Goal: Communication & Community: Answer question/provide support

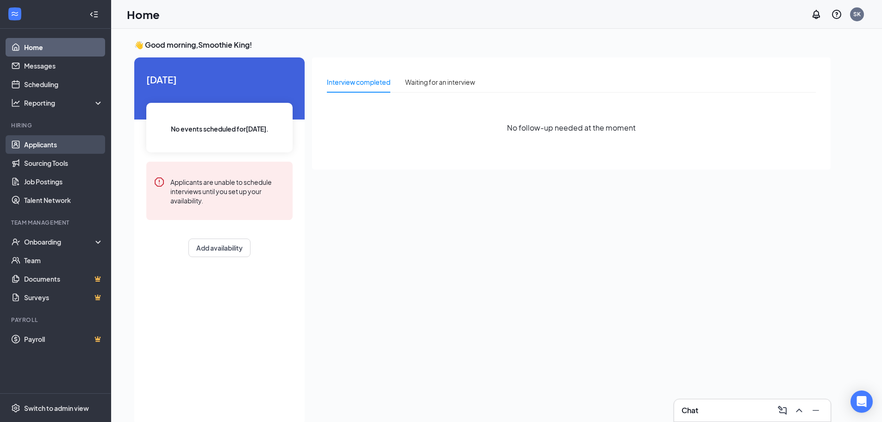
click at [64, 145] on link "Applicants" at bounding box center [63, 144] width 79 height 19
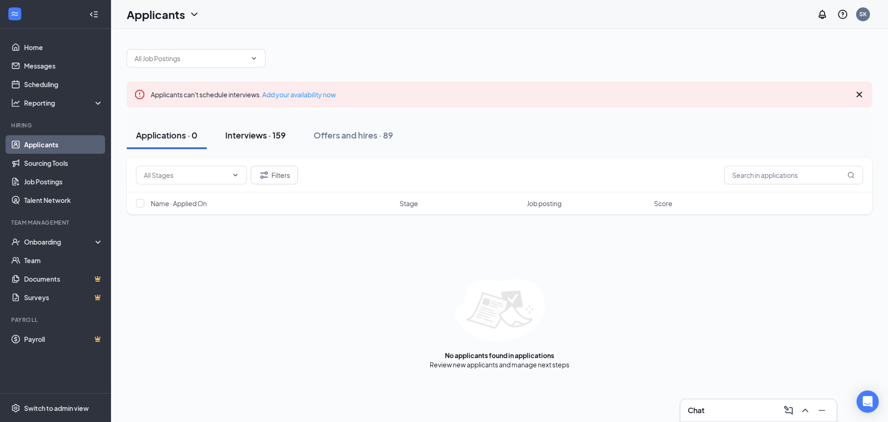
click at [281, 131] on div "Interviews · 159" at bounding box center [255, 135] width 61 height 12
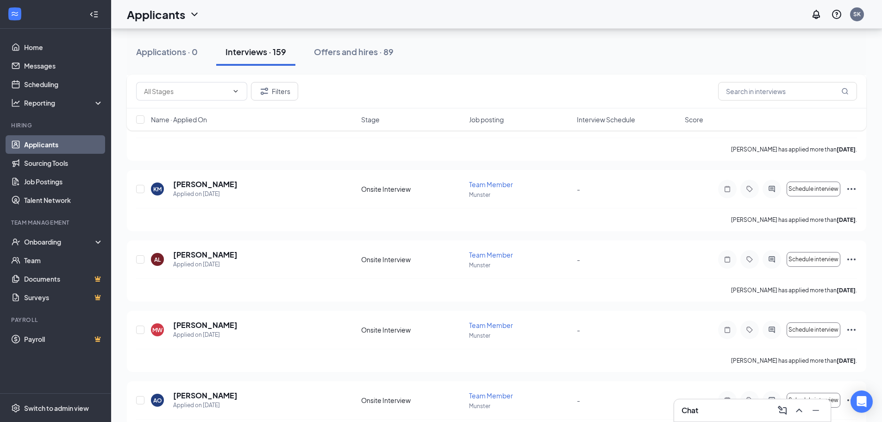
scroll to position [1249, 0]
click at [747, 93] on input "text" at bounding box center [787, 91] width 139 height 19
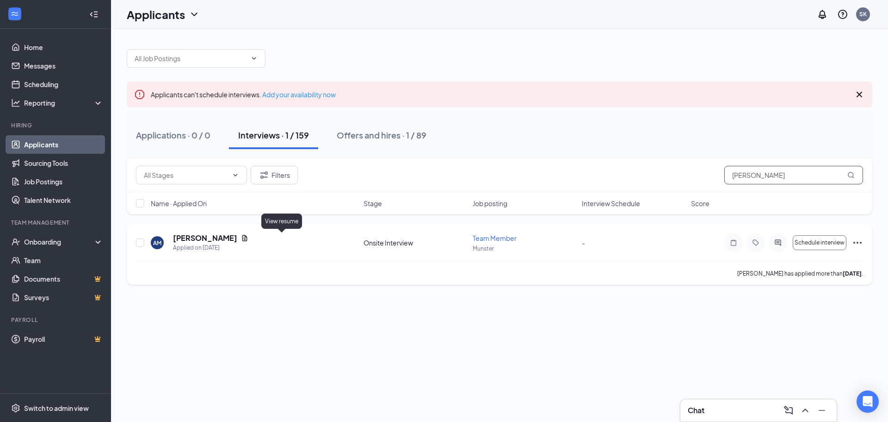
type input "[PERSON_NAME]"
click at [248, 238] on icon "Document" at bounding box center [244, 238] width 5 height 6
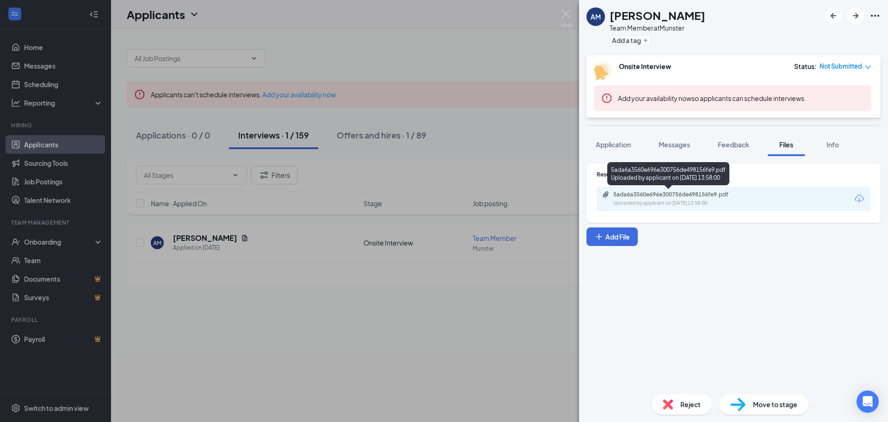
click at [646, 192] on div "5ada6a3560e696e300756de498156fe9.pdf" at bounding box center [679, 194] width 130 height 7
click at [660, 141] on span "Messages" at bounding box center [674, 144] width 31 height 8
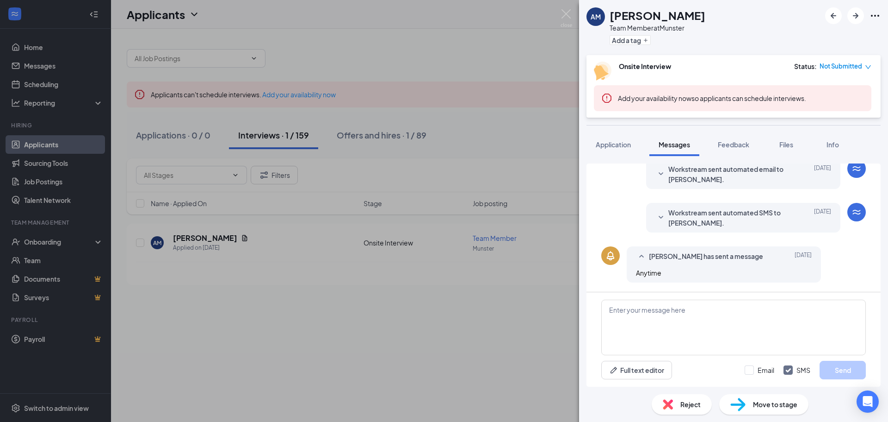
scroll to position [115, 0]
click at [673, 314] on textarea at bounding box center [734, 327] width 265 height 56
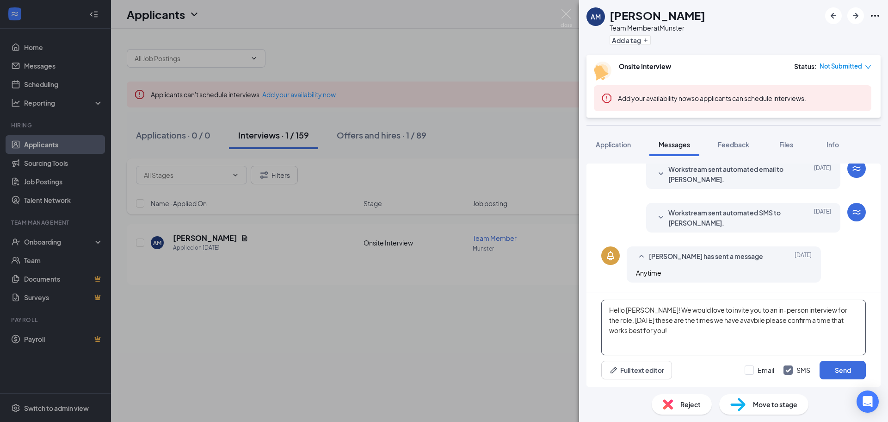
click at [765, 322] on textarea "Hello [PERSON_NAME]! We would love to invite you to an in-person interview for …" at bounding box center [734, 327] width 265 height 56
drag, startPoint x: 758, startPoint y: 322, endPoint x: 753, endPoint y: 321, distance: 4.7
drag, startPoint x: 753, startPoint y: 321, endPoint x: 756, endPoint y: 337, distance: 16.9
click at [756, 337] on textarea "Hello [PERSON_NAME]! We would love to invite you to an in-person interview for …" at bounding box center [734, 327] width 265 height 56
click at [763, 322] on textarea "Hello [PERSON_NAME]! We would love to invite you to an in-person interview for …" at bounding box center [734, 327] width 265 height 56
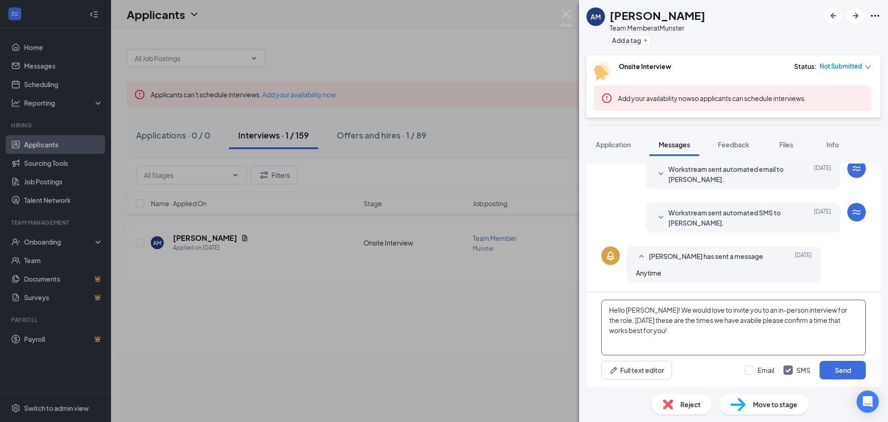
click at [767, 319] on textarea "Hello [PERSON_NAME]! We would love to invite you to an in-person interview for …" at bounding box center [734, 327] width 265 height 56
drag, startPoint x: 762, startPoint y: 328, endPoint x: 753, endPoint y: 319, distance: 12.4
drag, startPoint x: 753, startPoint y: 319, endPoint x: 744, endPoint y: 328, distance: 13.1
click at [738, 328] on textarea "Hello [PERSON_NAME]! We would love to invite you to an in-person interview for …" at bounding box center [734, 327] width 265 height 56
click at [768, 322] on textarea "Hello [PERSON_NAME]! We would love to invite you to an in-person interview for …" at bounding box center [734, 327] width 265 height 56
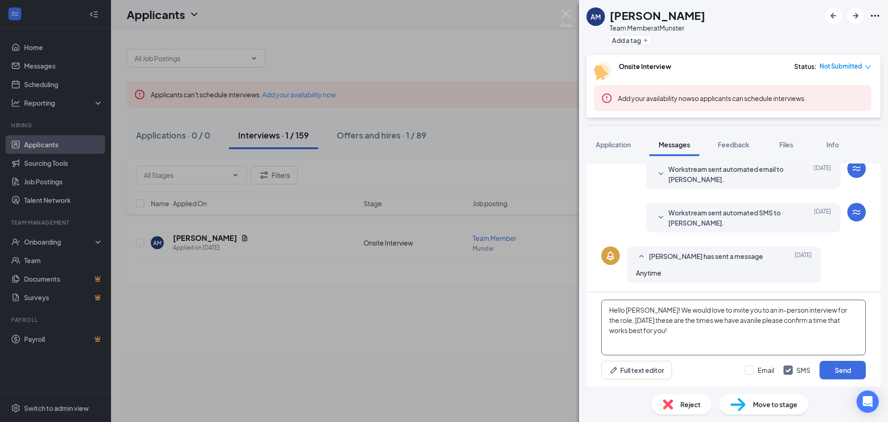
click at [761, 322] on textarea "Hello [PERSON_NAME]! We would love to invite you to an in-person interview for …" at bounding box center [734, 327] width 265 height 56
drag, startPoint x: 762, startPoint y: 323, endPoint x: 752, endPoint y: 324, distance: 10.2
click at [752, 324] on textarea "Hello [PERSON_NAME]! We would love to invite you to an in-person interview for …" at bounding box center [734, 327] width 265 height 56
click at [768, 320] on textarea "Hello [PERSON_NAME]! We would love to invite you to an in-person interview for …" at bounding box center [734, 327] width 265 height 56
drag, startPoint x: 770, startPoint y: 321, endPoint x: 754, endPoint y: 324, distance: 16.6
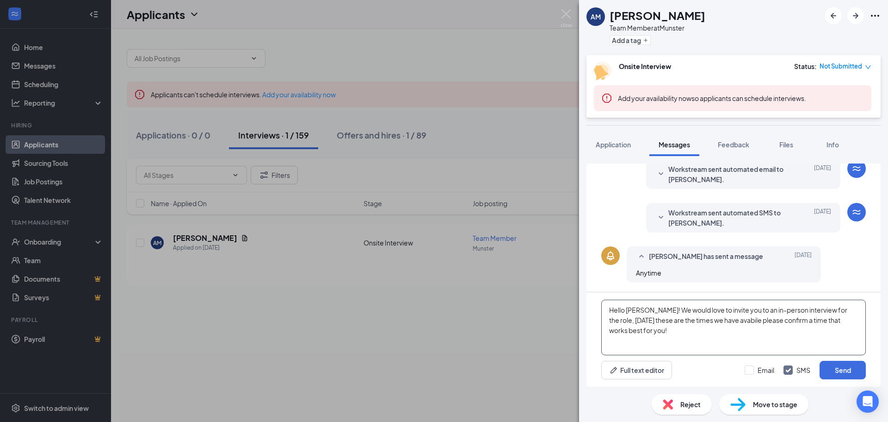
click at [754, 324] on textarea "Hello [PERSON_NAME]! We would love to invite you to an in-person interview for …" at bounding box center [734, 327] width 265 height 56
drag, startPoint x: 757, startPoint y: 326, endPoint x: 754, endPoint y: 322, distance: 4.8
drag, startPoint x: 754, startPoint y: 322, endPoint x: 733, endPoint y: 343, distance: 29.8
click at [733, 343] on textarea "Hello [PERSON_NAME]! We would love to invite you to an in-person interview for …" at bounding box center [734, 327] width 265 height 56
type textarea "Hello [PERSON_NAME]! We would love to invite you to an in-person interview for …"
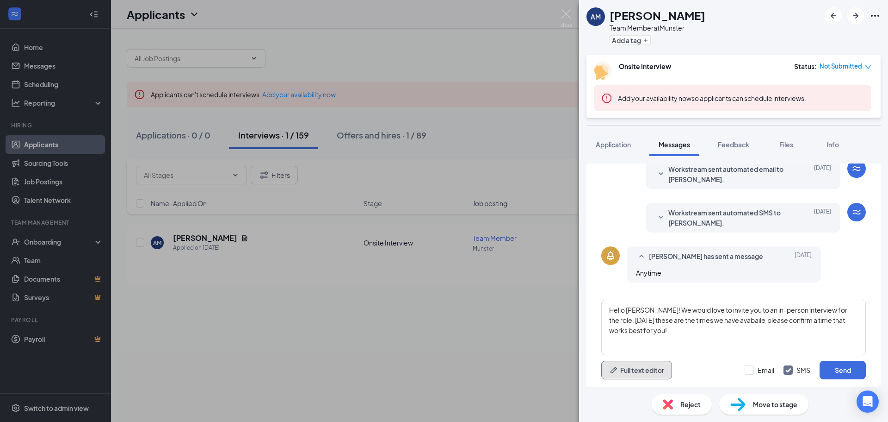
click at [654, 365] on button "Full text editor" at bounding box center [637, 369] width 71 height 19
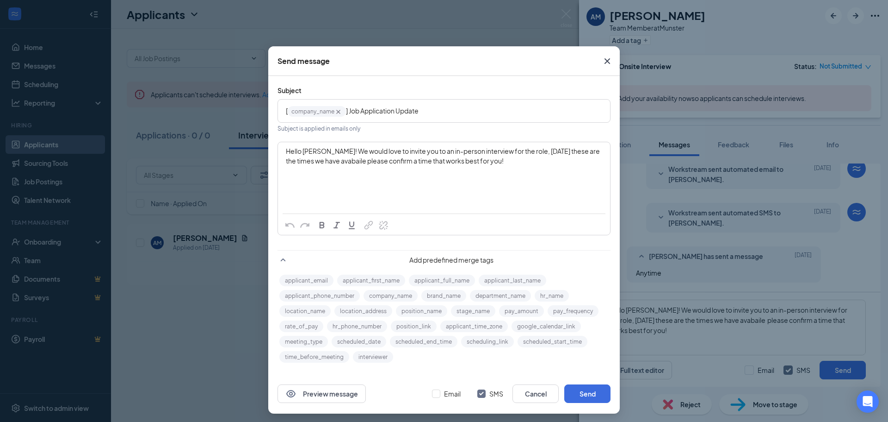
click at [390, 160] on span "Hello [PERSON_NAME]! We would love to invite you to an in-person interview for …" at bounding box center [443, 156] width 315 height 18
click at [385, 161] on span "Hello [PERSON_NAME]! We would love to invite you to an in-person interview for …" at bounding box center [443, 156] width 315 height 18
click at [394, 160] on span "Hello [PERSON_NAME]! We would love to invite you to an in-person interview for …" at bounding box center [443, 156] width 315 height 18
click at [528, 166] on div "Hello [PERSON_NAME]! We would love to invite you to an in-person interview for …" at bounding box center [444, 155] width 317 height 19
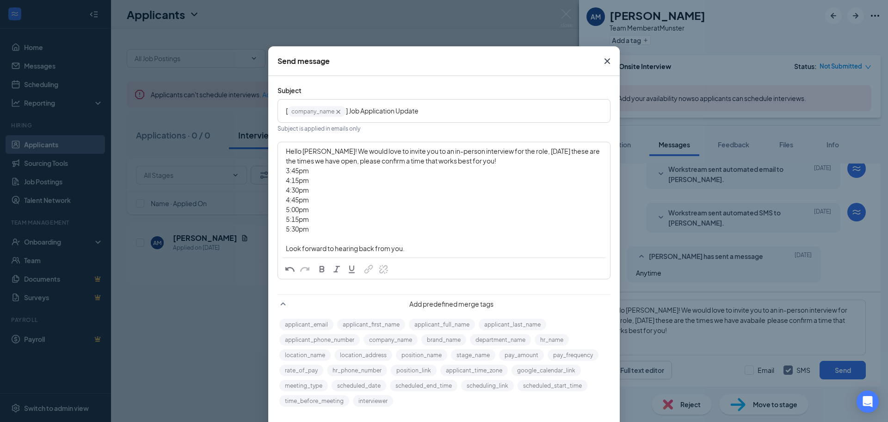
drag, startPoint x: 333, startPoint y: 150, endPoint x: 437, endPoint y: 260, distance: 151.6
click at [437, 260] on div "Hello [PERSON_NAME]! We would love to invite you to an in-person interview for …" at bounding box center [444, 210] width 333 height 137
copy div "We would love to invite you to an in-person interview for the role, [DATE] thes…"
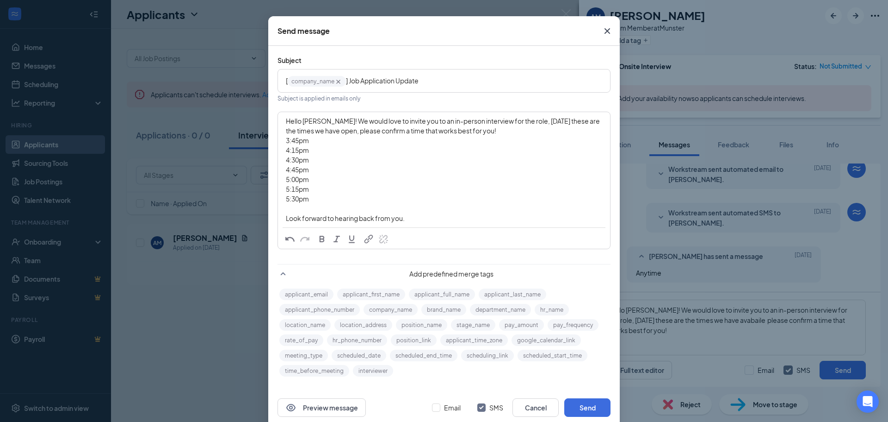
scroll to position [47, 0]
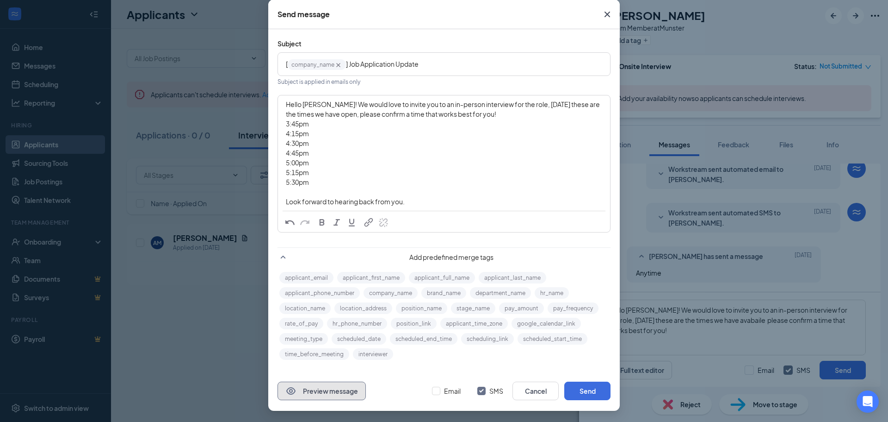
click at [322, 385] on button "Preview message" at bounding box center [322, 390] width 88 height 19
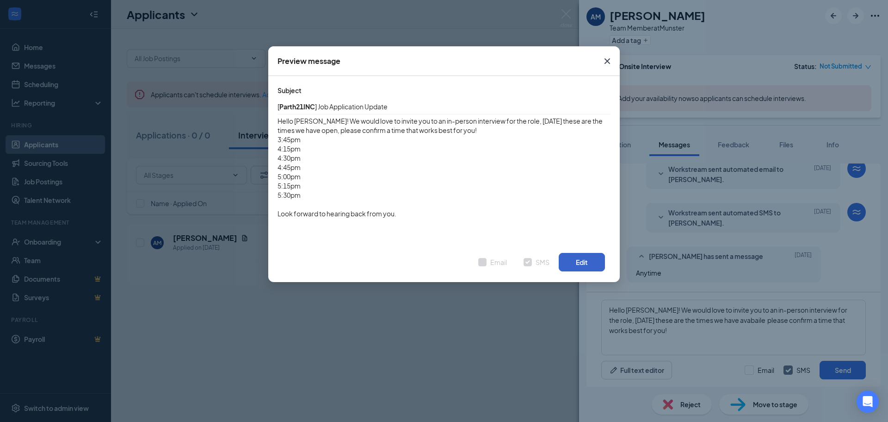
click at [569, 261] on button "Edit" at bounding box center [582, 262] width 46 height 19
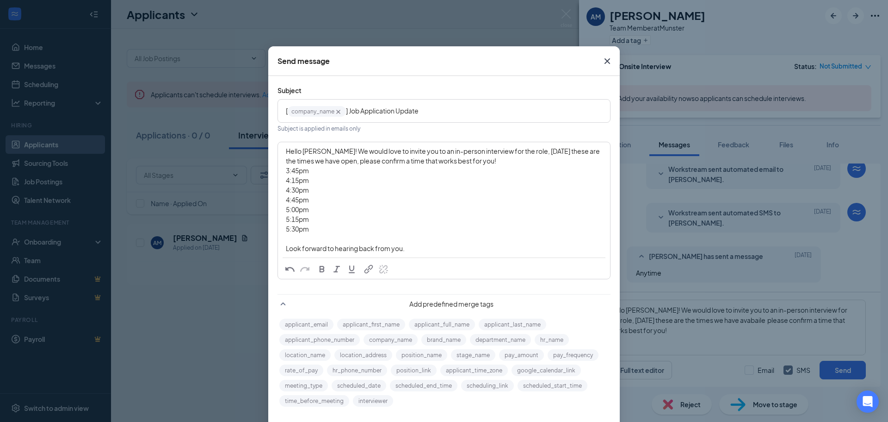
click at [335, 113] on icon "Cross" at bounding box center [339, 112] width 8 height 8
click at [367, 338] on button "company_name" at bounding box center [391, 340] width 54 height 12
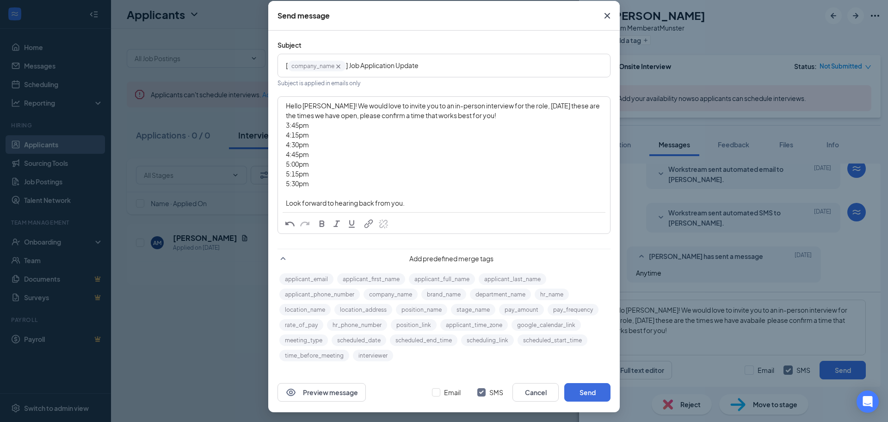
scroll to position [47, 0]
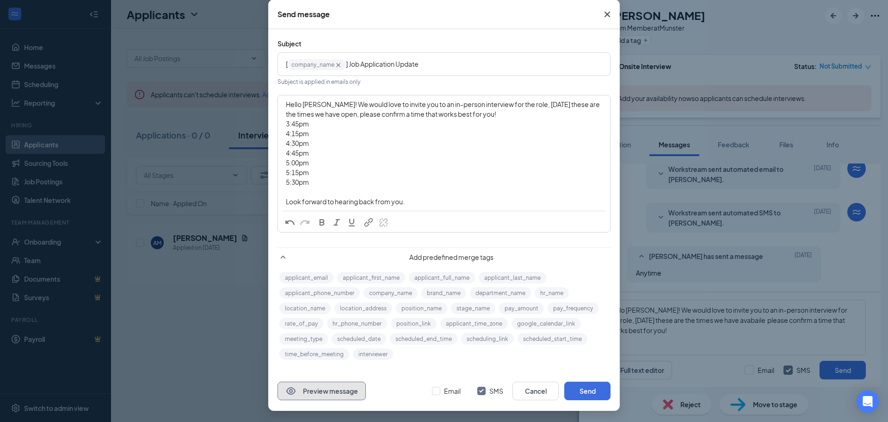
click at [328, 389] on button "Preview message" at bounding box center [322, 390] width 88 height 19
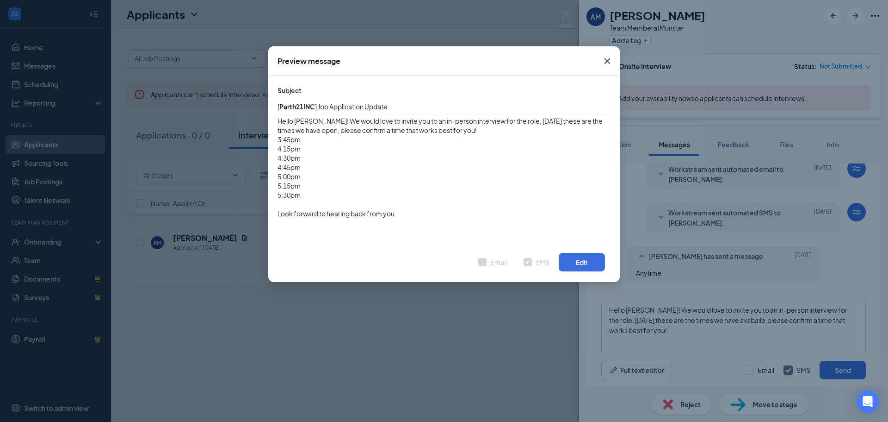
scroll to position [0, 0]
click at [571, 256] on button "Edit" at bounding box center [582, 262] width 46 height 19
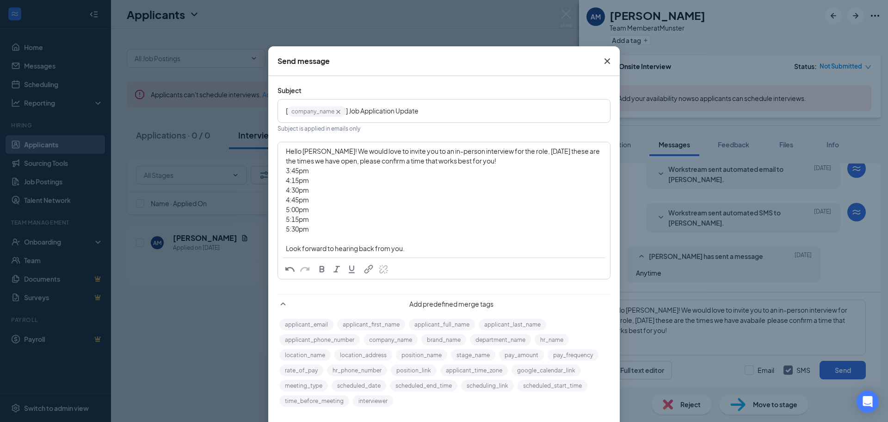
click at [338, 112] on icon "Cross" at bounding box center [339, 112] width 8 height 8
click at [459, 337] on button "brand_name" at bounding box center [444, 340] width 45 height 12
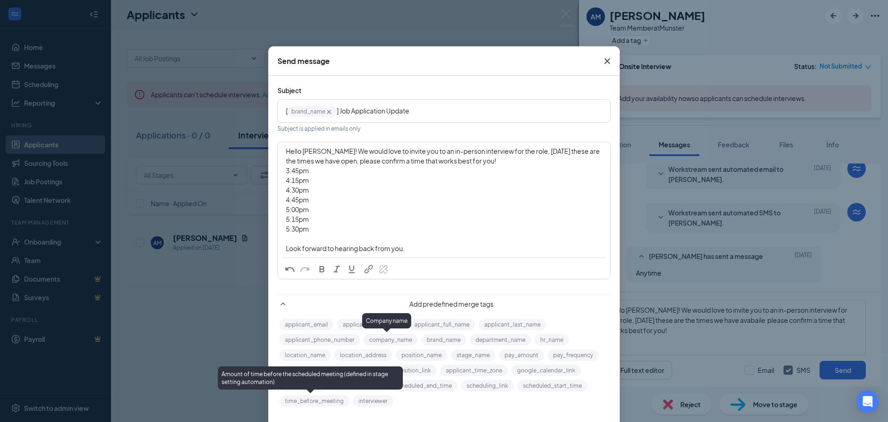
scroll to position [47, 0]
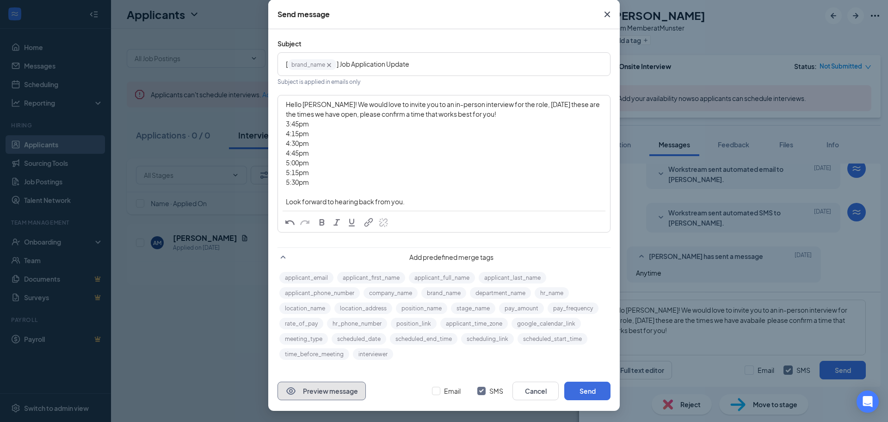
click at [340, 388] on button "Preview message" at bounding box center [322, 390] width 88 height 19
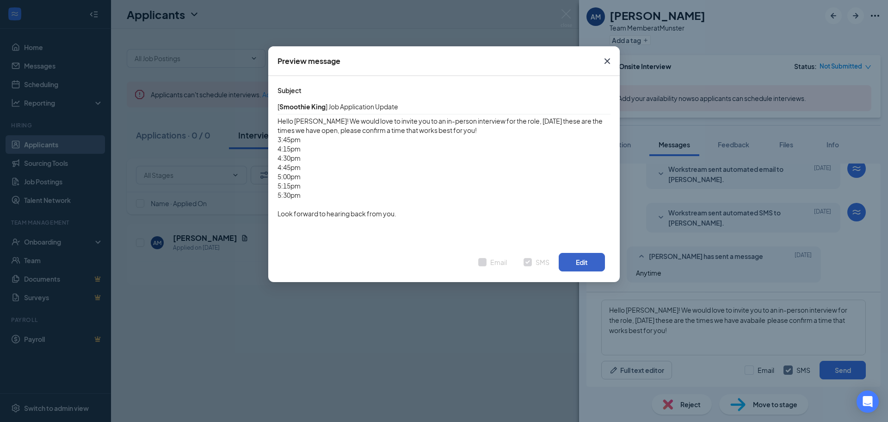
click at [561, 258] on button "Edit" at bounding box center [582, 262] width 46 height 19
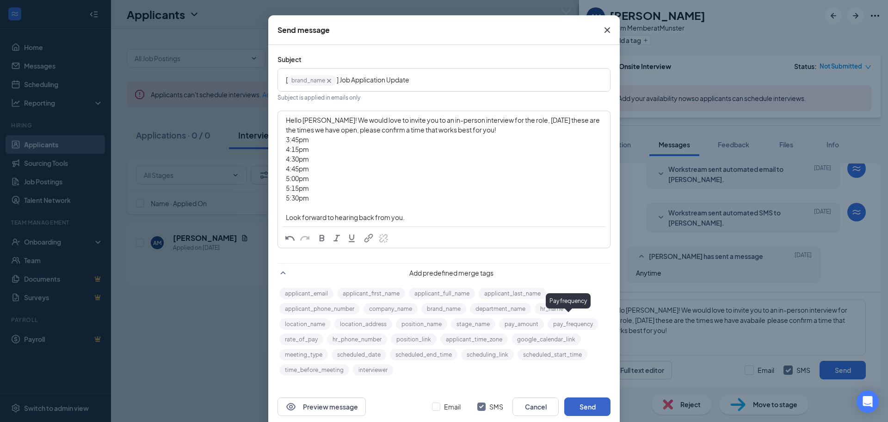
scroll to position [47, 0]
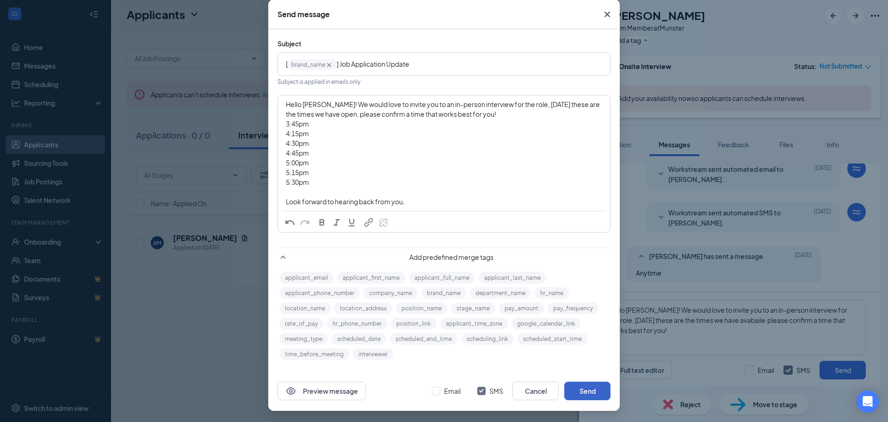
click at [578, 393] on button "Send" at bounding box center [588, 390] width 46 height 19
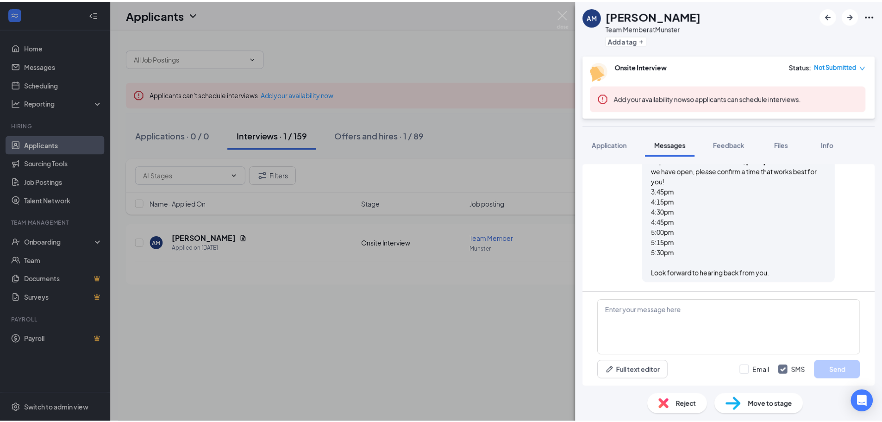
scroll to position [297, 0]
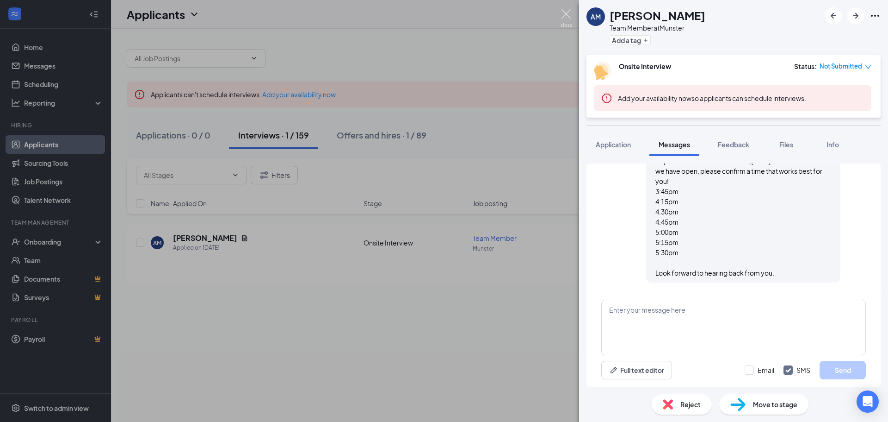
click at [568, 19] on img at bounding box center [567, 18] width 12 height 18
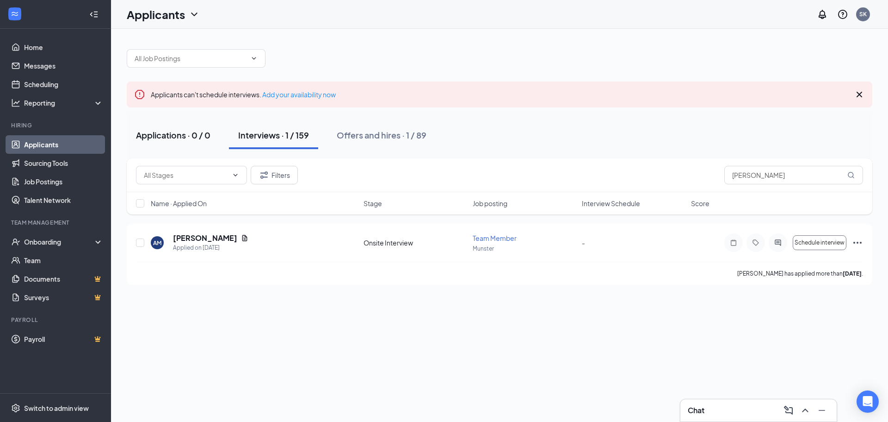
click at [168, 134] on div "Applications · 0 / 0" at bounding box center [173, 135] width 75 height 12
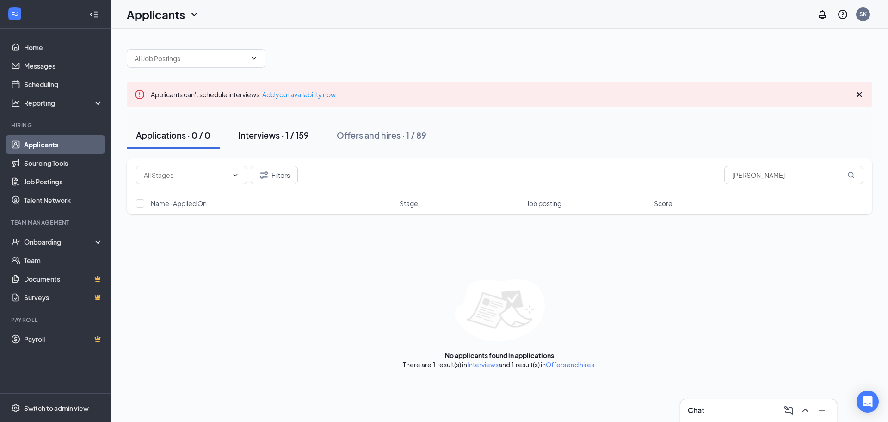
click at [253, 134] on div "Interviews · 1 / 159" at bounding box center [273, 135] width 71 height 12
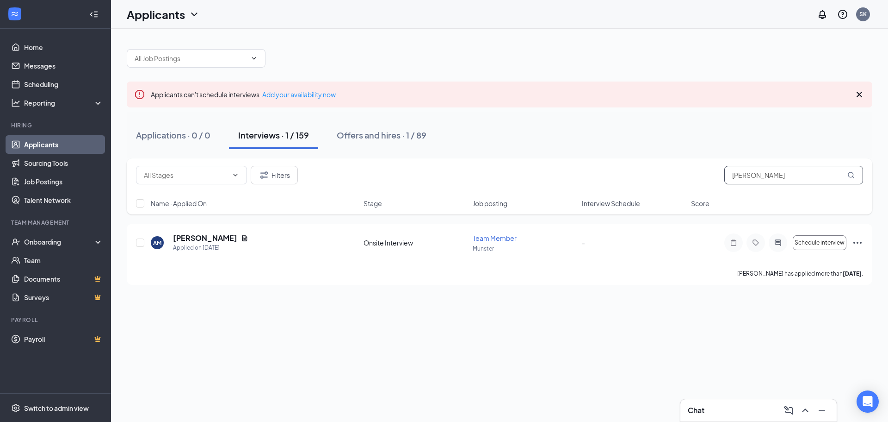
drag, startPoint x: 784, startPoint y: 178, endPoint x: 697, endPoint y: 174, distance: 87.1
click at [690, 176] on div "Filters alex" at bounding box center [499, 175] width 727 height 19
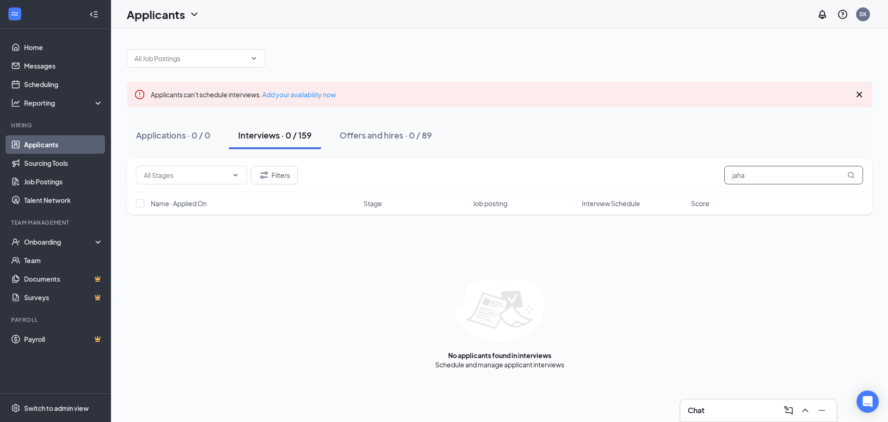
type input "[PERSON_NAME]"
drag, startPoint x: 753, startPoint y: 178, endPoint x: 625, endPoint y: 176, distance: 127.7
click at [606, 181] on div "Filters jahae" at bounding box center [499, 175] width 727 height 19
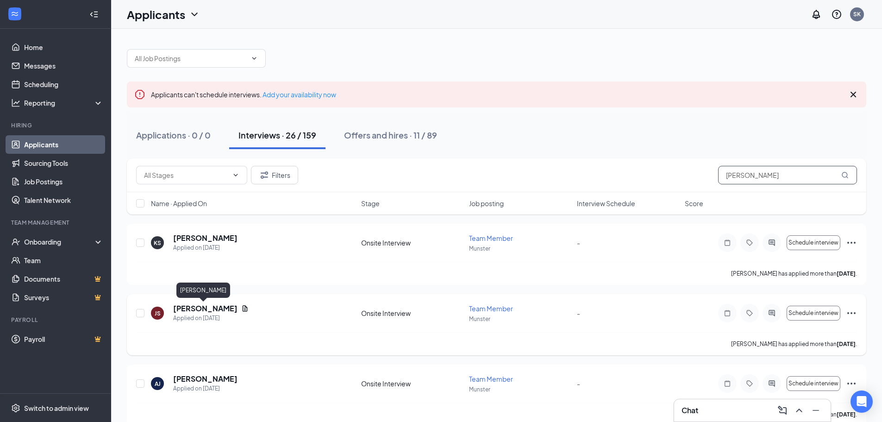
type input "[PERSON_NAME]"
click at [208, 306] on h5 "[PERSON_NAME]" at bounding box center [205, 308] width 64 height 10
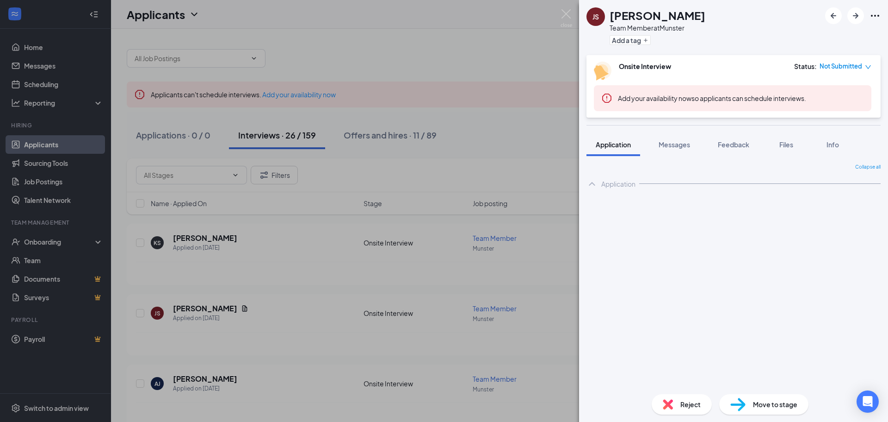
click at [227, 298] on div "JS [PERSON_NAME] Team Member at [GEOGRAPHIC_DATA] Add a tag Onsite Interview St…" at bounding box center [444, 211] width 888 height 422
click at [241, 307] on icon "Document" at bounding box center [244, 307] width 7 height 7
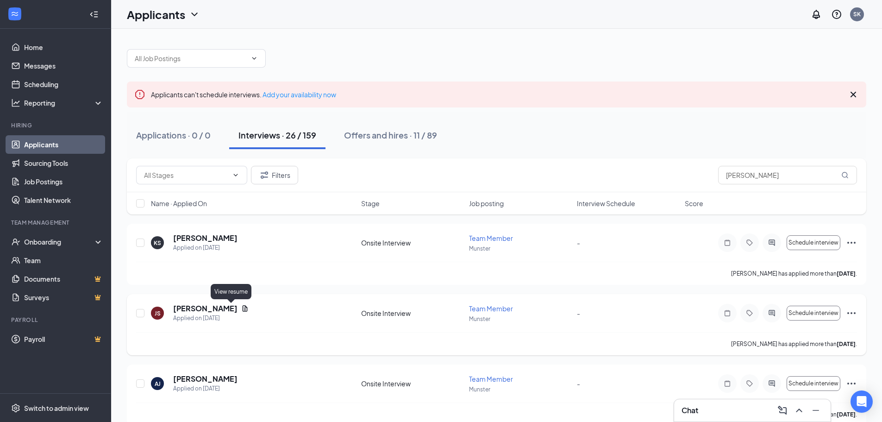
click at [241, 308] on icon "Document" at bounding box center [244, 307] width 7 height 7
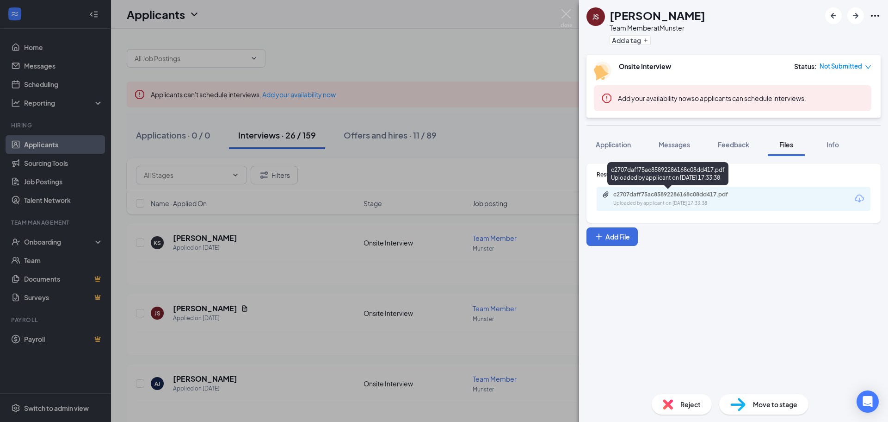
click at [652, 197] on div "c2707daff75ac85892286168c08dd417.pdf" at bounding box center [679, 194] width 130 height 7
click at [574, 16] on div "JS [PERSON_NAME] Team Member at [GEOGRAPHIC_DATA] Add a tag Onsite Interview St…" at bounding box center [444, 211] width 888 height 422
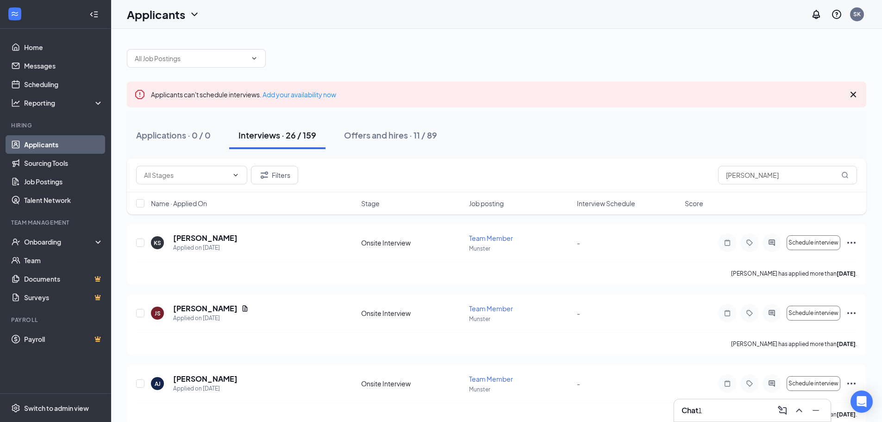
click at [730, 416] on div "Chat 1" at bounding box center [752, 410] width 142 height 15
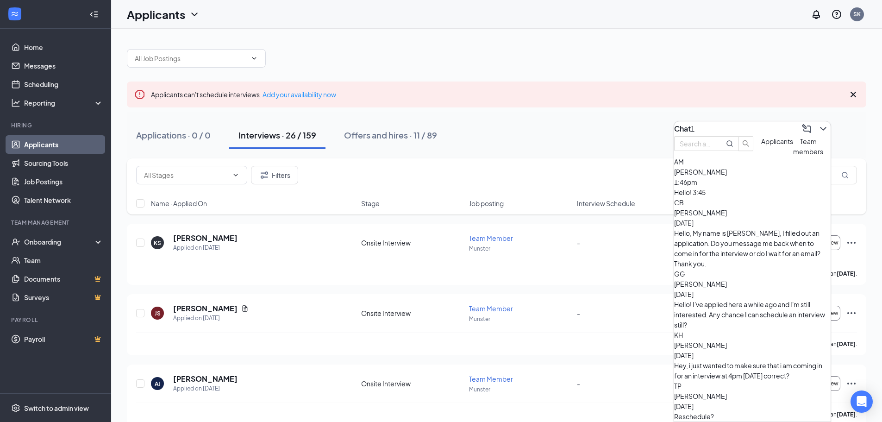
click at [727, 176] on span "[PERSON_NAME]" at bounding box center [700, 172] width 53 height 8
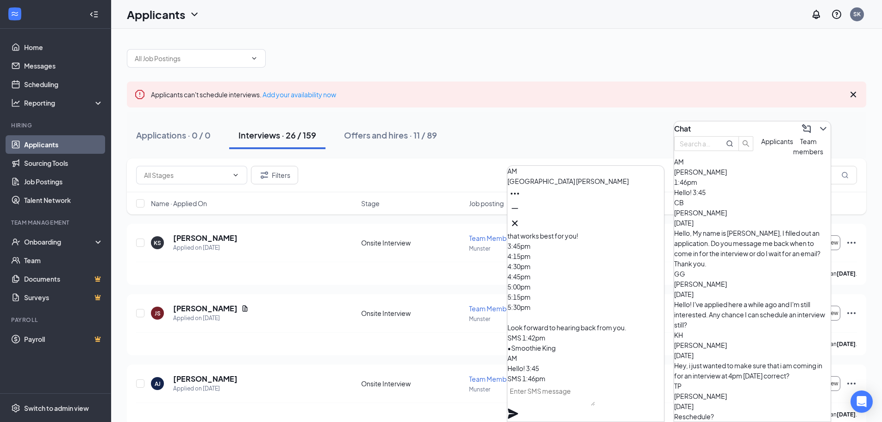
click at [565, 405] on textarea at bounding box center [550, 394] width 87 height 22
type textarea "Sounds good I will reach out the day to confirm!"
click at [518, 408] on icon "Plane" at bounding box center [513, 413] width 10 height 10
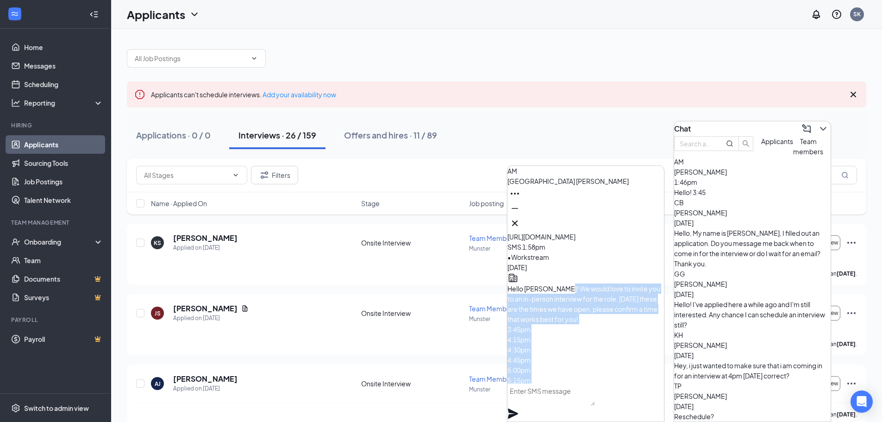
scroll to position [-23, 0]
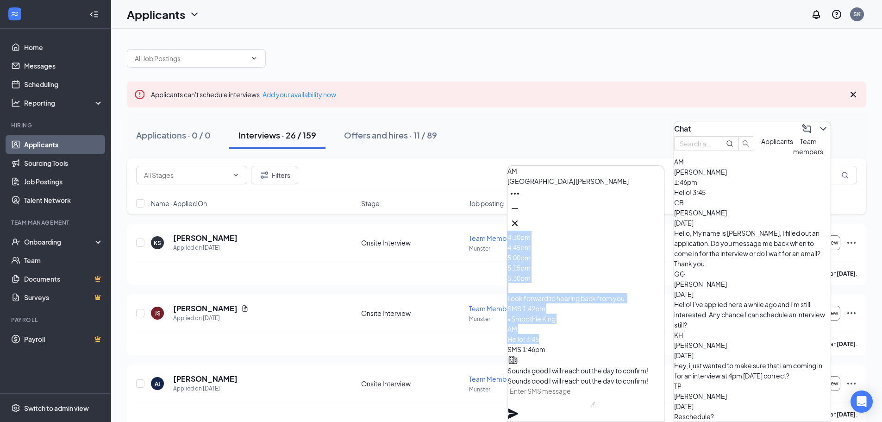
drag, startPoint x: 583, startPoint y: 255, endPoint x: 580, endPoint y: 261, distance: 7.5
click at [580, 261] on p "Hello [PERSON_NAME]! We would love to invite you to an in-person interview for …" at bounding box center [585, 237] width 156 height 132
copy span "We would love to invite you to an in-person interview for the role, [DATE] thes…"
click at [520, 214] on icon "Minimize" at bounding box center [514, 208] width 11 height 11
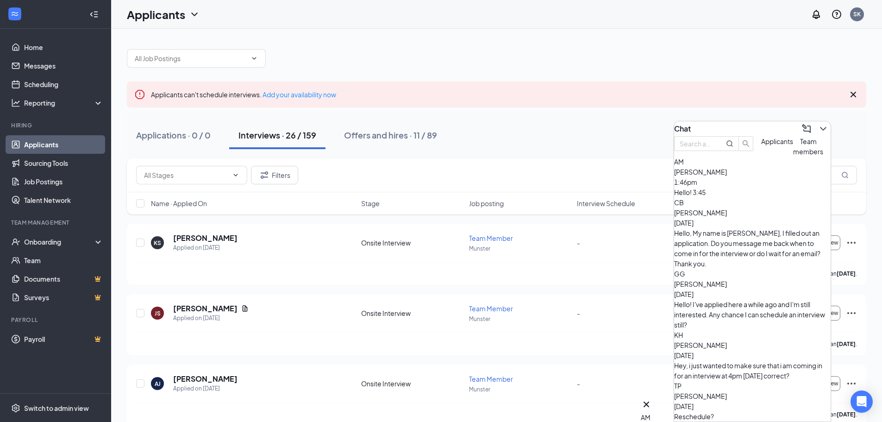
scroll to position [0, 0]
click at [817, 123] on icon "ChevronDown" at bounding box center [822, 128] width 11 height 11
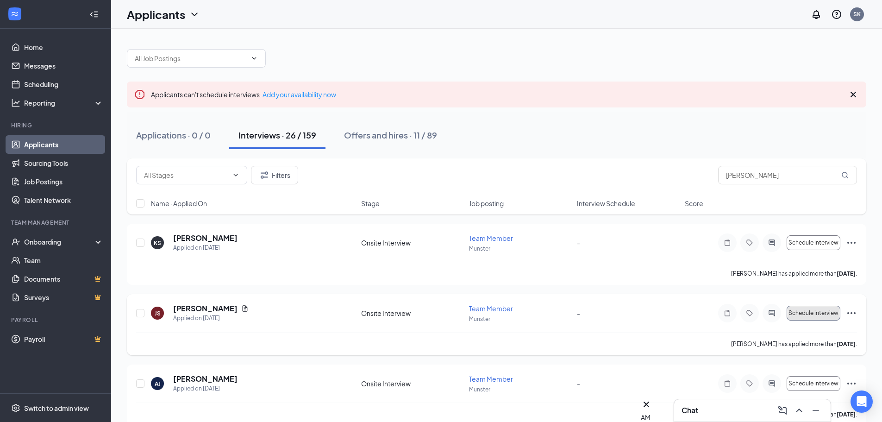
click at [826, 315] on span "Schedule interview" at bounding box center [813, 313] width 50 height 6
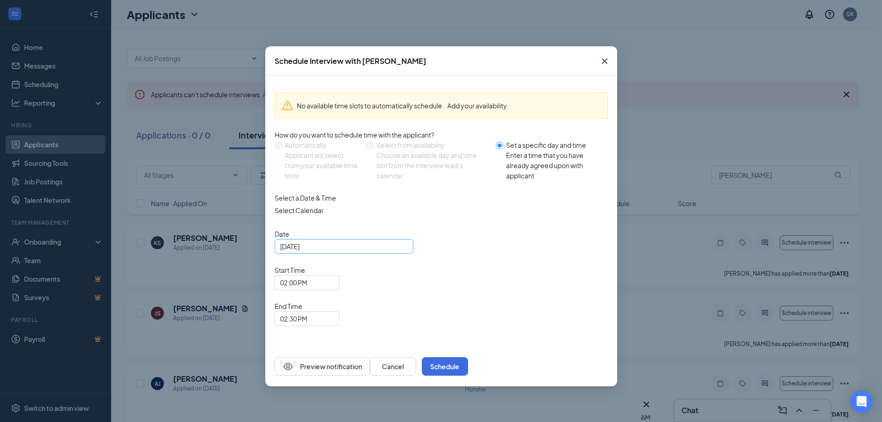
click at [400, 251] on div "[DATE]" at bounding box center [344, 246] width 128 height 10
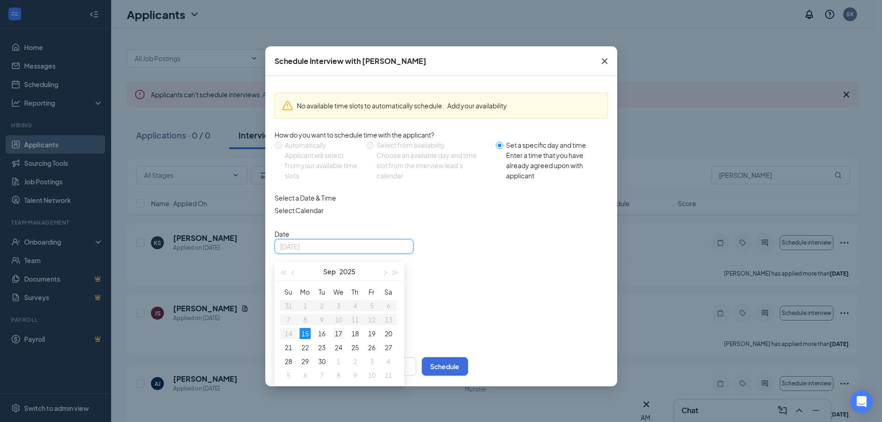
type input "[DATE]"
click at [336, 339] on div "17" at bounding box center [338, 333] width 11 height 11
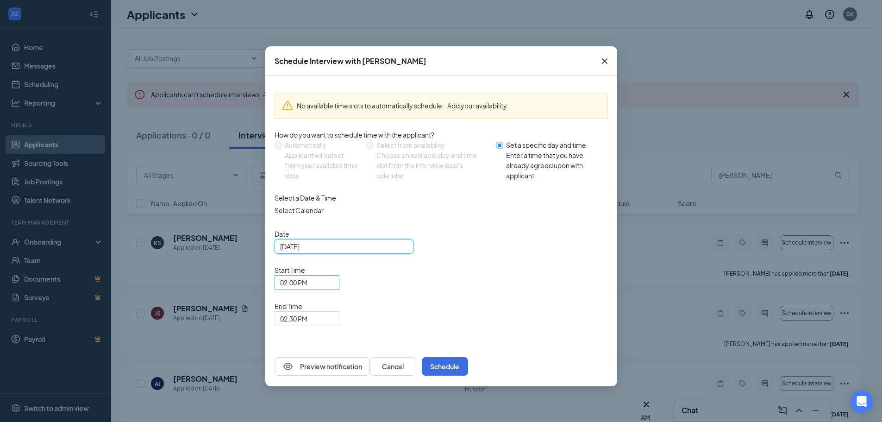
click at [307, 275] on span "02:00 PM" at bounding box center [293, 282] width 27 height 14
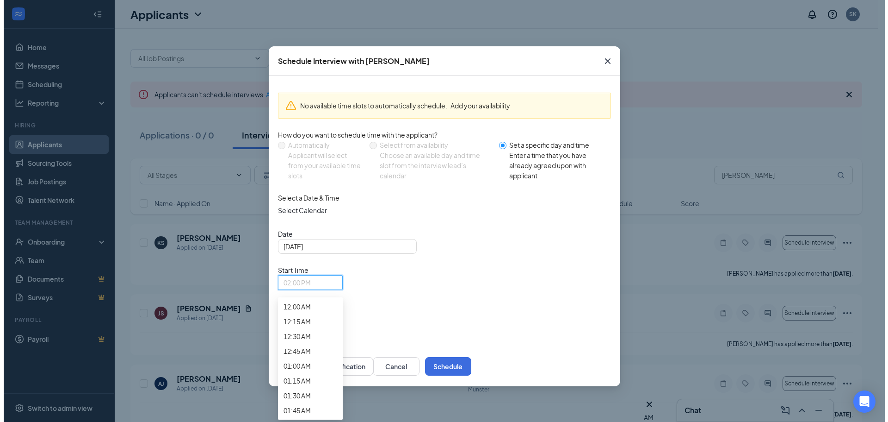
scroll to position [1096, 0]
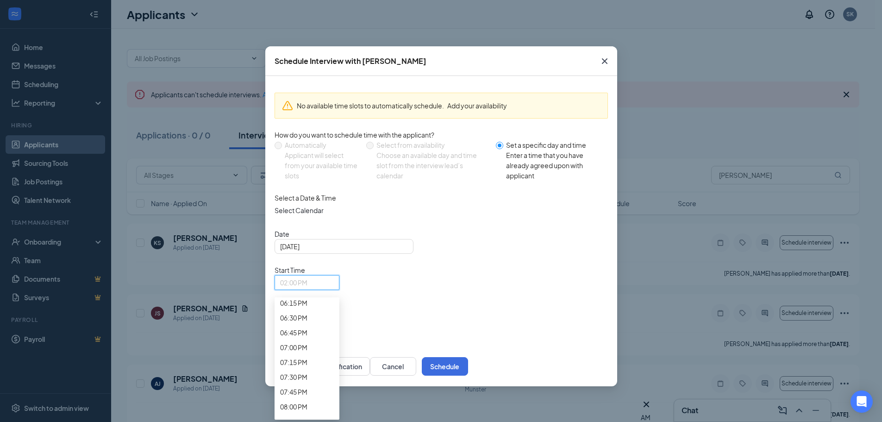
click at [373, 283] on div "No available time slots to automatically schedule. Add your availability How do…" at bounding box center [441, 211] width 352 height 270
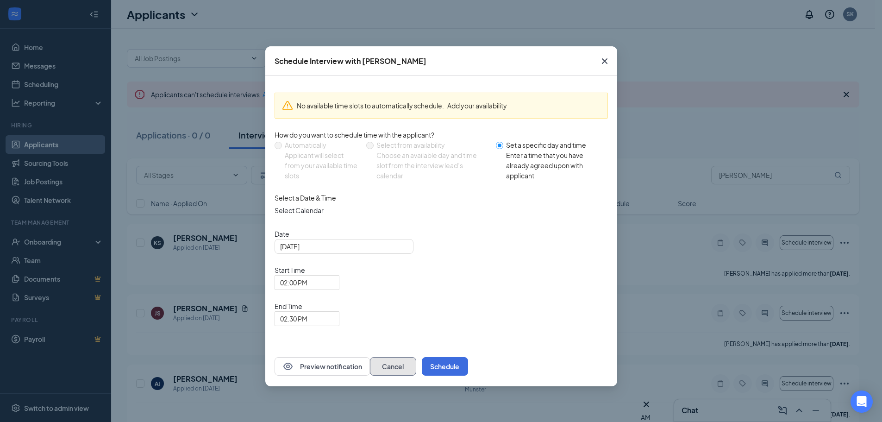
click at [416, 357] on button "Cancel" at bounding box center [393, 366] width 46 height 19
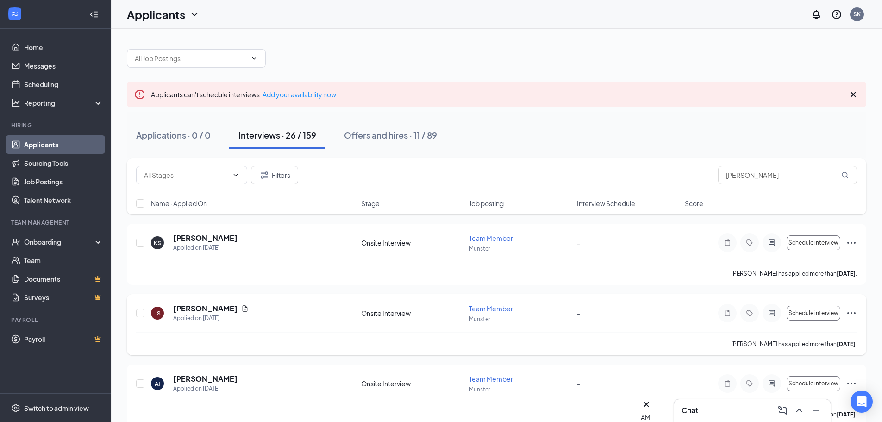
click at [773, 314] on icon "ActiveChat" at bounding box center [771, 313] width 6 height 6
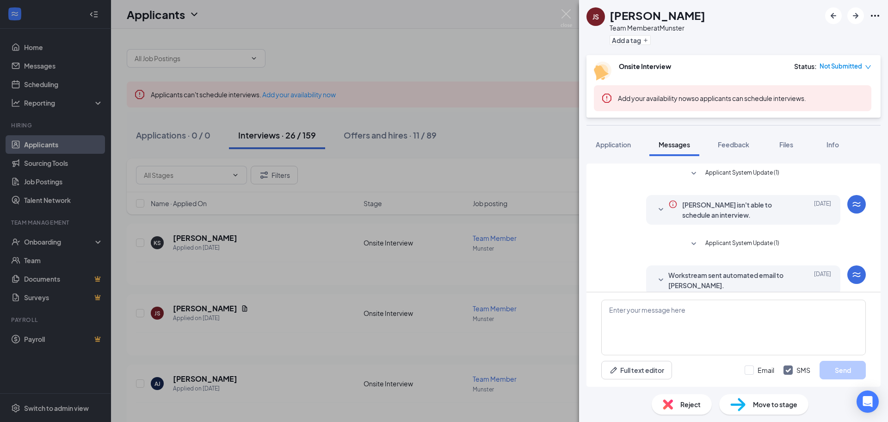
scroll to position [106, 0]
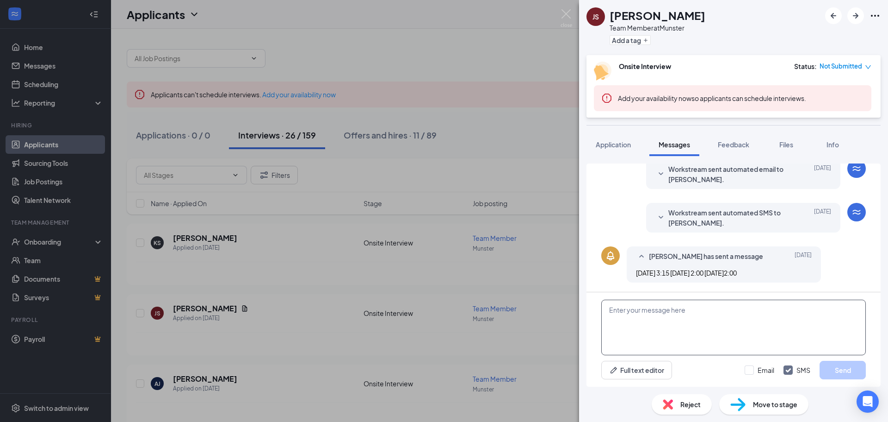
click at [693, 334] on textarea at bounding box center [734, 327] width 265 height 56
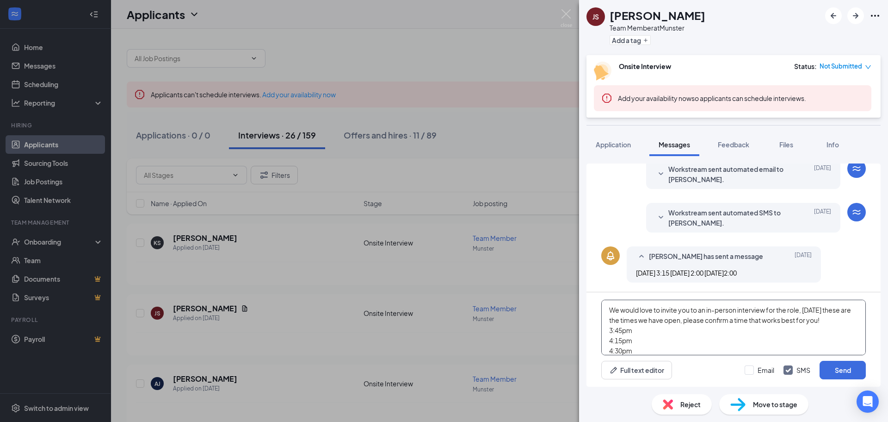
click at [609, 313] on textarea "We would love to invite you to an in-person interview for the role, [DATE] thes…" at bounding box center [734, 327] width 265 height 56
drag, startPoint x: 610, startPoint y: 337, endPoint x: 668, endPoint y: 342, distance: 58.5
click at [664, 342] on textarea "Hello! We would love to invite you to an in-person interview for the role, [DAT…" at bounding box center [734, 327] width 265 height 56
type textarea "Hello! We would love to invite you to an in-person interview for the role, [DAT…"
click at [854, 368] on button "Send" at bounding box center [843, 369] width 46 height 19
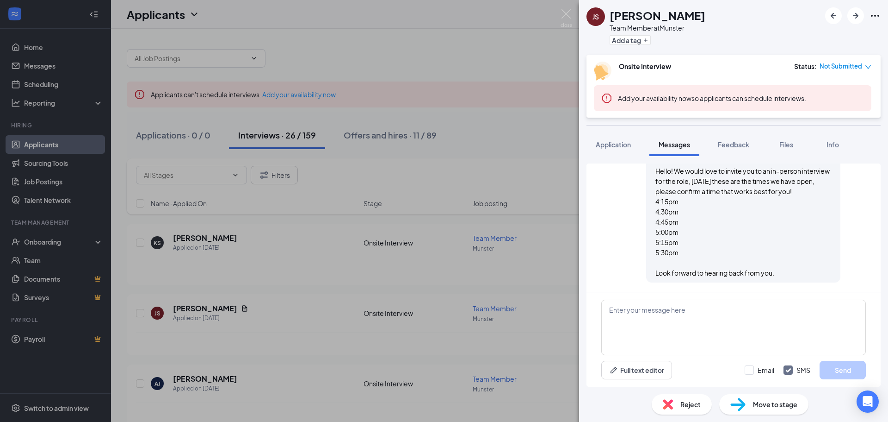
scroll to position [277, 0]
click at [563, 17] on img at bounding box center [567, 18] width 12 height 18
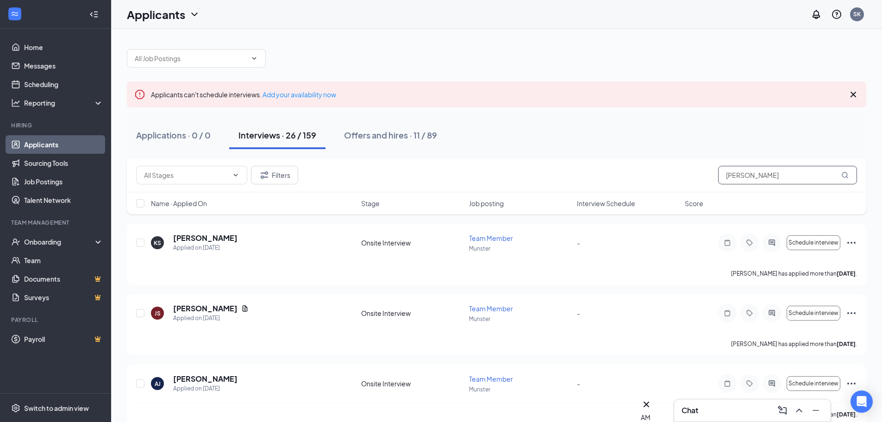
drag, startPoint x: 758, startPoint y: 175, endPoint x: 494, endPoint y: 176, distance: 263.8
click at [494, 176] on div "Filters Ja" at bounding box center [496, 175] width 721 height 19
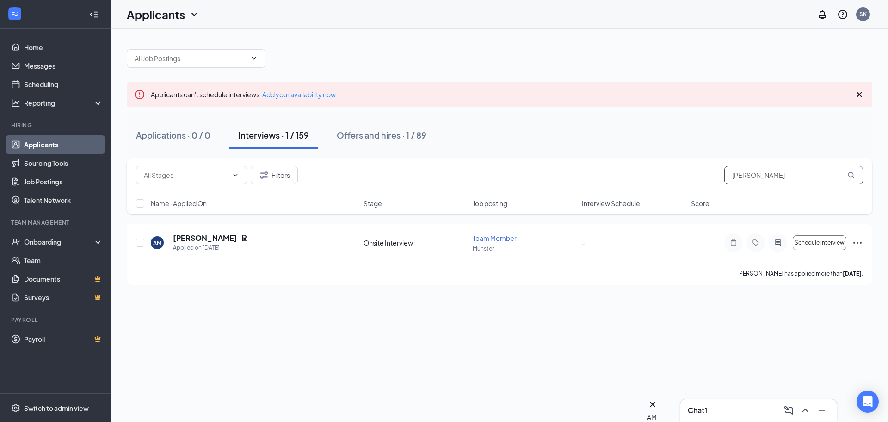
type input "[PERSON_NAME]"
click at [708, 407] on div "1" at bounding box center [707, 410] width 4 height 10
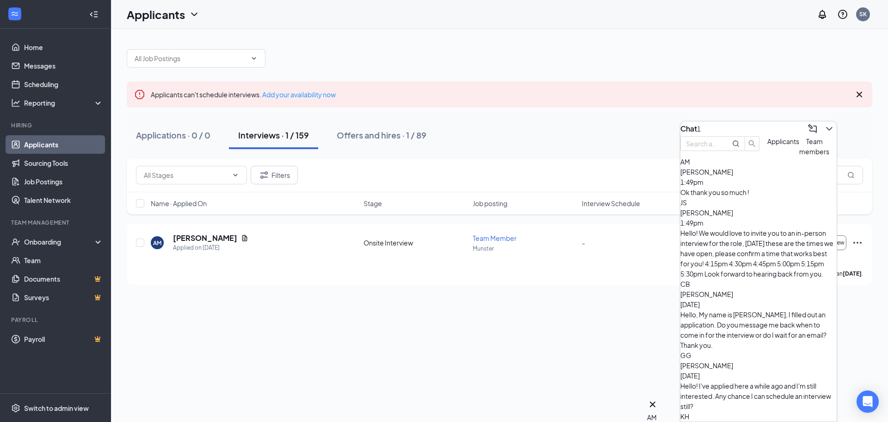
click at [793, 197] on div "Ok thank you so much !" at bounding box center [759, 192] width 156 height 10
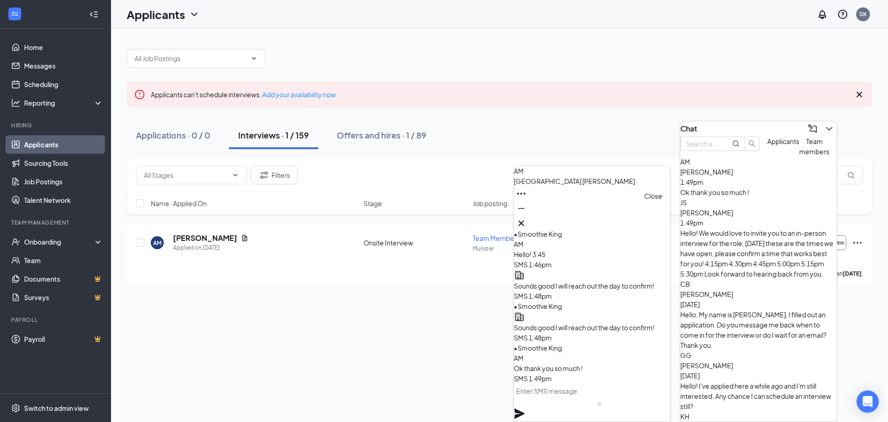
click at [527, 223] on icon "Cross" at bounding box center [521, 222] width 11 height 11
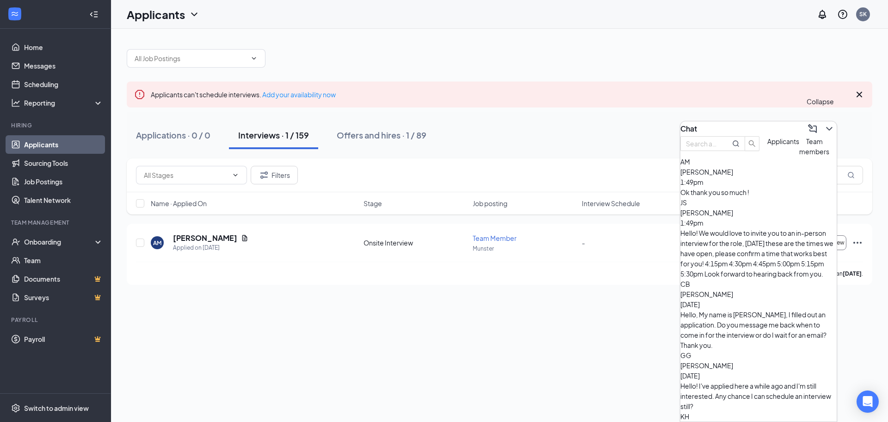
click at [824, 126] on icon "ChevronDown" at bounding box center [829, 128] width 11 height 11
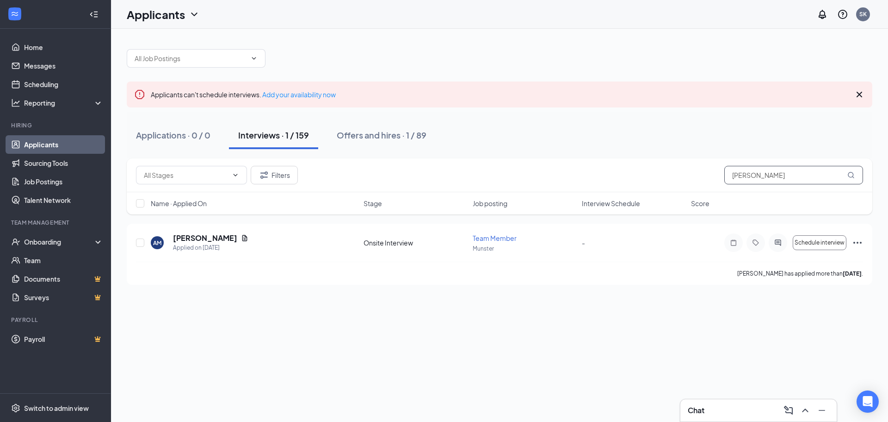
drag, startPoint x: 844, startPoint y: 179, endPoint x: 749, endPoint y: 202, distance: 97.6
click at [658, 197] on div "Filters [PERSON_NAME] Name · Applied On Stage Job posting Interview Schedule Sc…" at bounding box center [500, 186] width 746 height 56
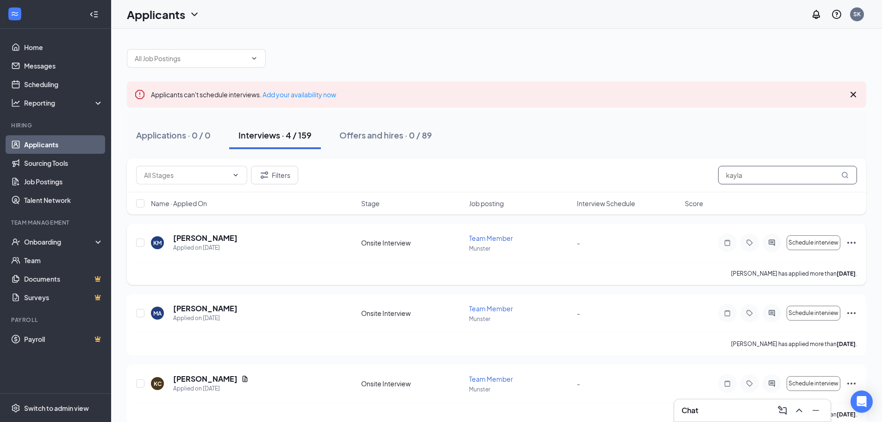
type input "kayla"
click at [773, 242] on icon "ActiveChat" at bounding box center [771, 242] width 6 height 6
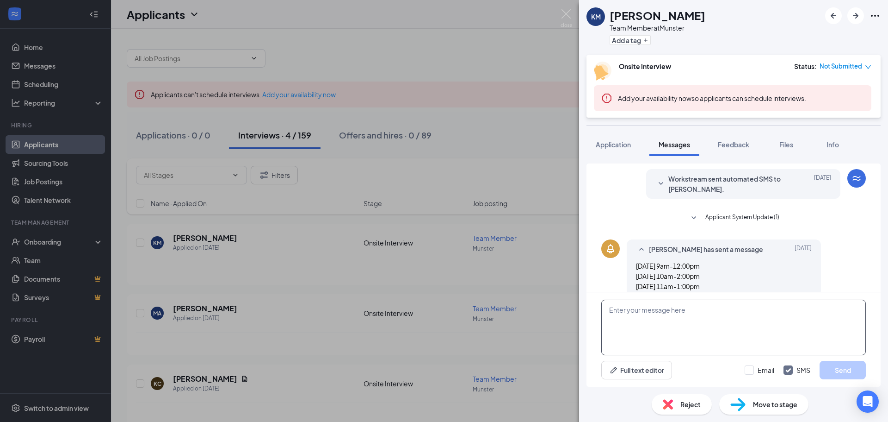
scroll to position [126, 0]
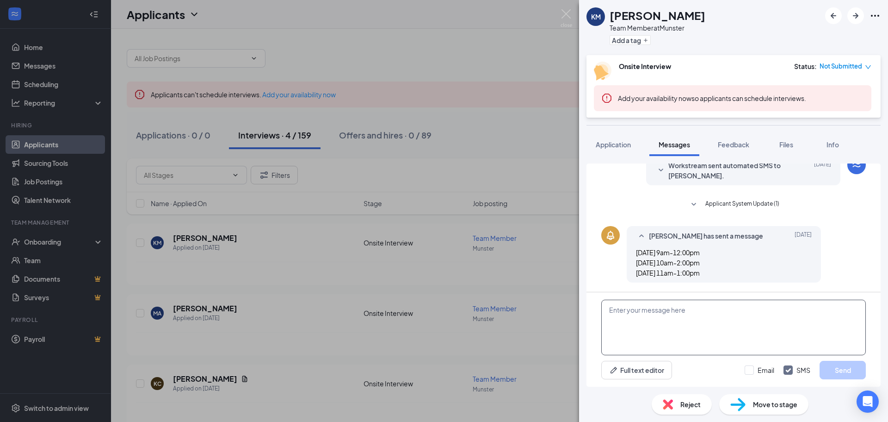
click at [730, 313] on textarea at bounding box center [734, 327] width 265 height 56
paste textarea "We would love to invite you to an in-person interview for the role, [DATE] thes…"
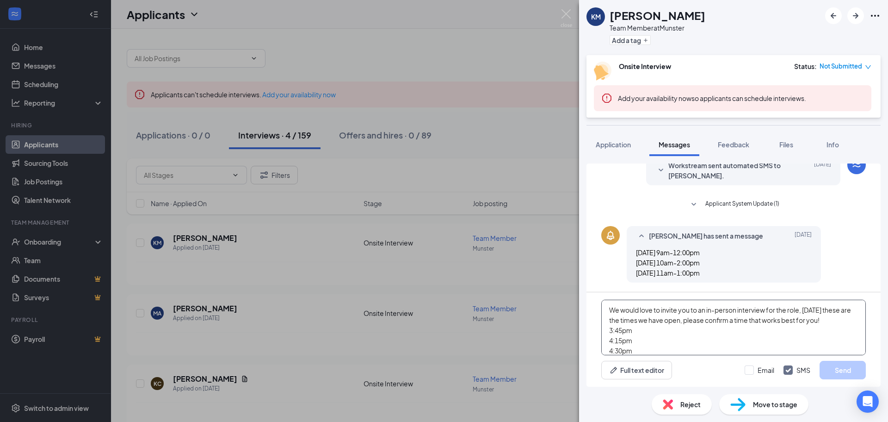
scroll to position [71, 0]
drag, startPoint x: 609, startPoint y: 339, endPoint x: 687, endPoint y: 329, distance: 78.8
click at [650, 342] on textarea "We would love to invite you to an in-person interview for the role, [DATE] thes…" at bounding box center [734, 327] width 265 height 56
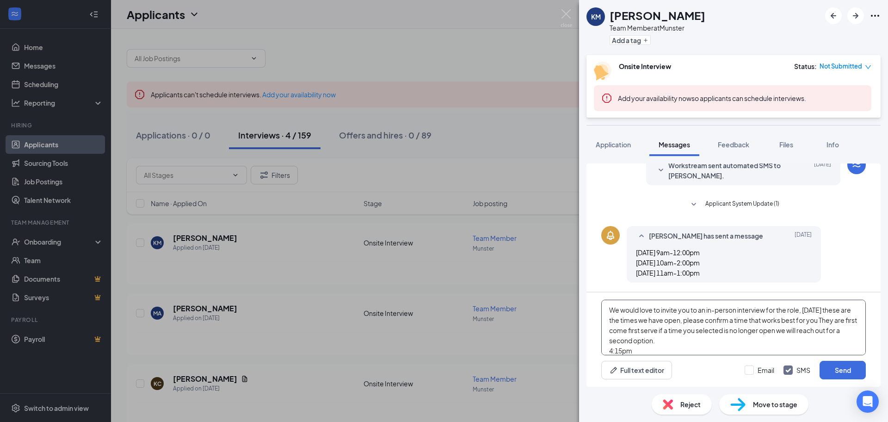
click at [608, 310] on textarea "We would love to invite you to an in-person interview for the role, [DATE] thes…" at bounding box center [734, 327] width 265 height 56
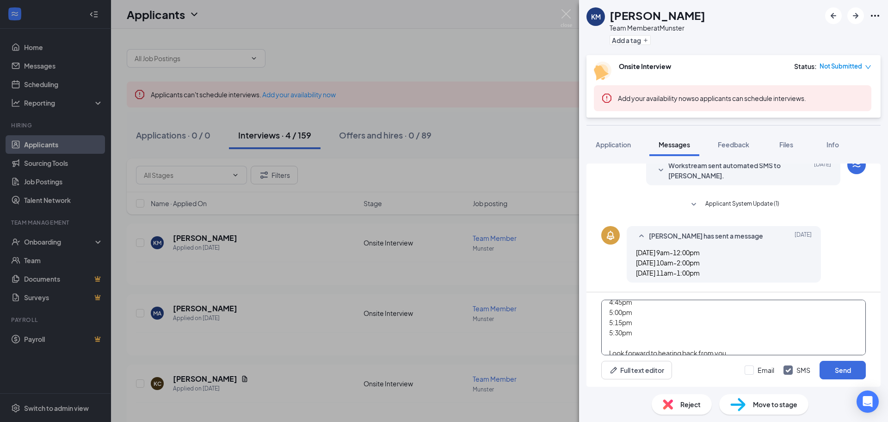
scroll to position [77, 0]
click at [660, 333] on textarea "Hello [PERSON_NAME]! We would love to invite you to an in-person interview for …" at bounding box center [734, 327] width 265 height 56
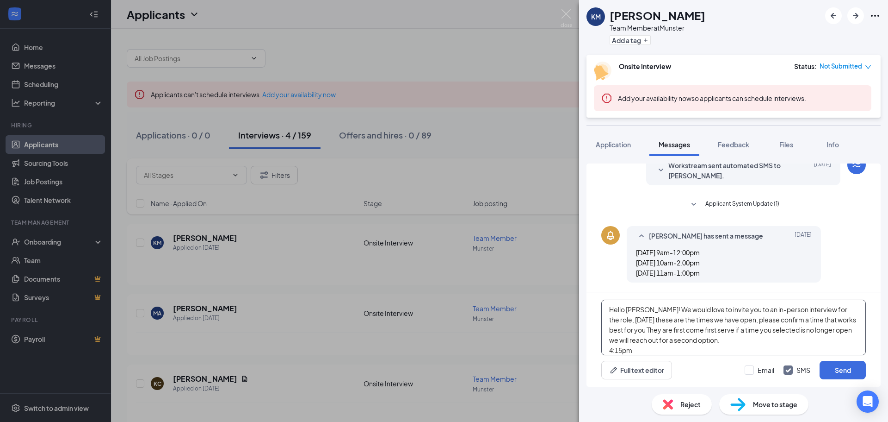
scroll to position [0, 0]
click at [664, 333] on textarea "Hello [PERSON_NAME]! We would love to invite you to an in-person interview for …" at bounding box center [734, 327] width 265 height 56
click at [683, 332] on textarea "Hello [PERSON_NAME]! We would love to invite you to an in-person interview for …" at bounding box center [734, 327] width 265 height 56
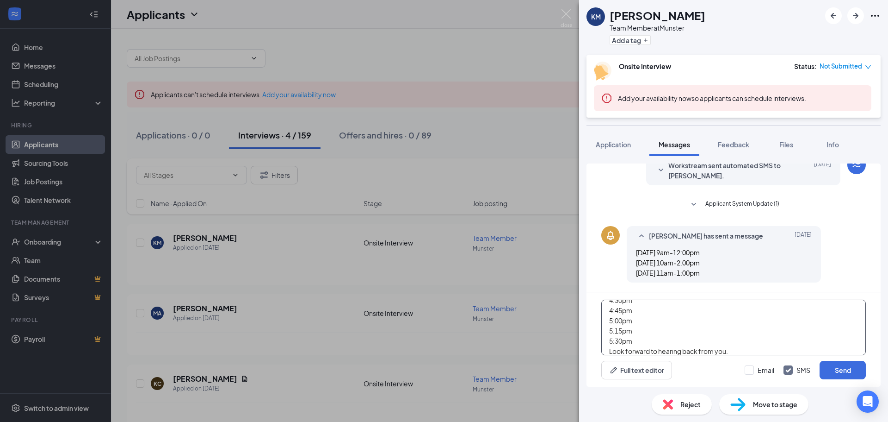
scroll to position [67, 0]
type textarea "Hello [PERSON_NAME]! We would love to invite you to an in-person interview for …"
click at [855, 368] on button "Send" at bounding box center [843, 369] width 46 height 19
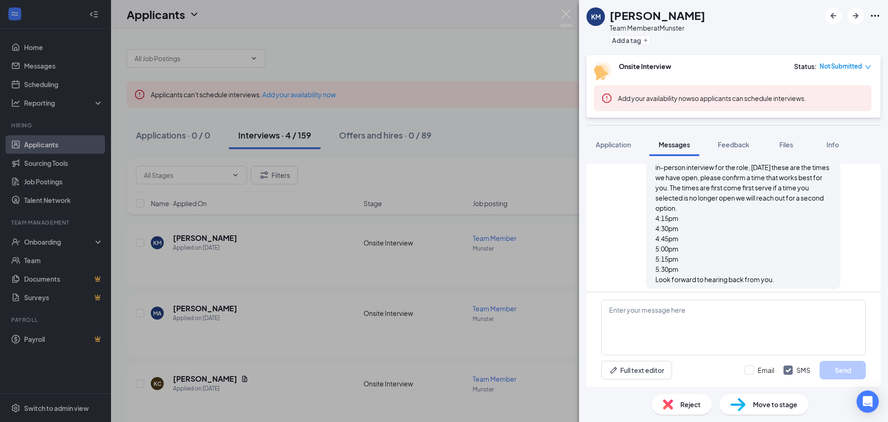
scroll to position [308, 0]
click at [569, 9] on img at bounding box center [567, 18] width 12 height 18
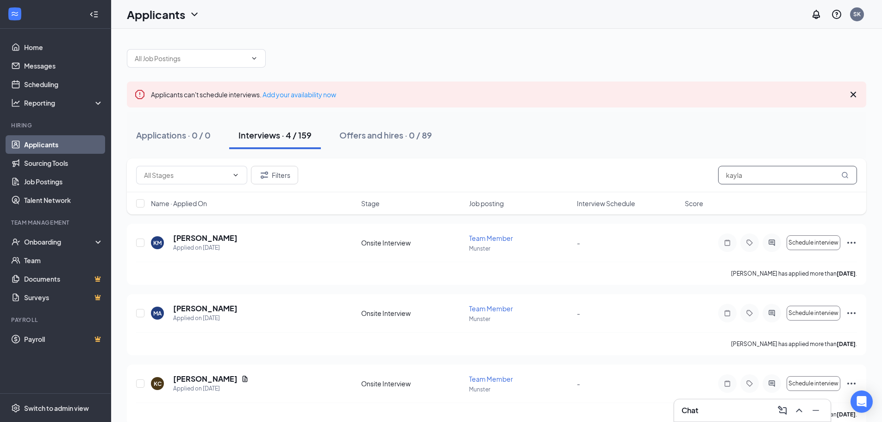
drag, startPoint x: 835, startPoint y: 174, endPoint x: 603, endPoint y: 175, distance: 232.3
click at [592, 175] on div "Filters kayla" at bounding box center [496, 175] width 721 height 19
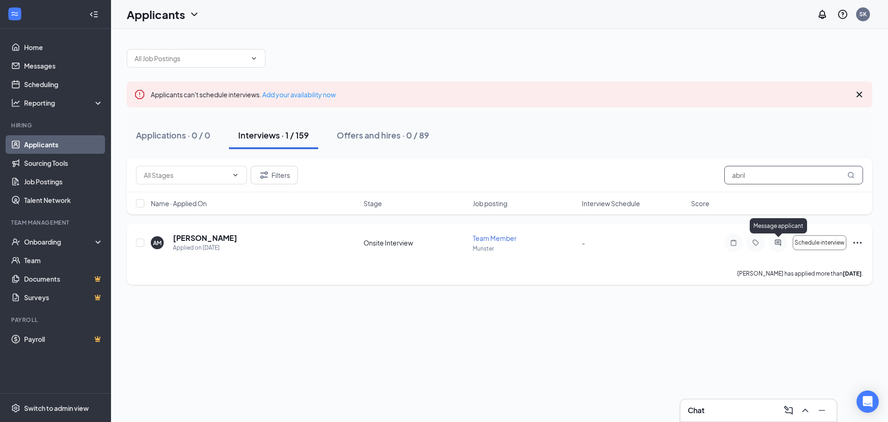
type input "abril"
click at [779, 241] on icon "ActiveChat" at bounding box center [778, 242] width 11 height 7
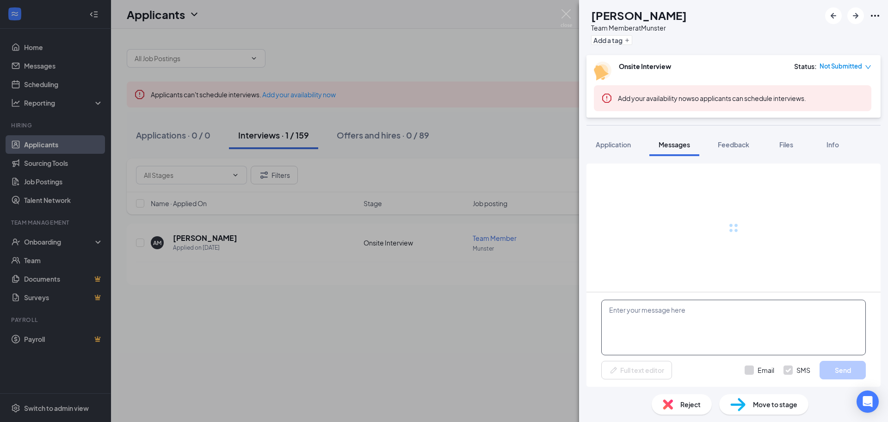
click at [656, 325] on textarea at bounding box center [734, 327] width 265 height 56
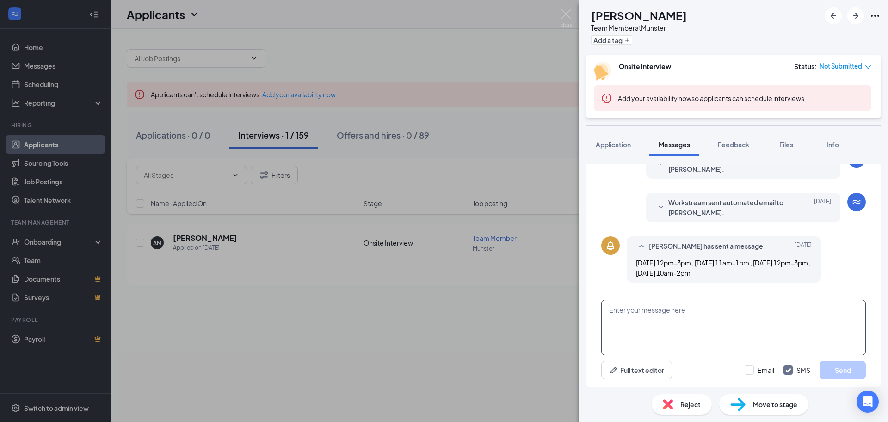
scroll to position [125, 0]
click at [670, 337] on textarea "Hello We would love to invite you to an in-person interview for the role, [DATE…" at bounding box center [734, 327] width 265 height 56
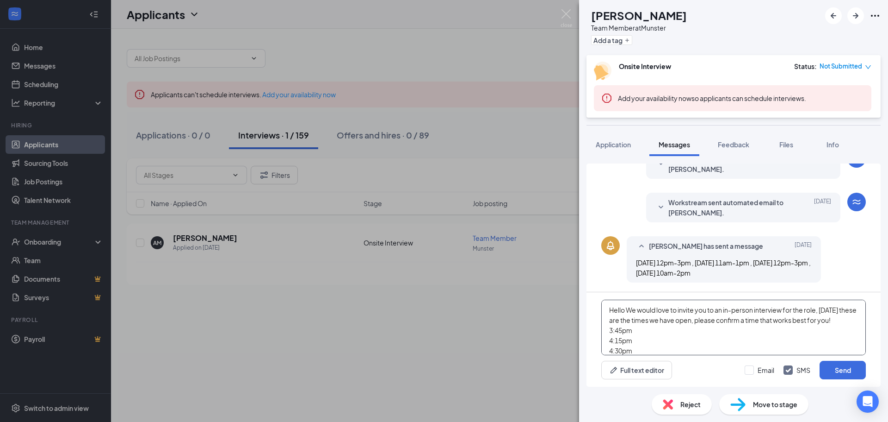
drag, startPoint x: 607, startPoint y: 339, endPoint x: 671, endPoint y: 339, distance: 64.8
click at [657, 339] on textarea "Hello We would love to invite you to an in-person interview for the role, [DATE…" at bounding box center [734, 327] width 265 height 56
type textarea "Hello We would love to invite you to an in-person interview for the role, [DATE…"
click at [555, 61] on div "AM [PERSON_NAME] Team Member at [GEOGRAPHIC_DATA] Add a tag Onsite Interview St…" at bounding box center [444, 211] width 888 height 422
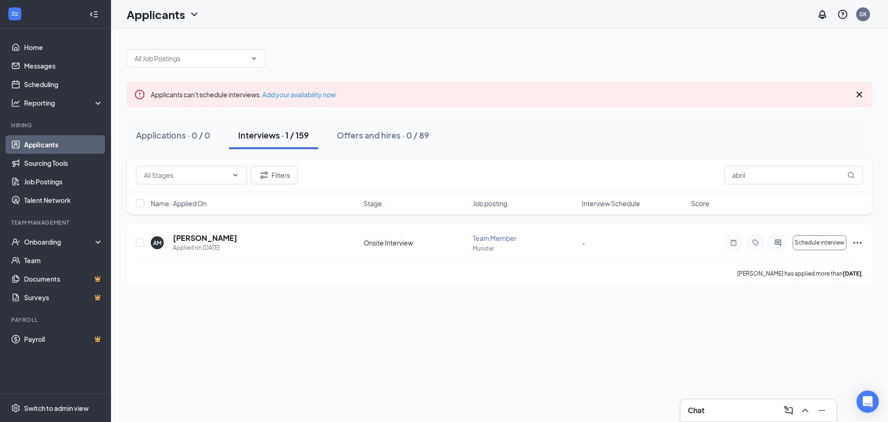
click at [756, 407] on div "Chat" at bounding box center [759, 410] width 142 height 15
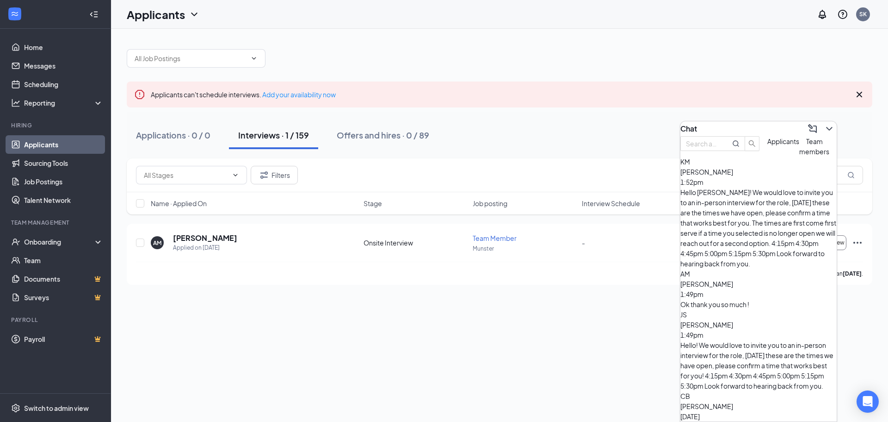
click at [774, 319] on div "[PERSON_NAME] 1:49pm" at bounding box center [759, 329] width 156 height 20
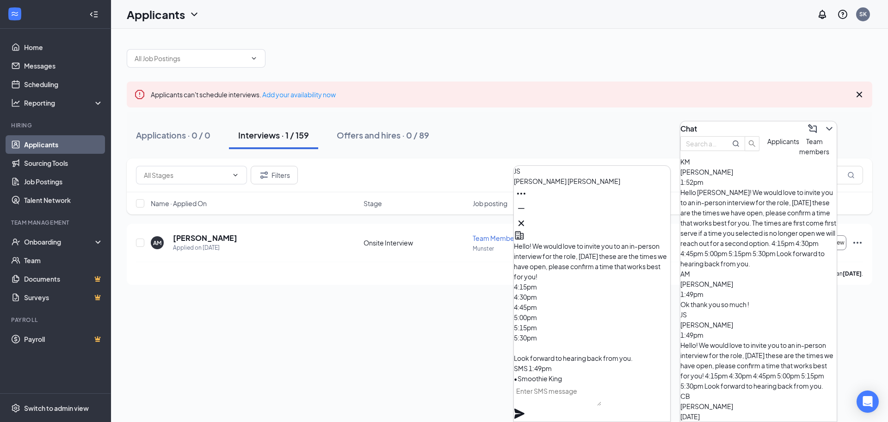
click at [759, 206] on div "Hello [PERSON_NAME]! We would love to invite you to an in-person interview for …" at bounding box center [759, 227] width 156 height 81
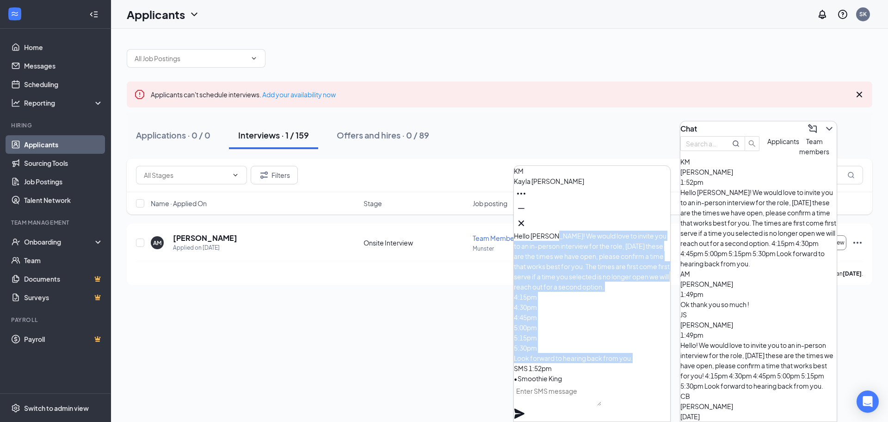
drag, startPoint x: 576, startPoint y: 283, endPoint x: 591, endPoint y: 360, distance: 78.8
click at [591, 360] on p "Hello [PERSON_NAME]! We would love to invite you to an in-person interview for …" at bounding box center [592, 296] width 156 height 132
copy span "We would love to invite you to an in-person interview for the role, [DATE] thes…"
click at [527, 214] on icon "Minimize" at bounding box center [521, 208] width 11 height 11
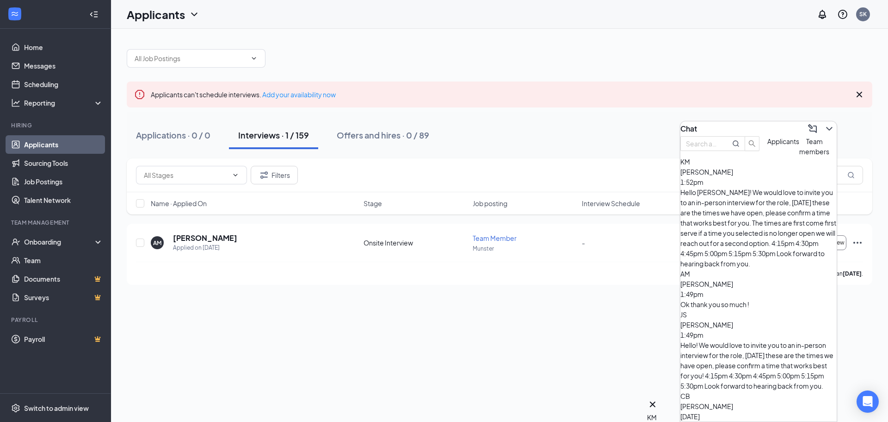
click at [800, 155] on span "Team members" at bounding box center [815, 146] width 30 height 19
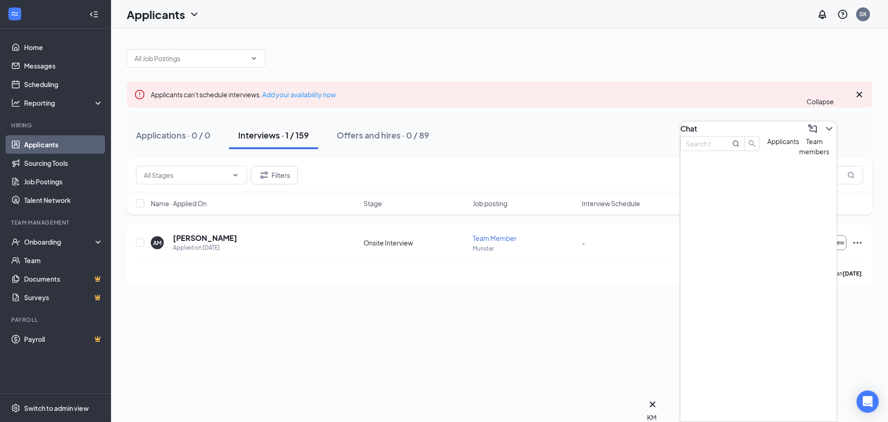
click at [824, 123] on icon "ChevronDown" at bounding box center [829, 128] width 11 height 11
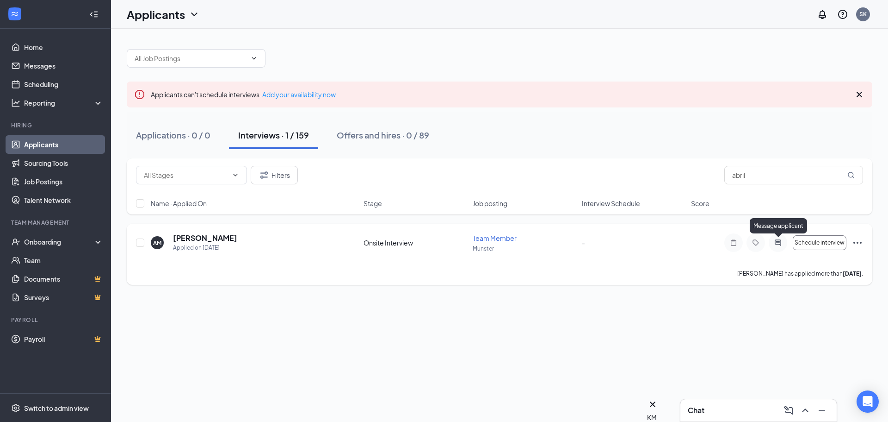
click at [783, 242] on icon "ActiveChat" at bounding box center [778, 242] width 11 height 7
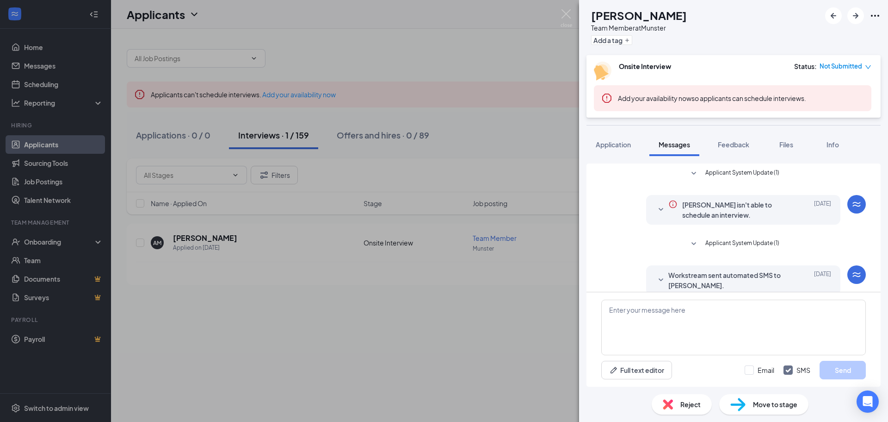
scroll to position [125, 0]
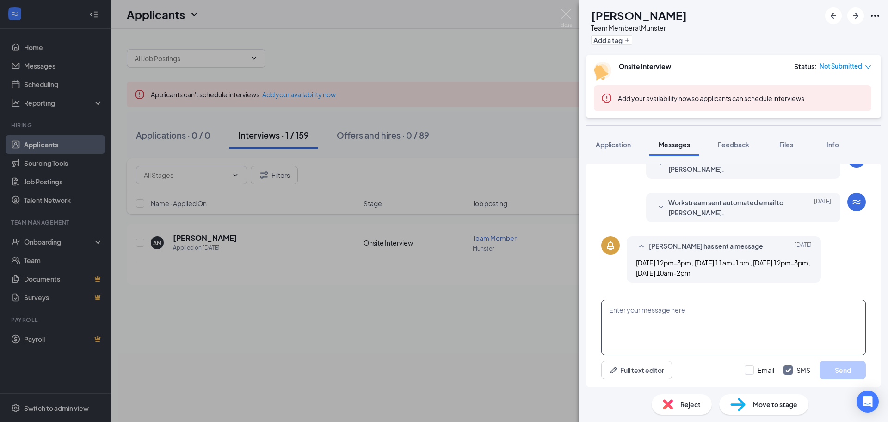
click at [660, 316] on textarea at bounding box center [734, 327] width 265 height 56
type textarea "Hello We would love to invite you to an in-person interview for the role, [DATE…"
click at [851, 371] on button "Send" at bounding box center [843, 369] width 46 height 19
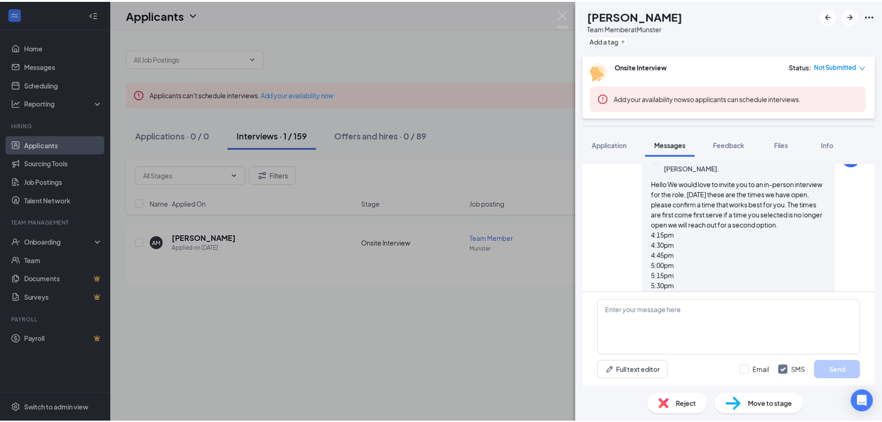
scroll to position [250, 0]
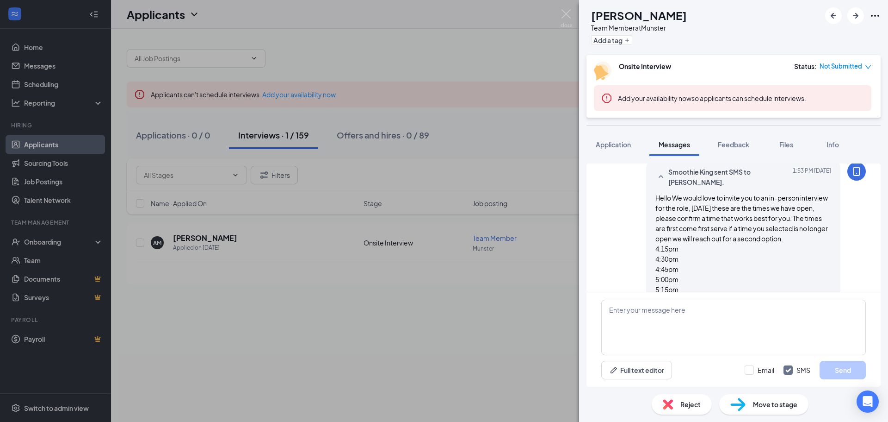
click at [574, 19] on div "AM [PERSON_NAME] Team Member at [GEOGRAPHIC_DATA] Add a tag Onsite Interview St…" at bounding box center [444, 211] width 888 height 422
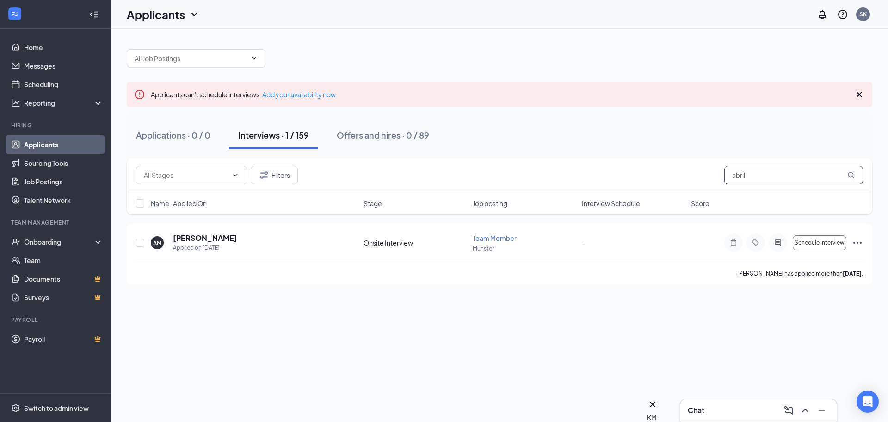
drag, startPoint x: 796, startPoint y: 176, endPoint x: 652, endPoint y: 189, distance: 145.0
click at [614, 178] on div "Filters abril" at bounding box center [499, 175] width 727 height 19
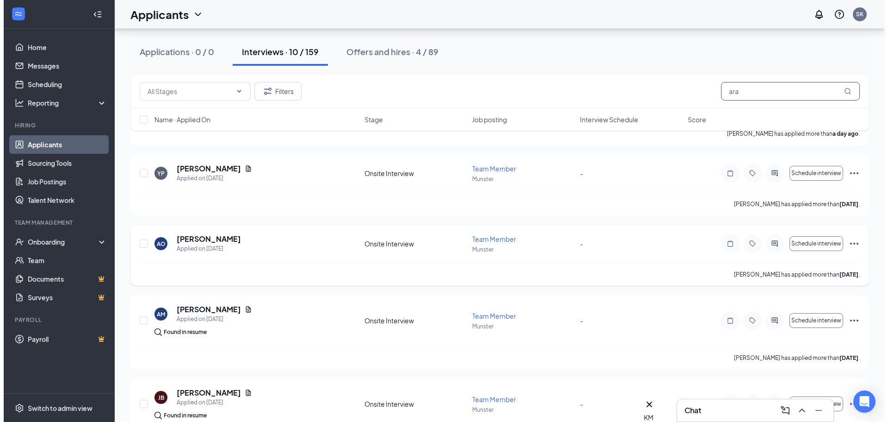
scroll to position [231, 0]
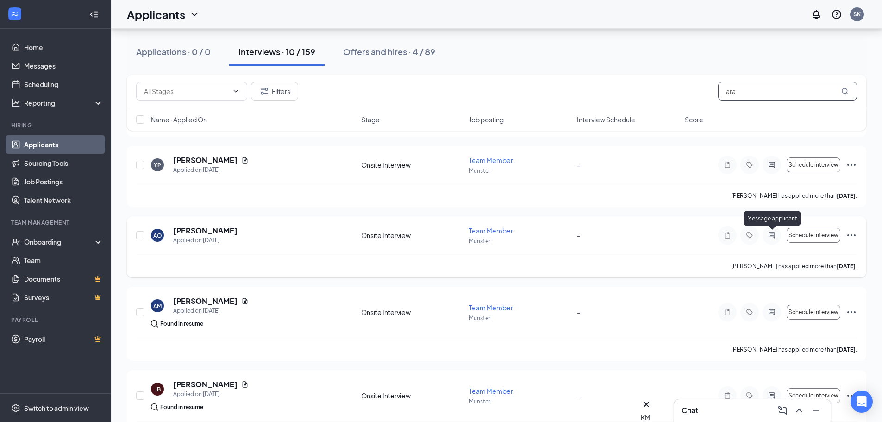
type input "ara"
click at [772, 238] on icon "ActiveChat" at bounding box center [771, 234] width 11 height 7
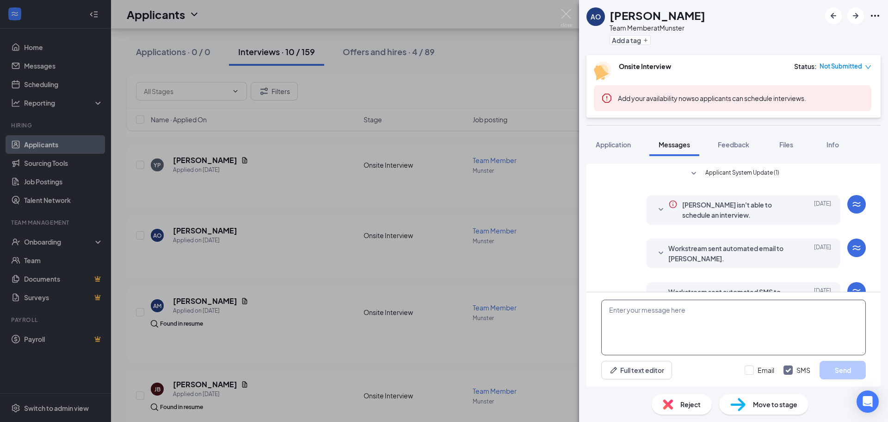
scroll to position [56, 0]
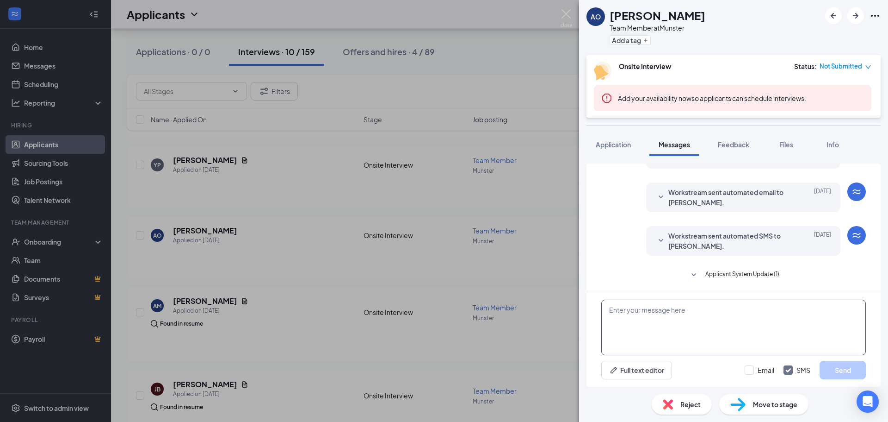
click at [656, 310] on textarea at bounding box center [734, 327] width 265 height 56
paste textarea "We would love to invite you to an in-person interview for the role, [DATE] thes…"
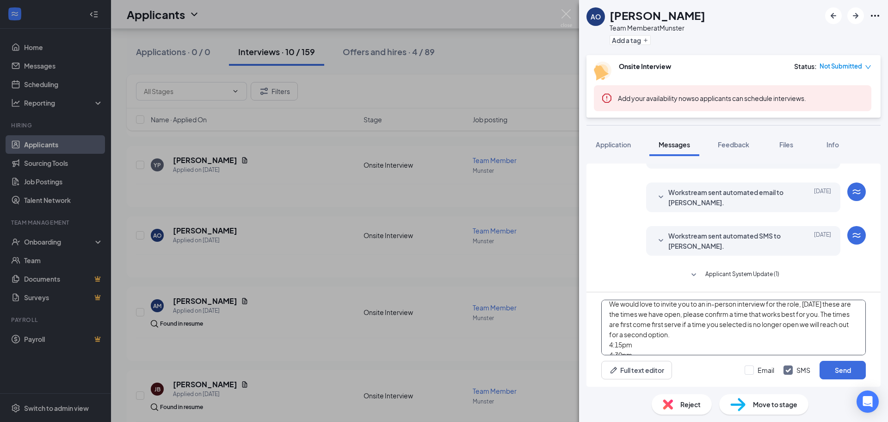
scroll to position [0, 0]
click at [610, 311] on textarea "We would love to invite you to an in-person interview for the role, [DATE] thes…" at bounding box center [734, 327] width 265 height 56
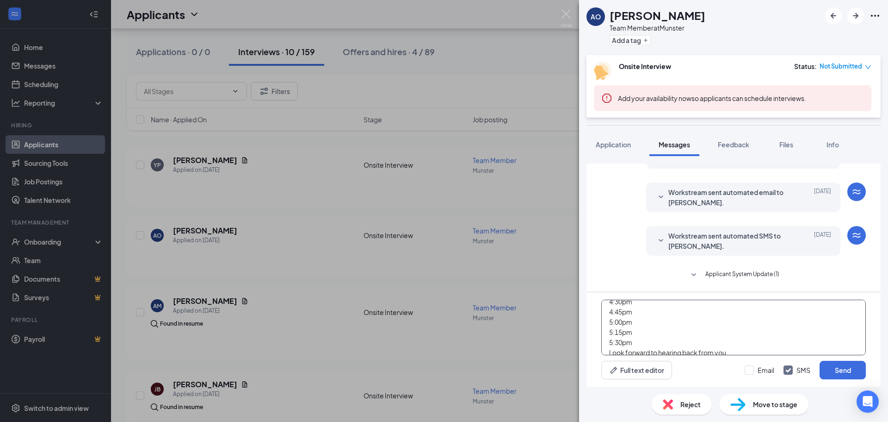
scroll to position [67, 0]
type textarea "Hello! We would love to invite you to an in-person interview for the role, [DAT…"
click at [836, 368] on button "Send" at bounding box center [843, 369] width 46 height 19
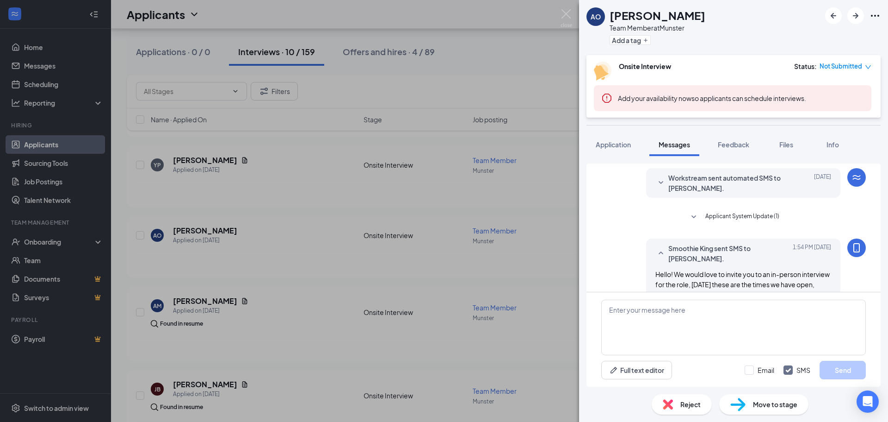
scroll to position [99, 0]
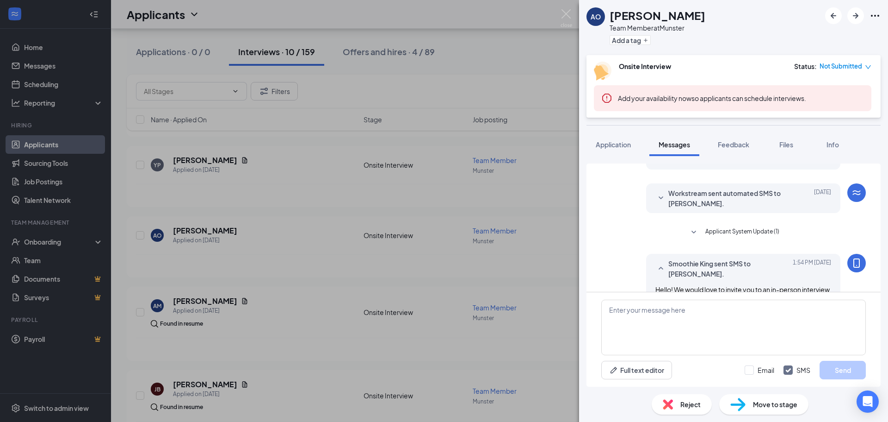
click at [701, 229] on button "Applicant System Update (1)" at bounding box center [734, 232] width 91 height 11
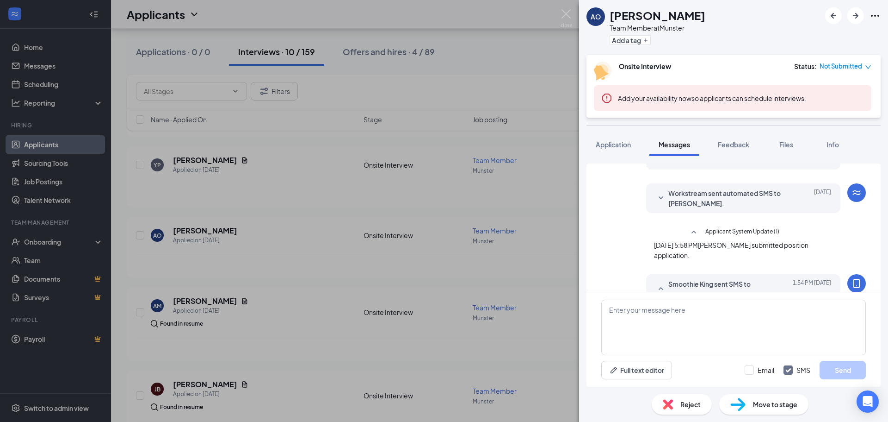
click at [697, 235] on button "Applicant System Update (1)" at bounding box center [734, 232] width 91 height 11
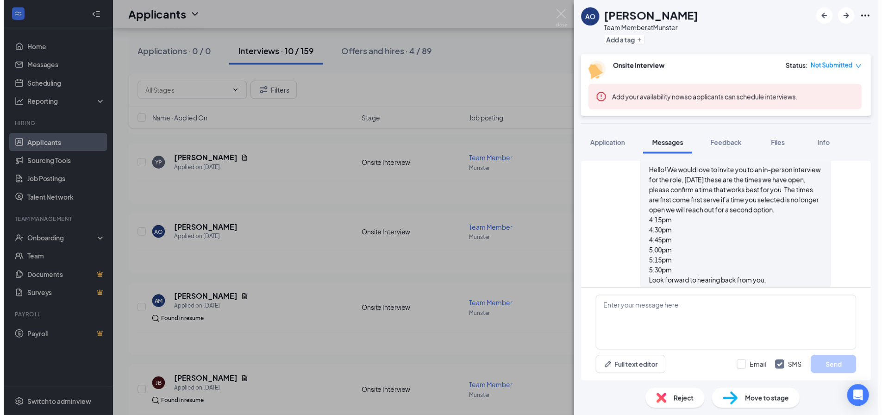
scroll to position [237, 0]
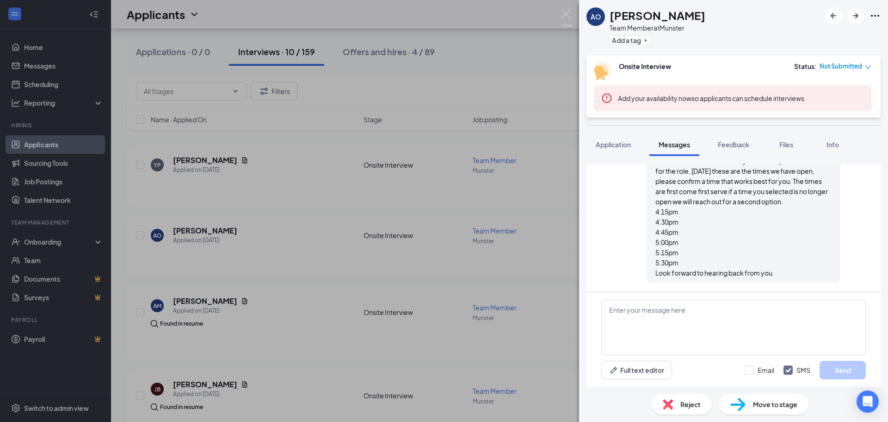
click at [573, 16] on div "AO [PERSON_NAME] Team Member at [GEOGRAPHIC_DATA] Add a tag Onsite Interview St…" at bounding box center [444, 211] width 888 height 422
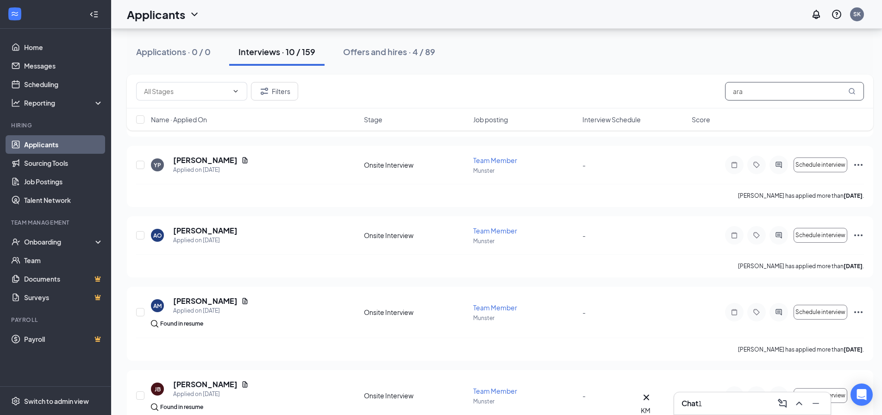
drag, startPoint x: 777, startPoint y: 93, endPoint x: 639, endPoint y: 84, distance: 138.2
click at [489, 106] on div "Filters ara" at bounding box center [500, 92] width 746 height 34
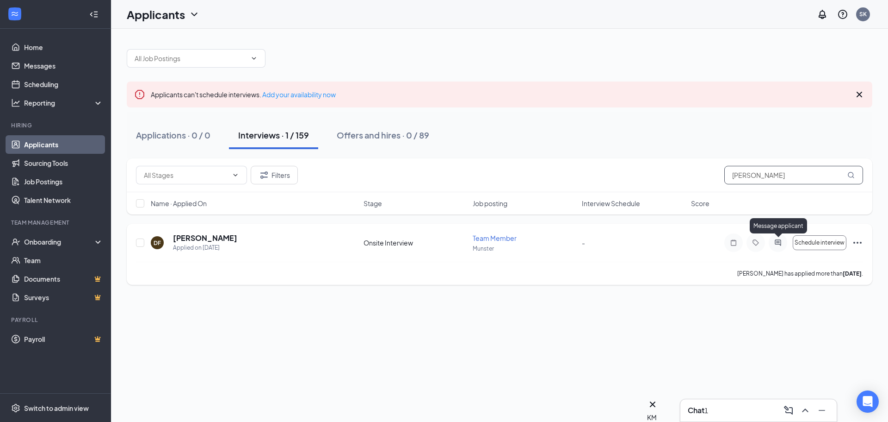
type input "[PERSON_NAME]"
click at [783, 242] on icon "ActiveChat" at bounding box center [778, 242] width 11 height 7
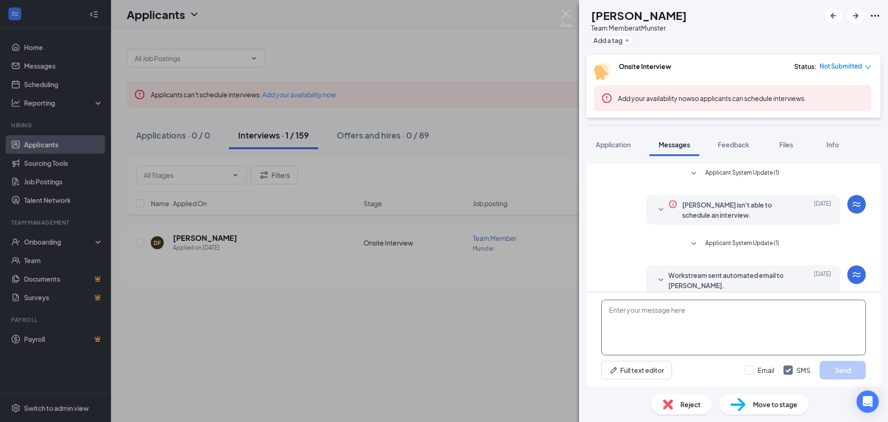
scroll to position [106, 0]
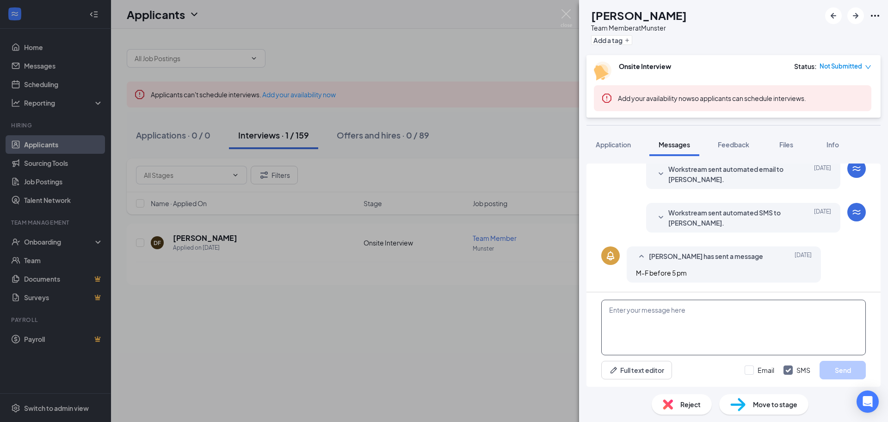
click at [678, 324] on textarea at bounding box center [734, 327] width 265 height 56
paste textarea "We would love to invite you to an in-person interview for the role, [DATE] thes…"
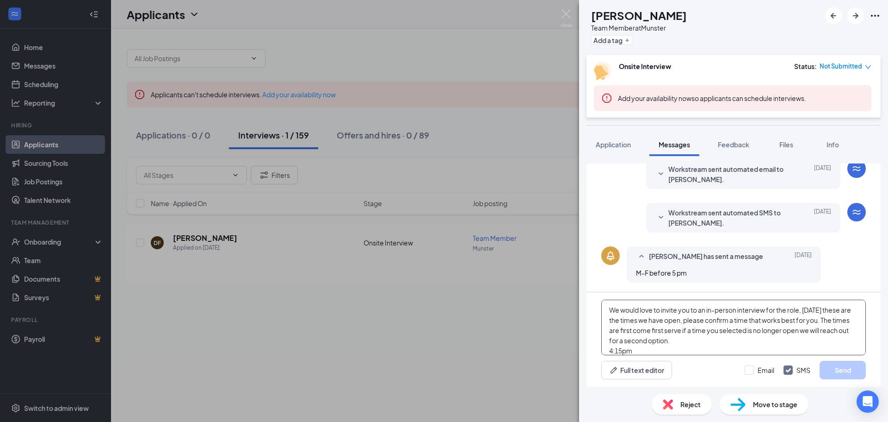
scroll to position [61, 0]
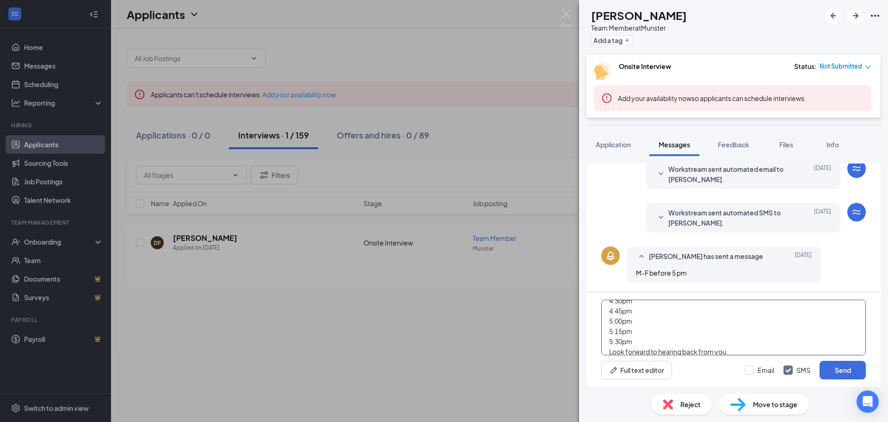
scroll to position [67, 0]
type textarea "We would love to invite you to an in-person interview for the role, [DATE] thes…"
click at [846, 368] on button "Send" at bounding box center [843, 369] width 46 height 19
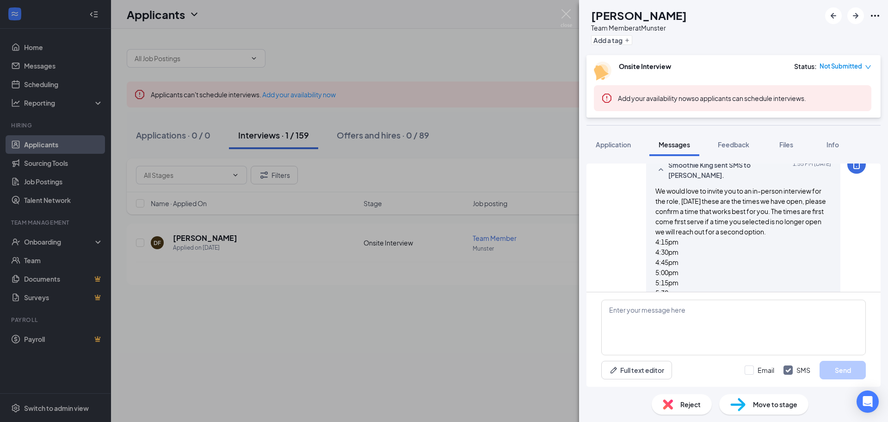
scroll to position [231, 0]
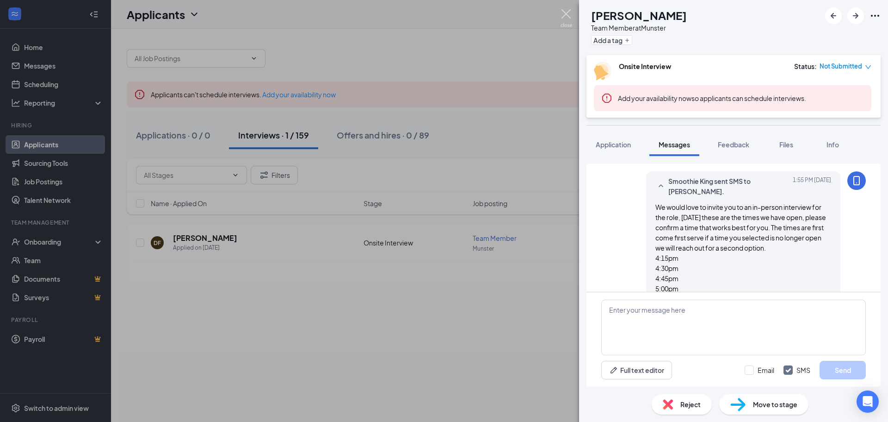
click at [567, 14] on img at bounding box center [567, 18] width 12 height 18
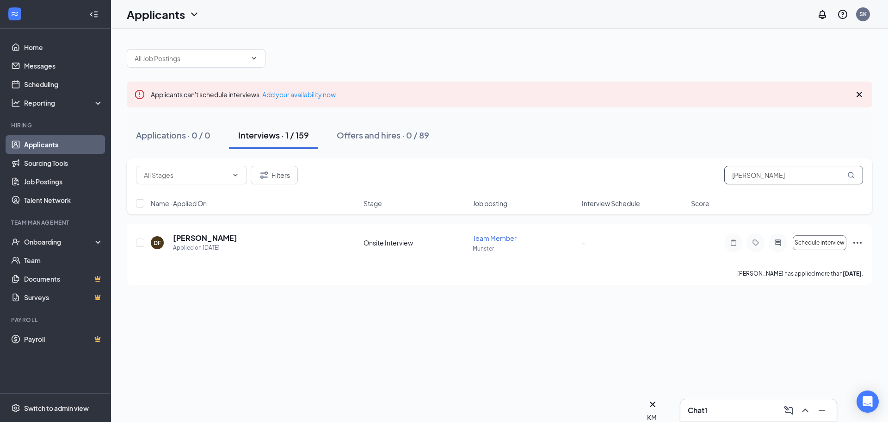
drag, startPoint x: 836, startPoint y: 171, endPoint x: 451, endPoint y: 150, distance: 385.1
click at [333, 164] on div "Filters [PERSON_NAME]" at bounding box center [500, 175] width 746 height 34
type input "lexie"
click at [778, 244] on icon "ActiveChat" at bounding box center [778, 242] width 6 height 6
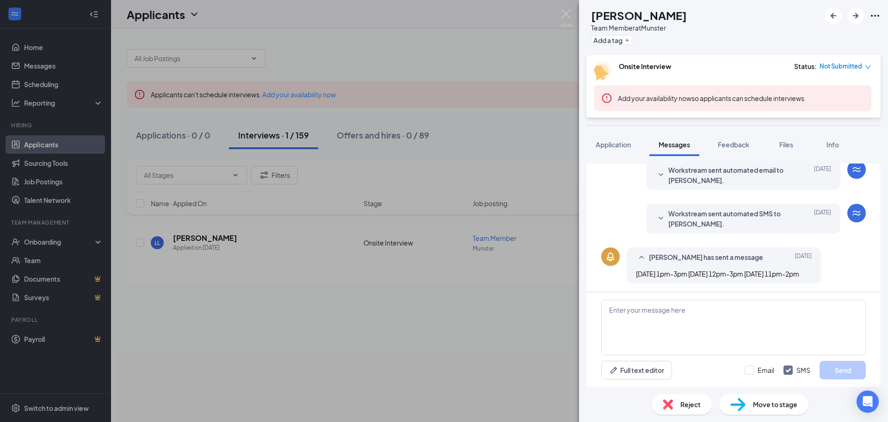
scroll to position [116, 0]
click at [633, 315] on textarea at bounding box center [734, 327] width 265 height 56
paste textarea "We would love to invite you to an in-person interview for the role, [DATE] thes…"
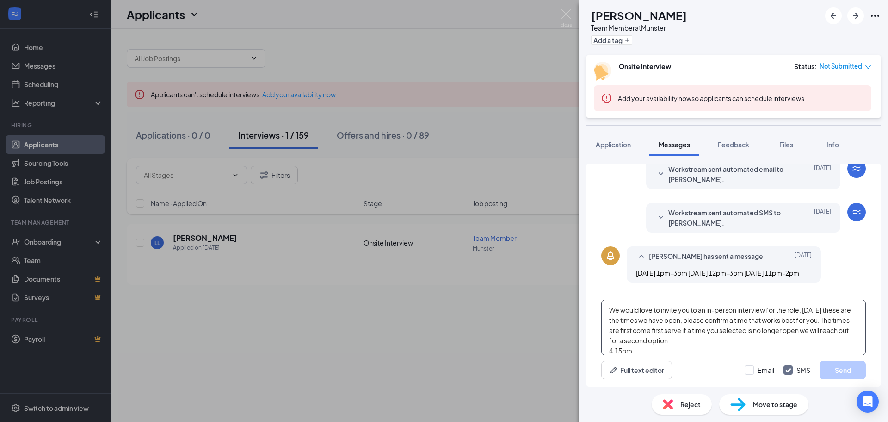
scroll to position [61, 0]
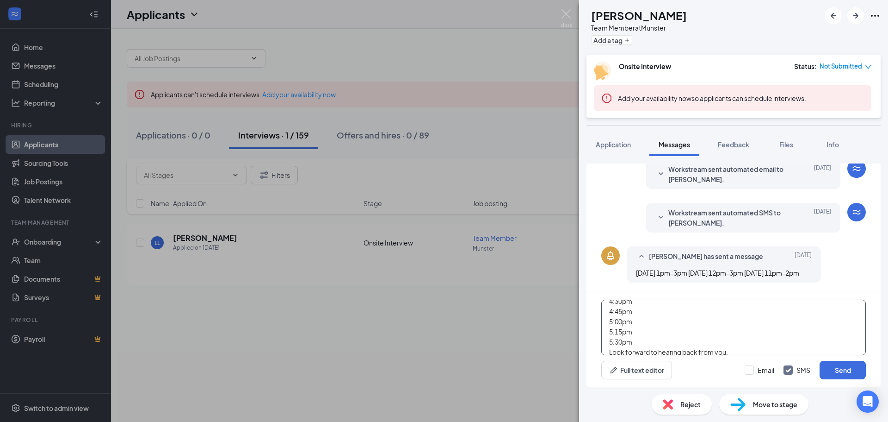
scroll to position [67, 0]
type textarea "We would love to invite you to an in-person interview for the role, [DATE] thes…"
click at [839, 368] on button "Send" at bounding box center [843, 369] width 46 height 19
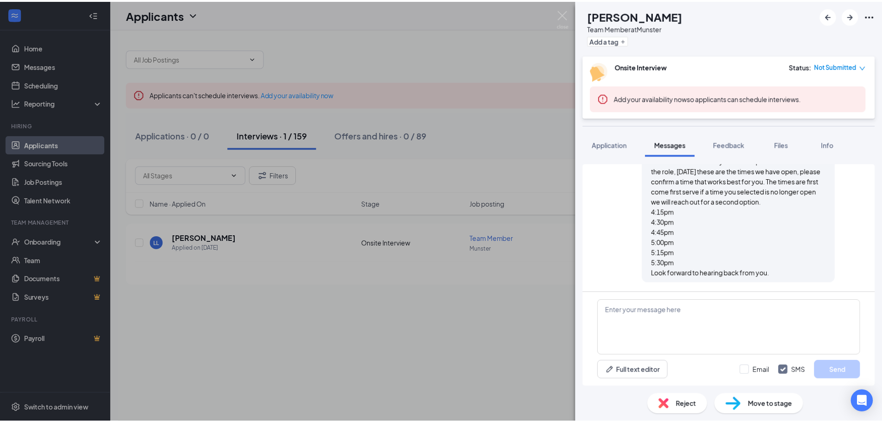
scroll to position [287, 0]
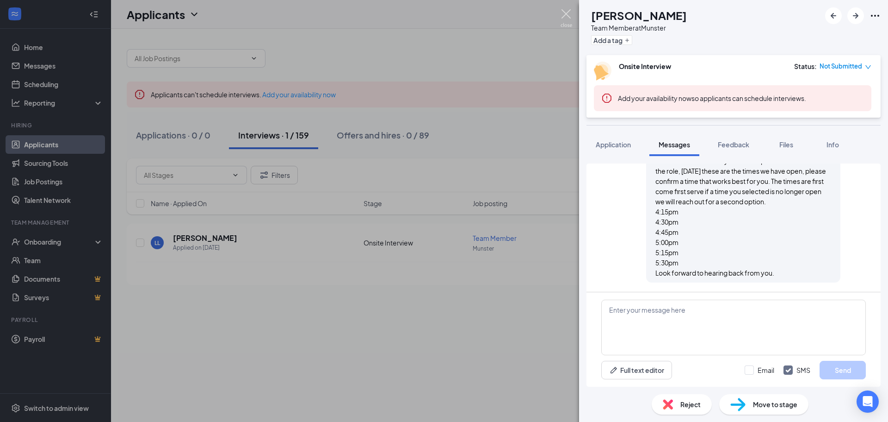
click at [565, 19] on img at bounding box center [567, 18] width 12 height 18
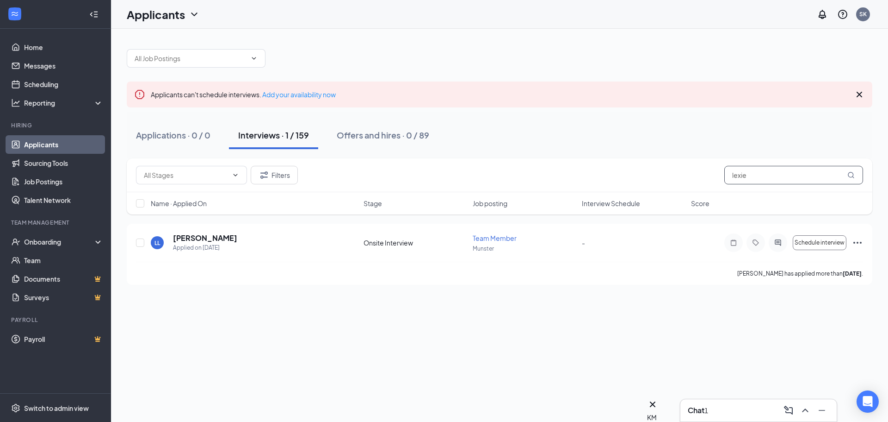
drag, startPoint x: 593, startPoint y: 189, endPoint x: 453, endPoint y: 213, distance: 141.8
click at [453, 213] on div "Filters lexie Name · Applied On Stage Job posting Interview Schedule Score" at bounding box center [500, 186] width 746 height 56
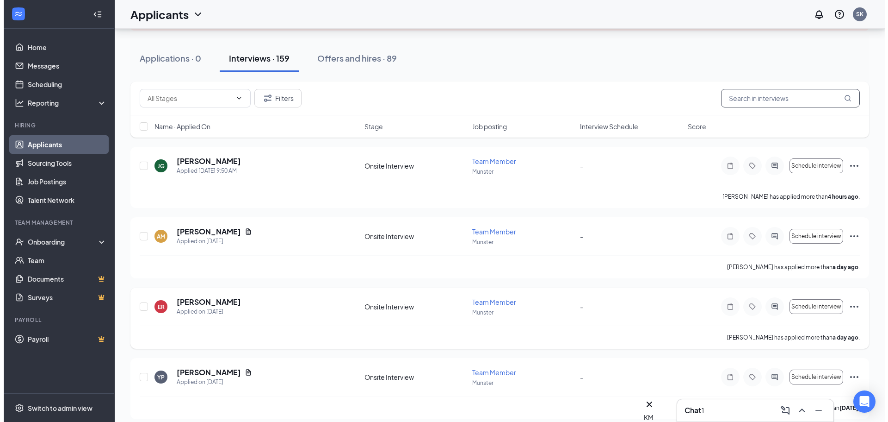
scroll to position [93, 0]
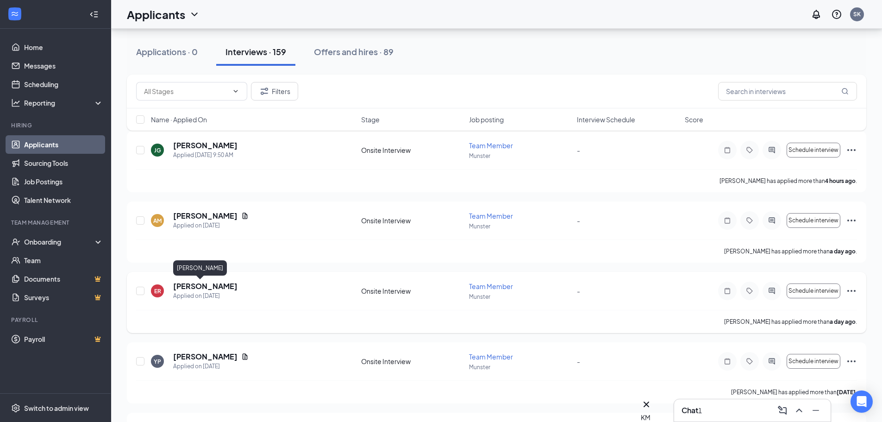
click at [191, 285] on h5 "[PERSON_NAME]" at bounding box center [205, 286] width 64 height 10
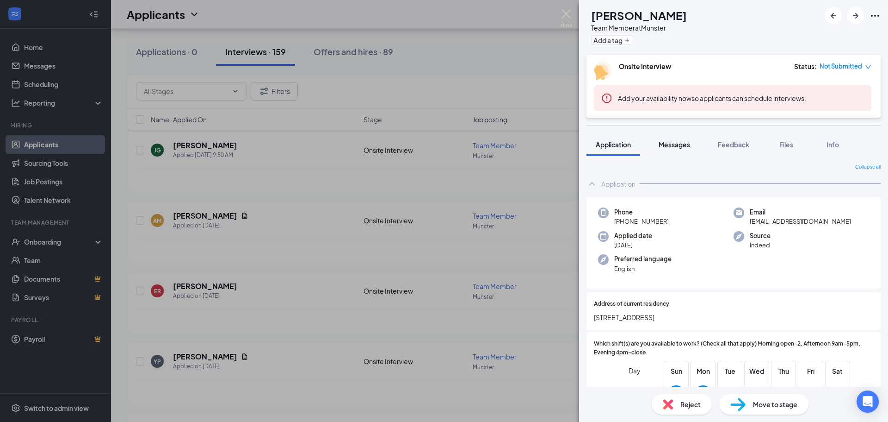
click at [688, 150] on button "Messages" at bounding box center [675, 144] width 50 height 23
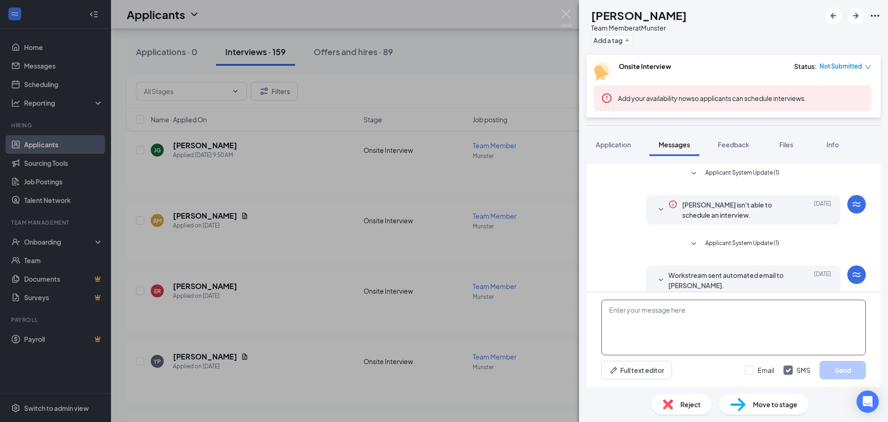
scroll to position [167, 0]
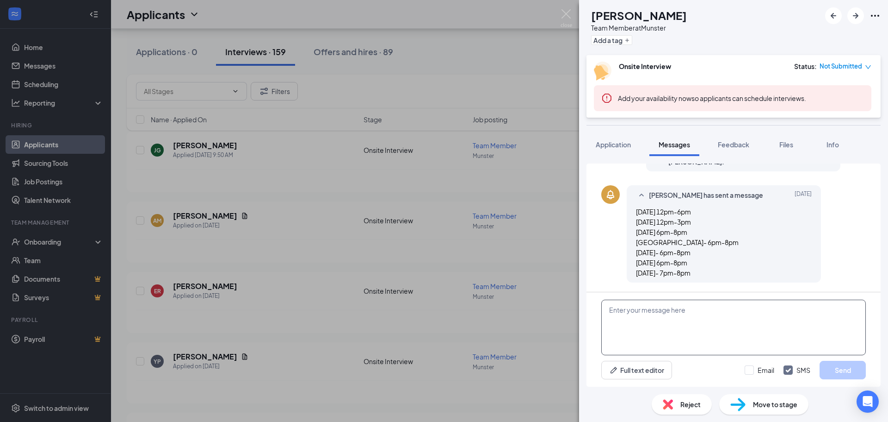
click at [636, 319] on textarea at bounding box center [734, 327] width 265 height 56
paste textarea "We would love to invite you to an in-person interview for the role, [DATE] thes…"
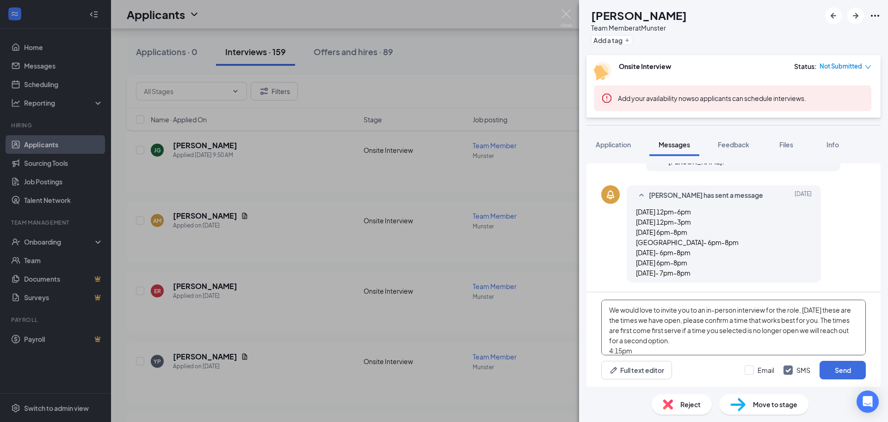
scroll to position [46, 0]
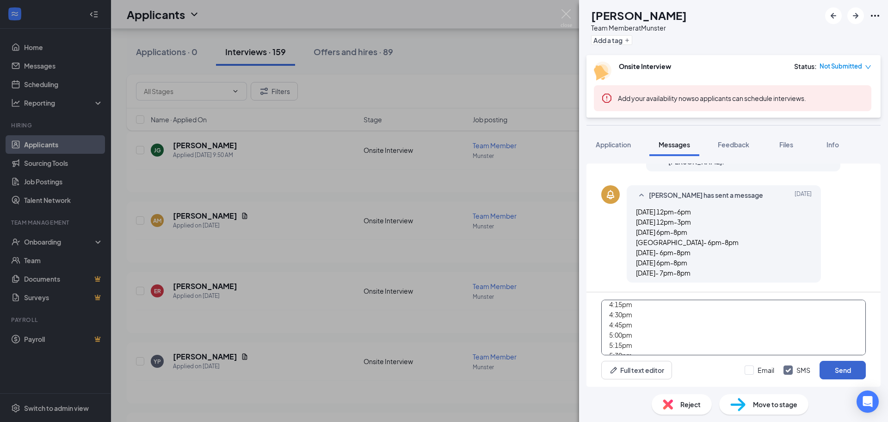
type textarea "We would love to invite you to an in-person interview for the role, [DATE] thes…"
click at [825, 370] on button "Send" at bounding box center [843, 369] width 46 height 19
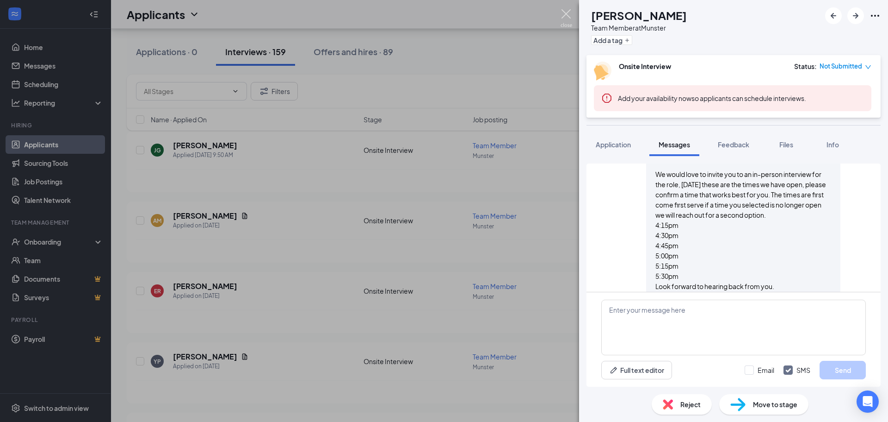
scroll to position [329, 0]
click at [571, 17] on img at bounding box center [567, 18] width 12 height 18
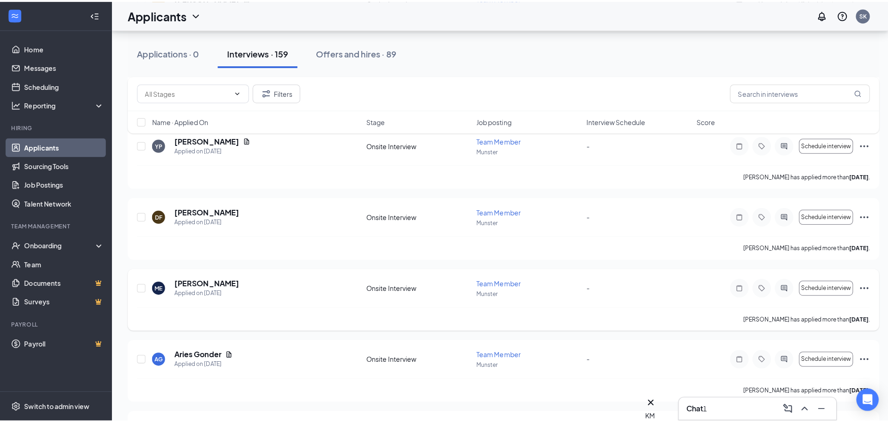
scroll to position [324, 0]
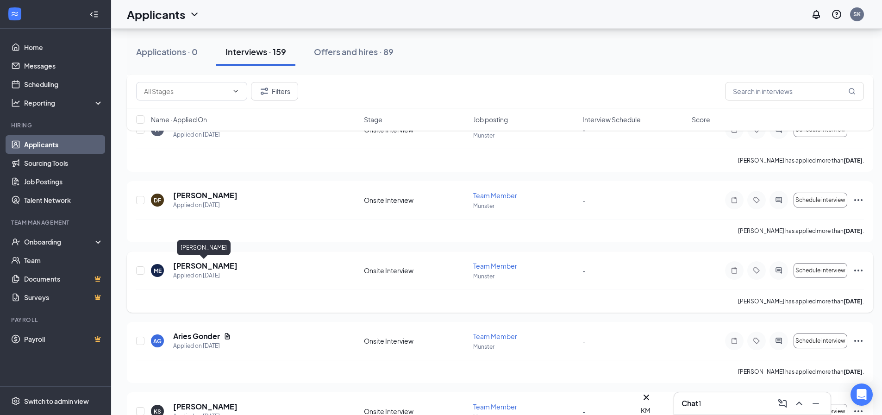
click at [188, 265] on h5 "[PERSON_NAME]" at bounding box center [205, 266] width 64 height 10
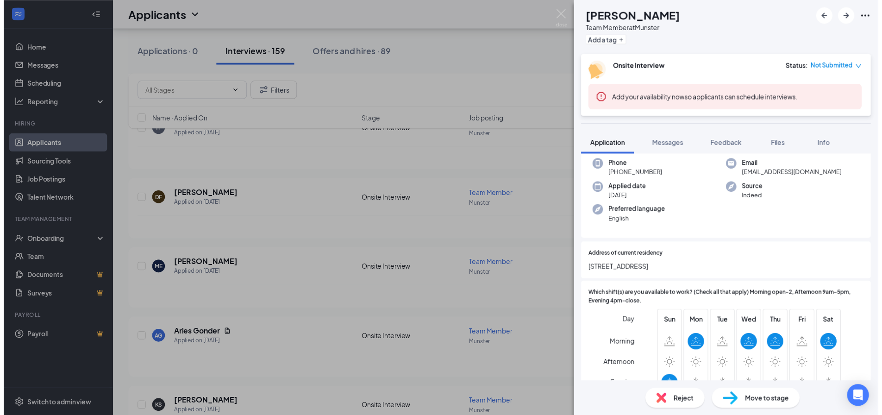
scroll to position [93, 0]
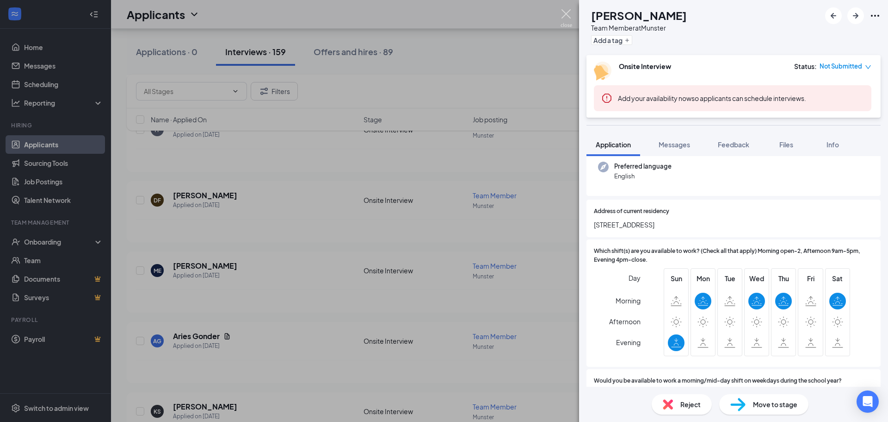
click at [571, 15] on img at bounding box center [567, 18] width 12 height 18
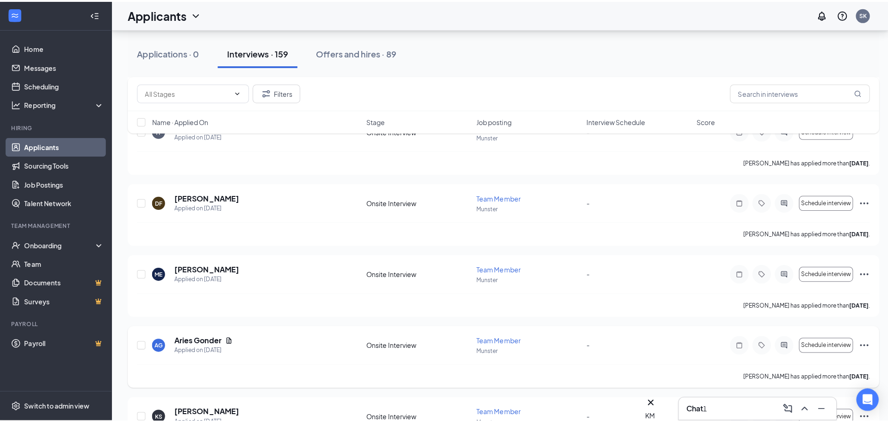
scroll to position [416, 0]
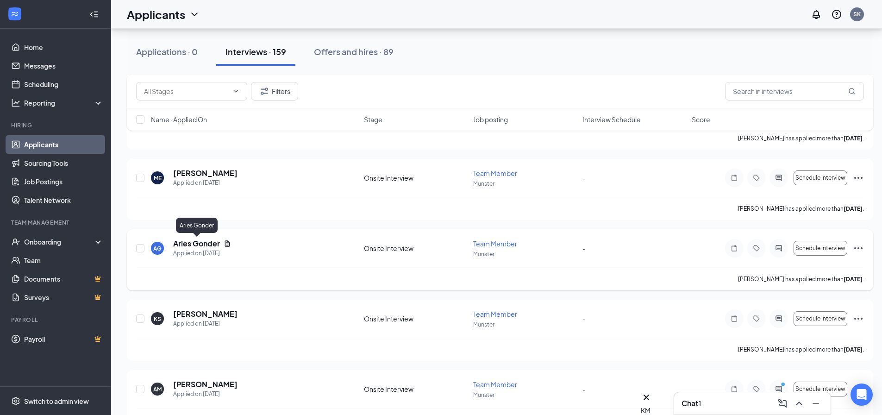
click at [205, 243] on h5 "Aries Gonder" at bounding box center [196, 243] width 47 height 10
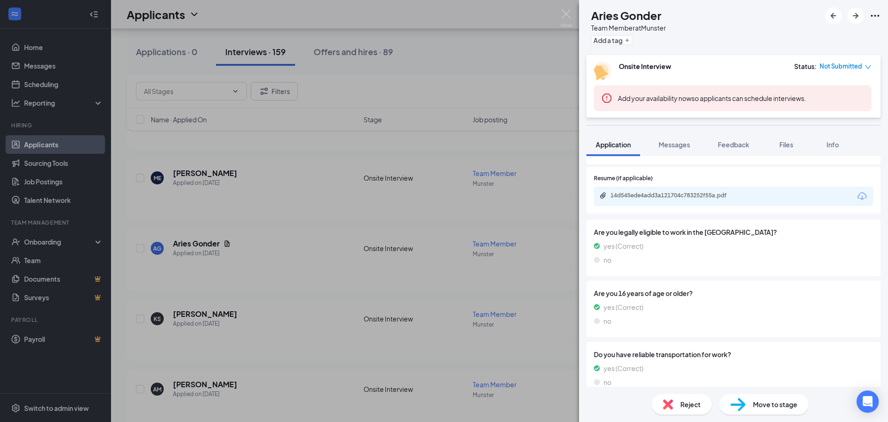
scroll to position [689, 0]
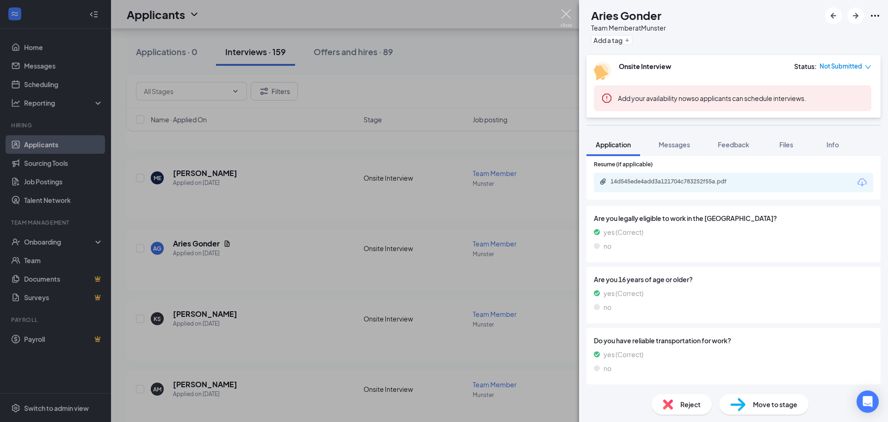
drag, startPoint x: 570, startPoint y: 12, endPoint x: 245, endPoint y: 413, distance: 516.2
click at [570, 12] on img at bounding box center [567, 18] width 12 height 18
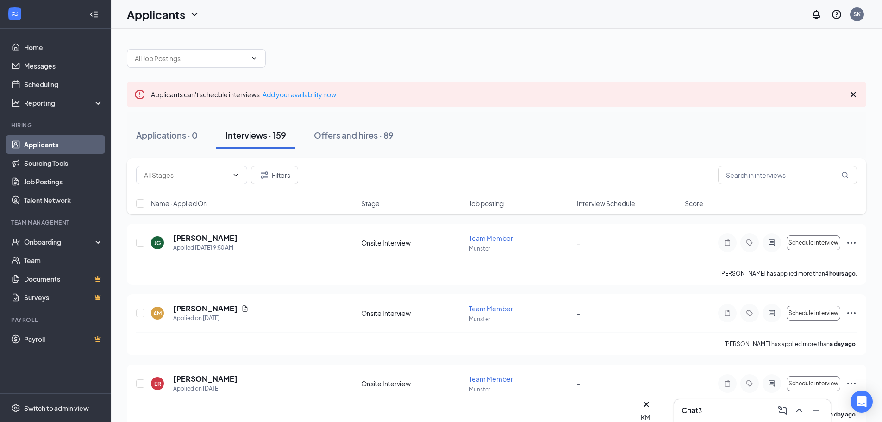
click at [702, 410] on div "3" at bounding box center [700, 410] width 4 height 10
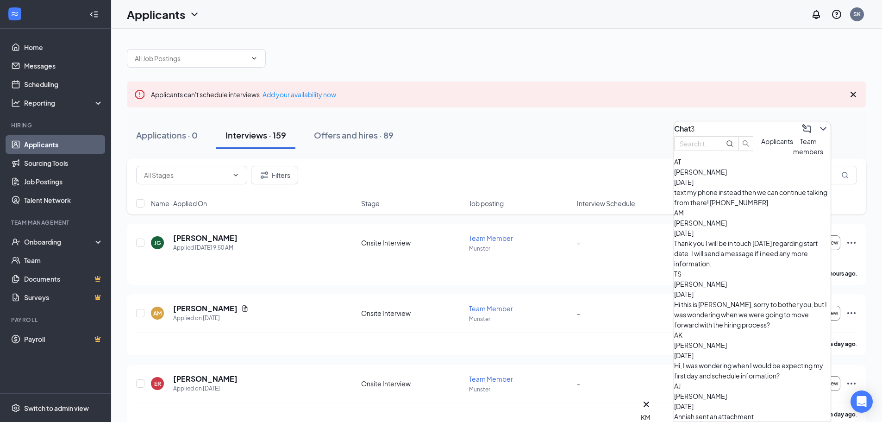
click at [761, 145] on span "Applicants" at bounding box center [777, 141] width 32 height 8
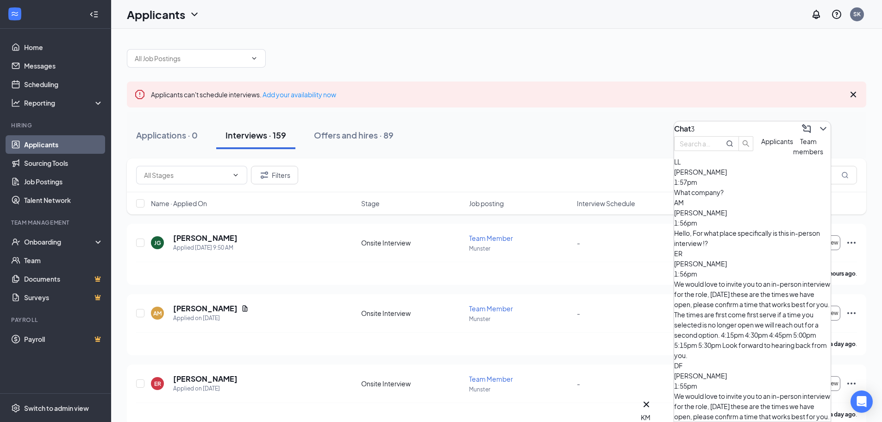
click at [711, 176] on span "[PERSON_NAME]" at bounding box center [700, 172] width 53 height 8
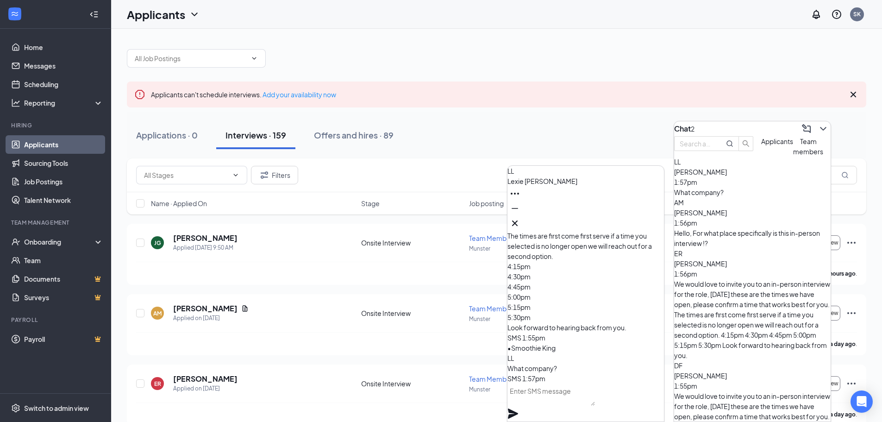
click at [561, 398] on textarea at bounding box center [550, 394] width 87 height 22
type textarea "Smoothie King Munster"
click at [518, 408] on icon "Plane" at bounding box center [512, 413] width 11 height 11
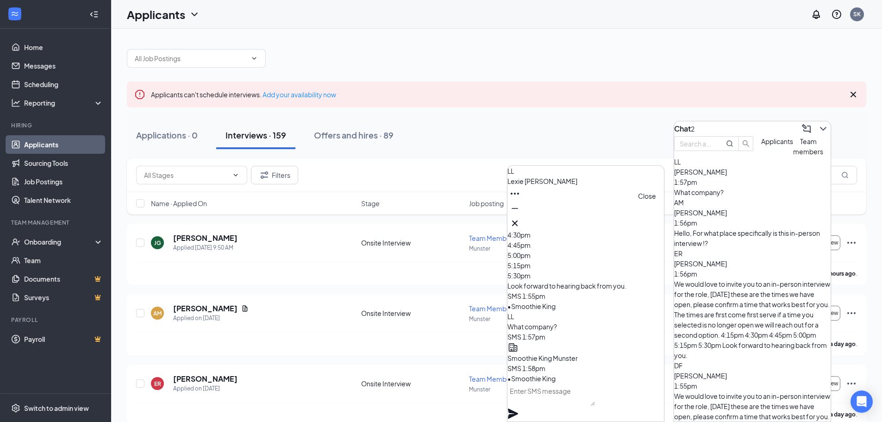
click at [520, 217] on icon "Cross" at bounding box center [514, 222] width 11 height 11
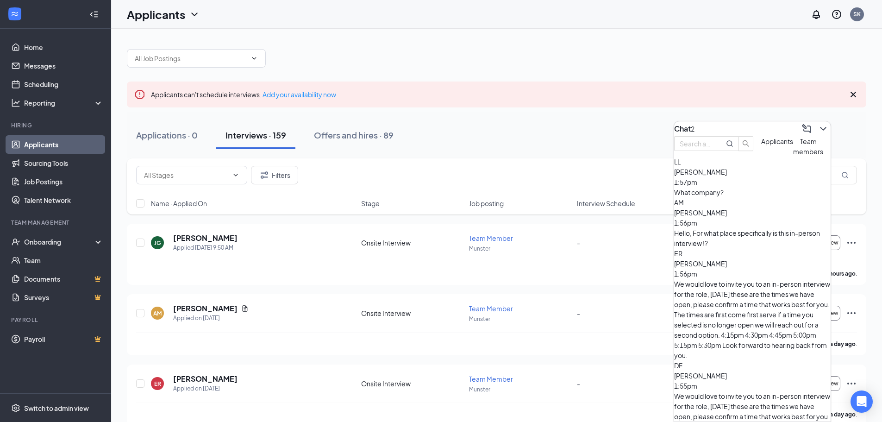
click at [711, 217] on span "[PERSON_NAME]" at bounding box center [700, 212] width 53 height 8
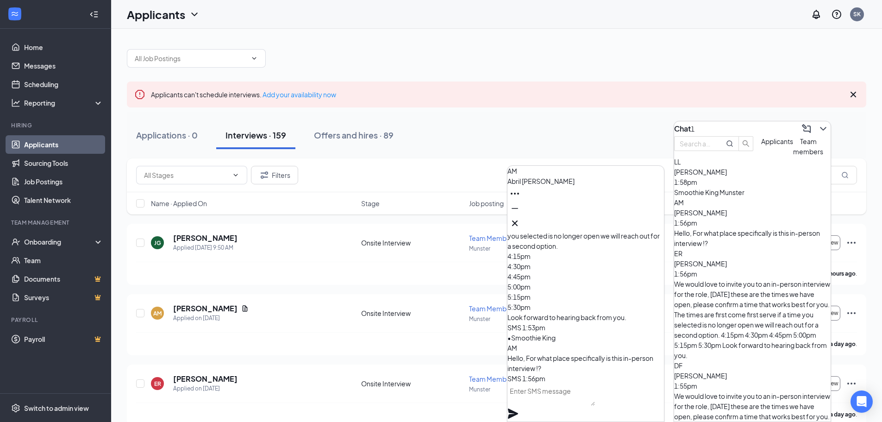
click at [579, 405] on textarea at bounding box center [550, 394] width 87 height 22
type textarea "Smoothie King Munster IN"
click at [518, 408] on icon "Plane" at bounding box center [512, 413] width 11 height 11
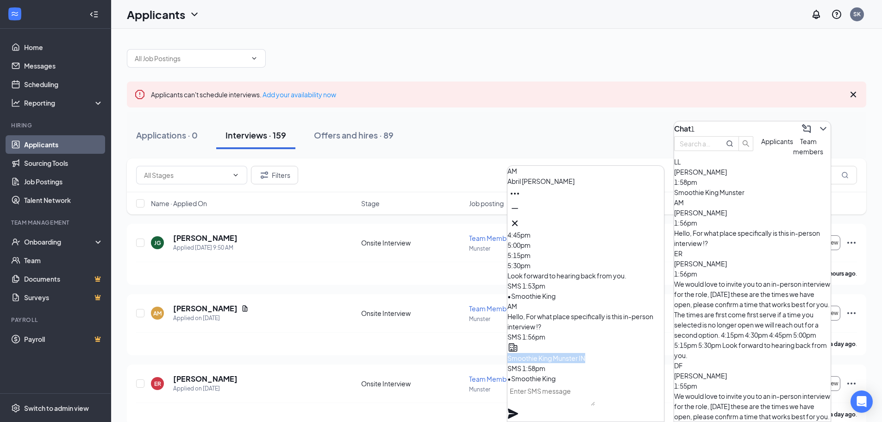
drag, startPoint x: 626, startPoint y: 355, endPoint x: 522, endPoint y: 361, distance: 103.8
click at [522, 361] on div "Smoothie King Munster IN" at bounding box center [585, 352] width 156 height 21
copy span "Smoothie King Munster IN"
click at [745, 245] on div "AM [PERSON_NAME] 1:56pm Hello, For what place specifically is this in-person in…" at bounding box center [752, 222] width 156 height 51
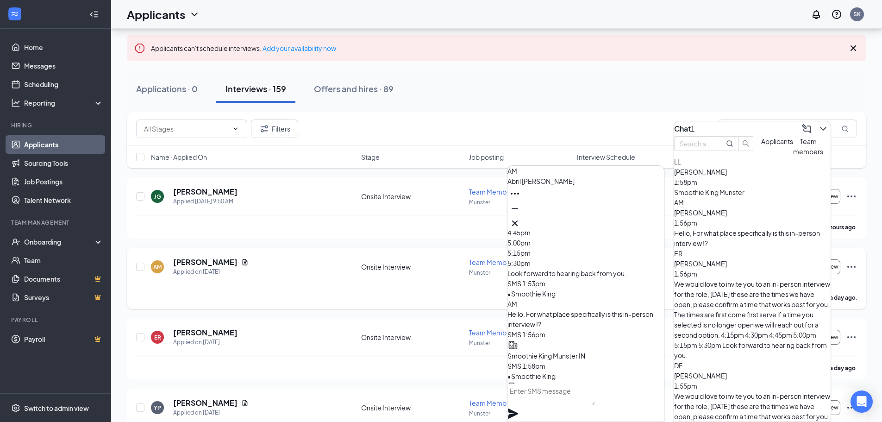
scroll to position [0, 0]
click at [716, 279] on div "We would love to invite you to an in-person interview for the role, [DATE] thes…" at bounding box center [752, 319] width 156 height 81
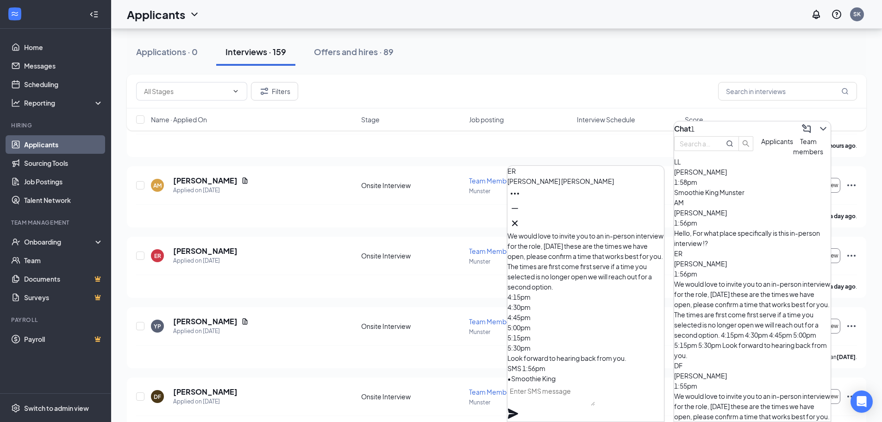
scroll to position [139, 0]
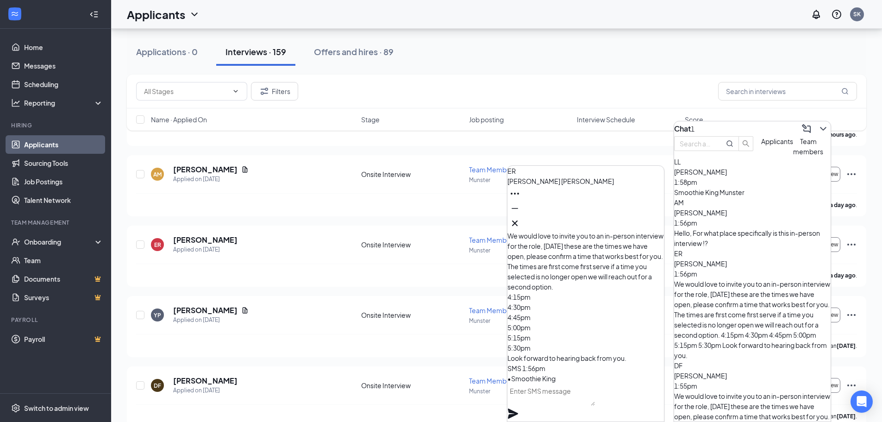
click at [559, 402] on textarea at bounding box center [550, 394] width 87 height 22
paste textarea "Smoothie King Munster IN"
type textarea "Smoothie King Munster IN"
click at [518, 408] on icon "Plane" at bounding box center [513, 413] width 10 height 10
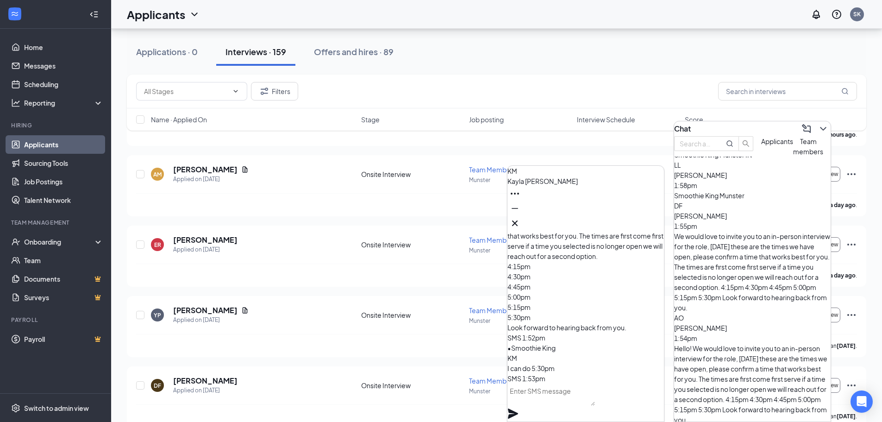
scroll to position [120, 0]
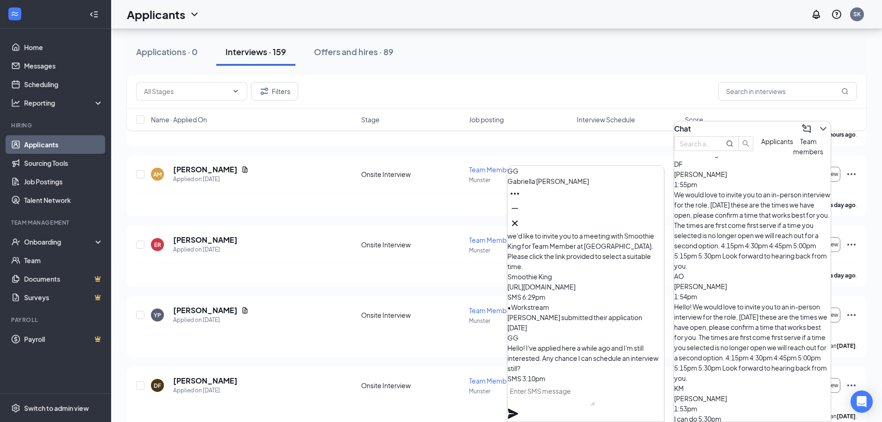
click at [572, 403] on textarea at bounding box center [550, 394] width 87 height 22
paste textarea "Smoothie King Munster IN"
type textarea "Smoothie King Munster IN"
drag, startPoint x: 613, startPoint y: 402, endPoint x: 368, endPoint y: 408, distance: 244.4
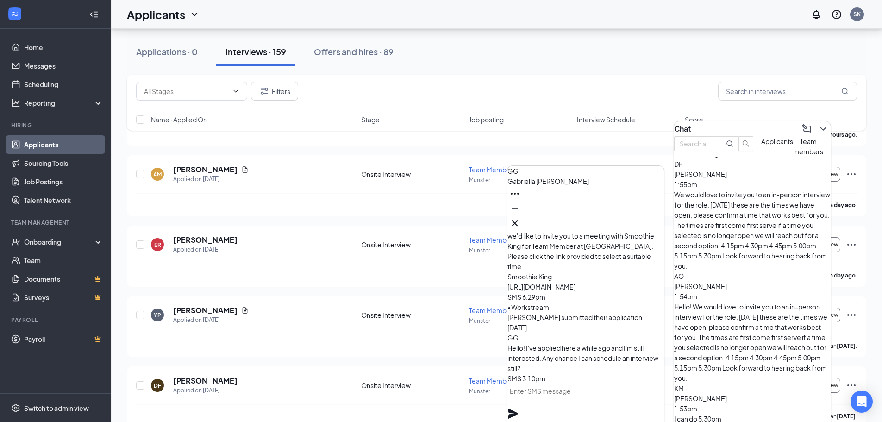
scroll to position [27, 0]
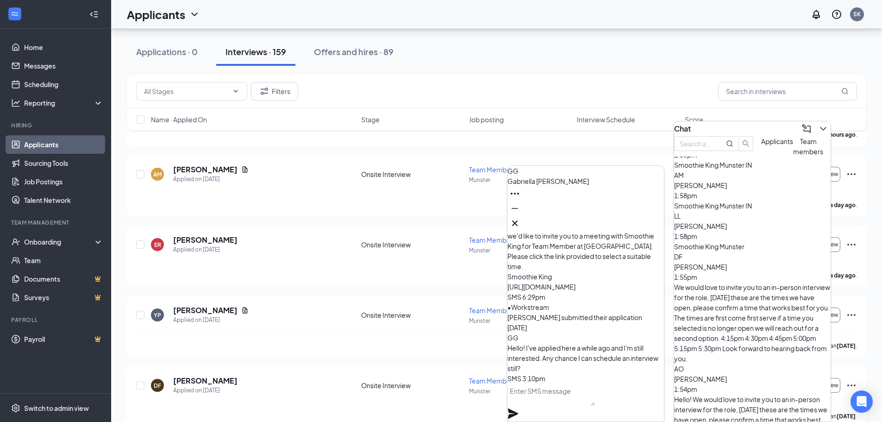
click at [724, 282] on div "We would love to invite you to an in-person interview for the role, [DATE] thes…" at bounding box center [752, 322] width 156 height 81
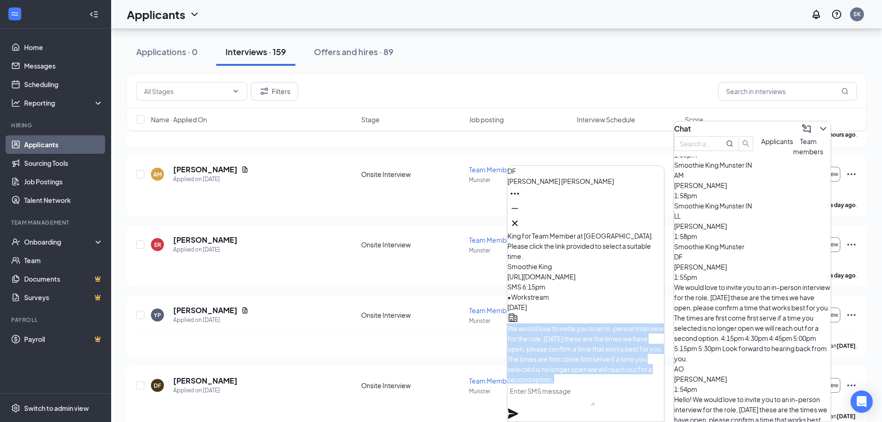
scroll to position [0, 0]
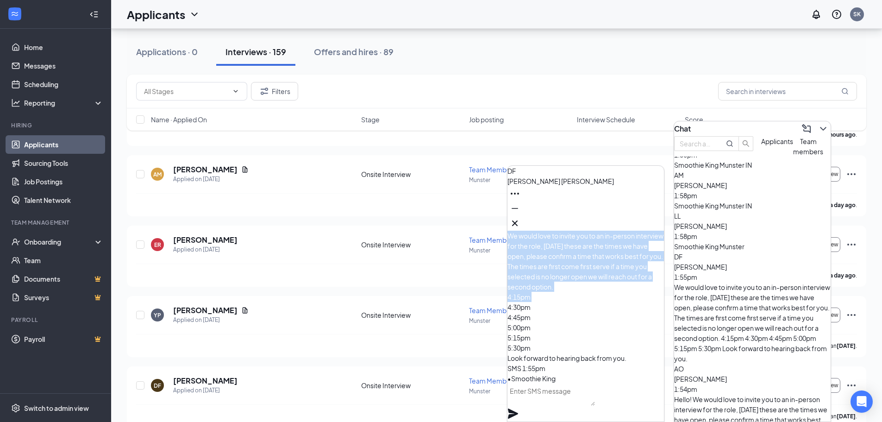
drag, startPoint x: 530, startPoint y: 292, endPoint x: 638, endPoint y: 359, distance: 126.8
click at [611, 357] on p "We would love to invite you to an in-person interview for the role, [DATE] thes…" at bounding box center [585, 296] width 156 height 132
copy span "We would love to invite you to an in-person interview for the role, [DATE] thes…"
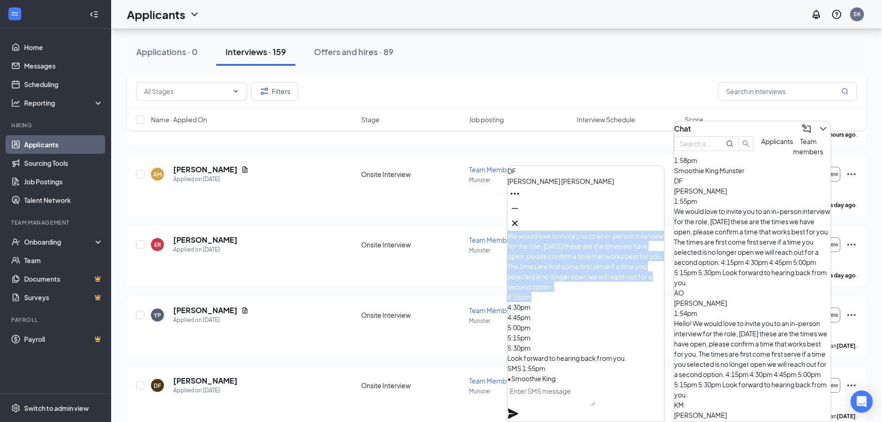
scroll to position [120, 0]
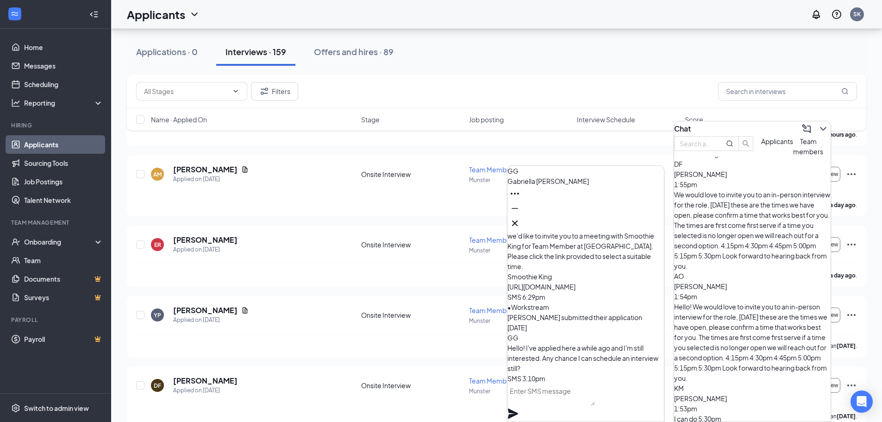
click at [570, 405] on textarea at bounding box center [550, 394] width 87 height 22
paste textarea "We would love to invite you to an in-person interview for the role, [DATE] thes…"
type textarea "We would love to invite you to an in-person interview for the role, [DATE] thes…"
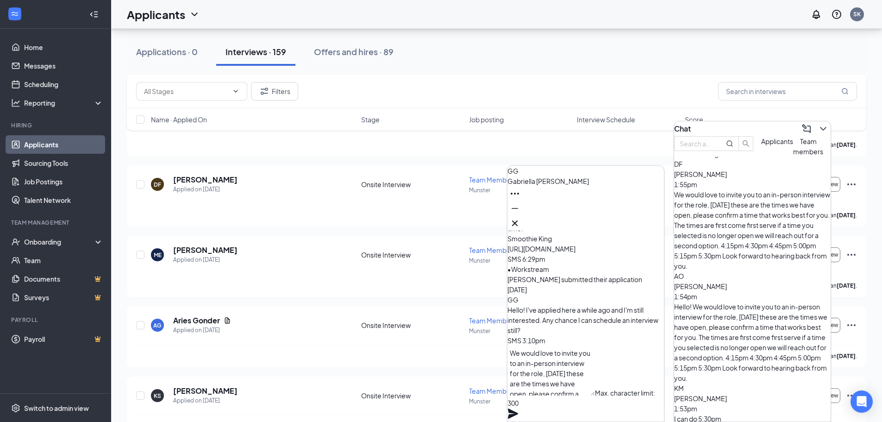
scroll to position [324, 0]
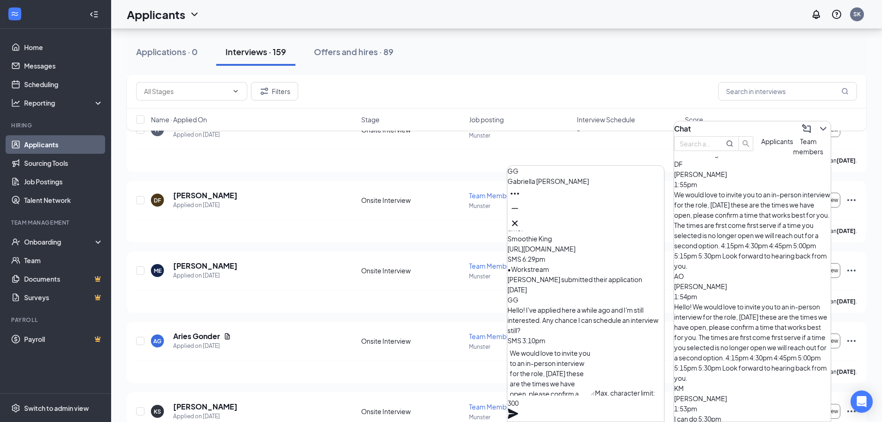
drag, startPoint x: 549, startPoint y: 392, endPoint x: 519, endPoint y: 369, distance: 37.6
click at [519, 369] on textarea "We would love to invite you to an in-person interview for the role, [DATE] thes…" at bounding box center [550, 370] width 87 height 50
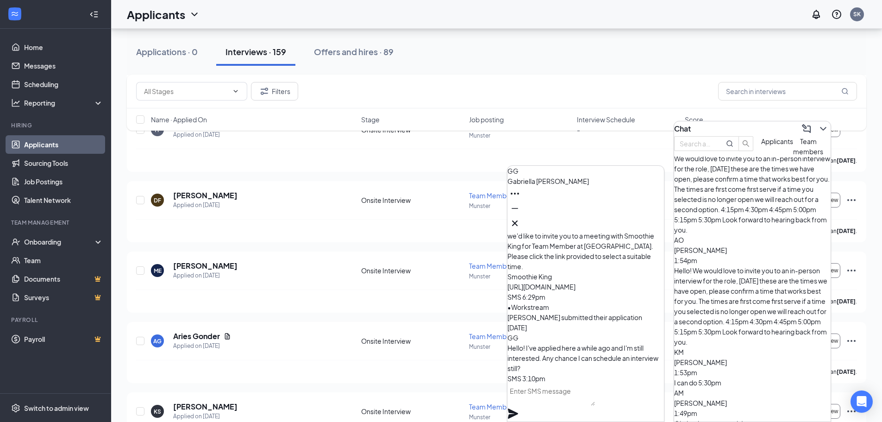
scroll to position [166, 0]
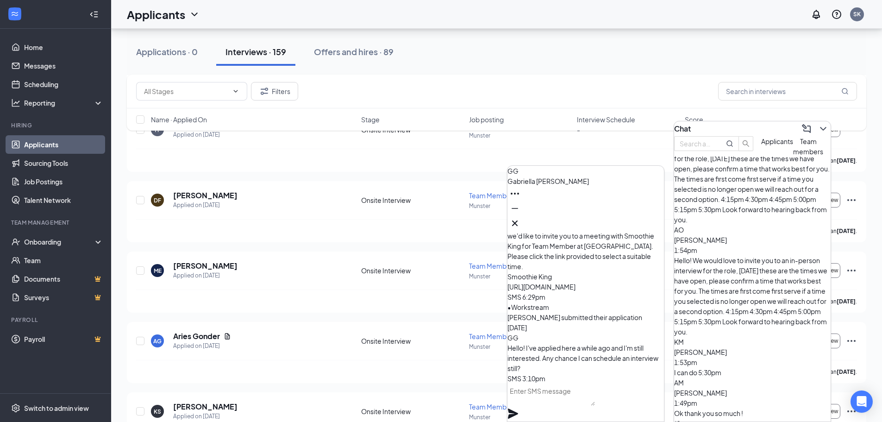
click at [595, 400] on textarea at bounding box center [550, 394] width 87 height 22
paste textarea "We would love to invite you to an in-person interview for the role, [DATE] thes…"
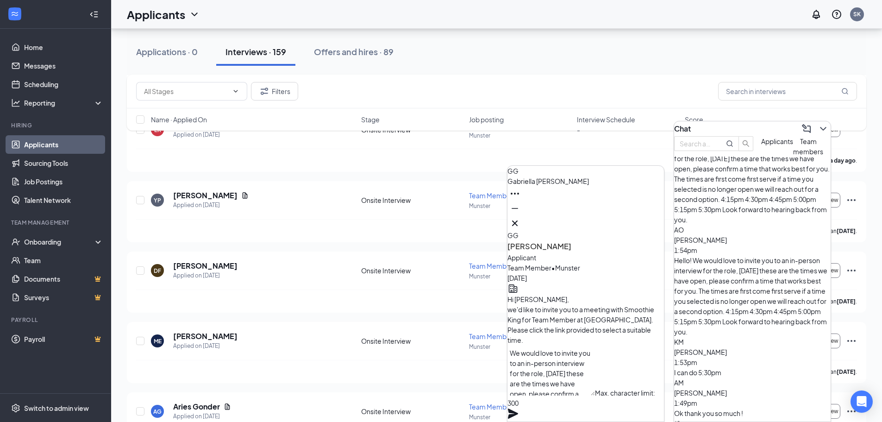
scroll to position [231, 0]
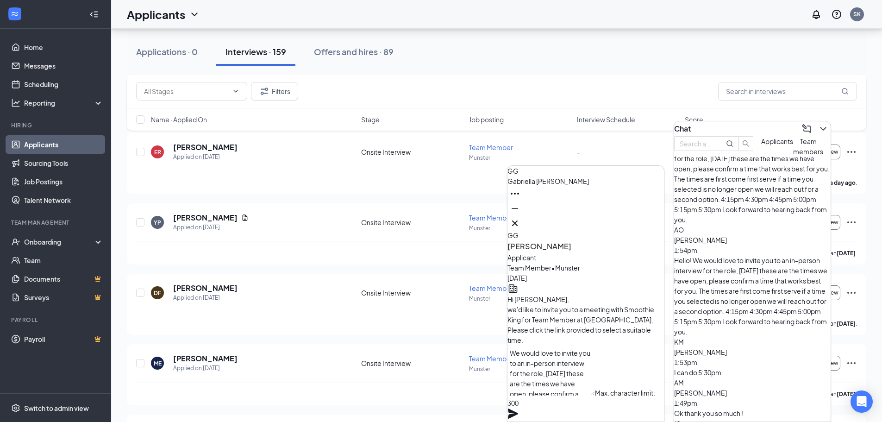
drag, startPoint x: 522, startPoint y: 365, endPoint x: 612, endPoint y: 376, distance: 91.0
click at [595, 376] on textarea "We would love to invite you to an in-person interview for the role, [DATE] thes…" at bounding box center [550, 370] width 87 height 50
drag, startPoint x: 540, startPoint y: 393, endPoint x: 536, endPoint y: 419, distance: 26.6
click at [553, 416] on div "Hello! we are hosting interviews [DATE] these are the times we have open, pleas…" at bounding box center [585, 388] width 156 height 66
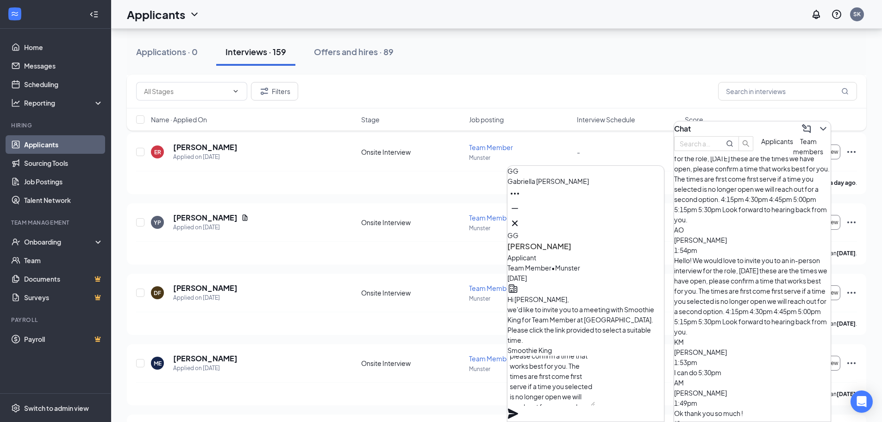
scroll to position [29, 0]
type textarea "Hello! we are hosting interviews [DATE] these are the times we have open, pleas…"
click at [518, 408] on icon "Plane" at bounding box center [513, 413] width 10 height 10
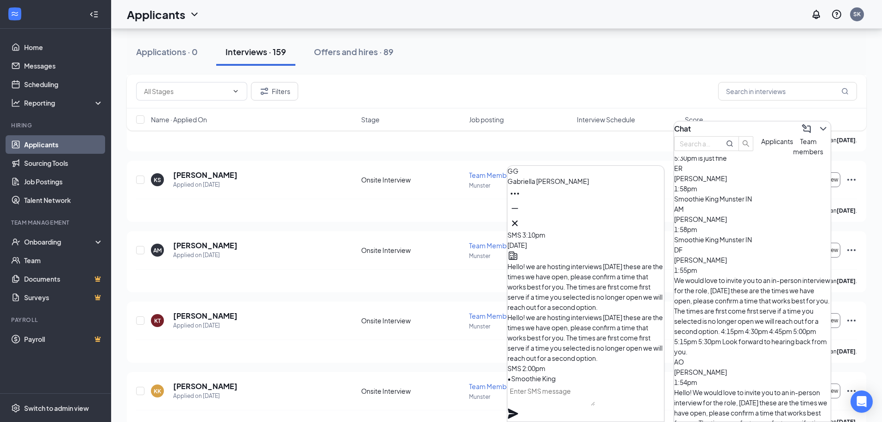
scroll to position [27, 0]
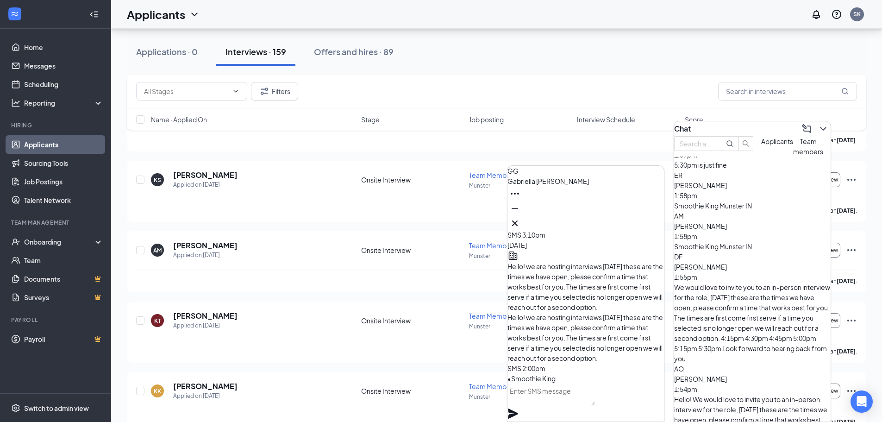
click at [745, 248] on div "AM [PERSON_NAME] 1:58pm Smoothie King Munster IN" at bounding box center [752, 231] width 156 height 41
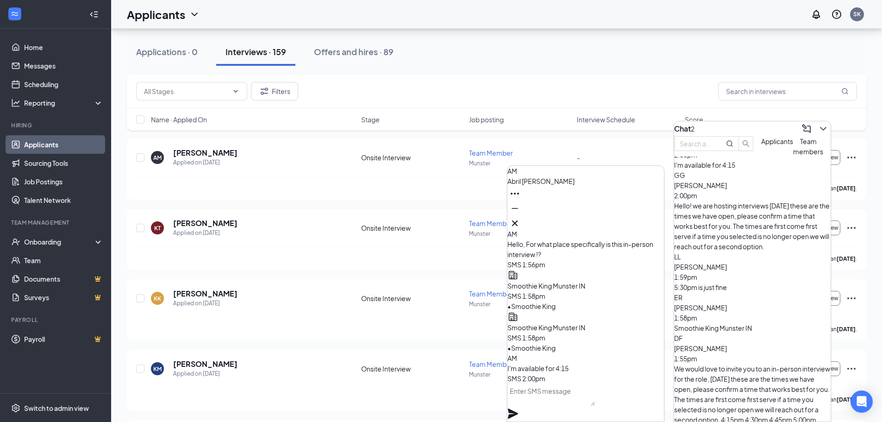
scroll to position [0, 0]
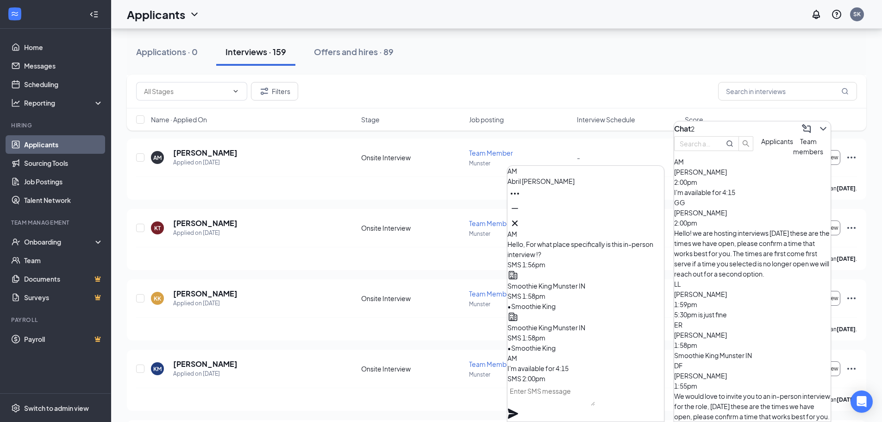
click at [762, 309] on div "5:30pm is just fine" at bounding box center [752, 314] width 156 height 10
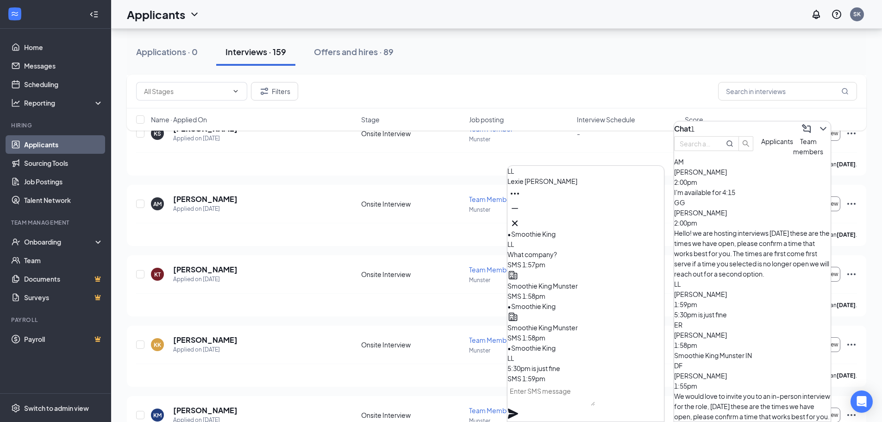
click at [771, 197] on div "I'm available for 4:15" at bounding box center [752, 192] width 156 height 10
click at [782, 241] on div "Hello! we are hosting interviews [DATE] these are the times we have open, pleas…" at bounding box center [752, 253] width 156 height 51
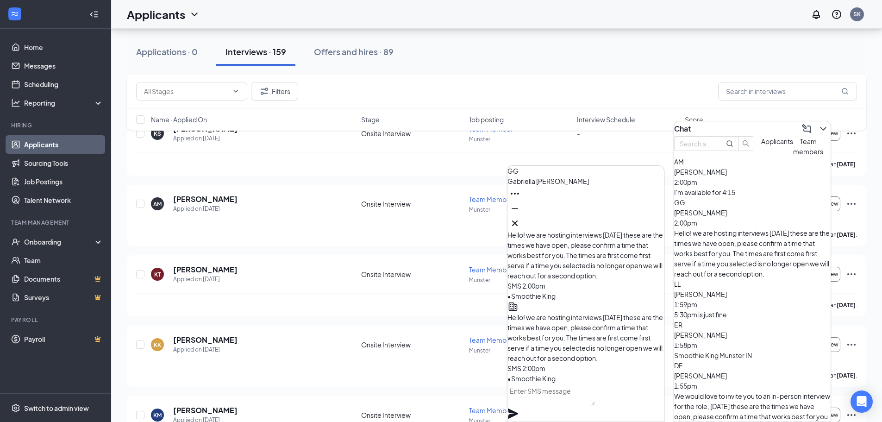
click at [753, 197] on div "I'm available for 4:15" at bounding box center [752, 192] width 156 height 10
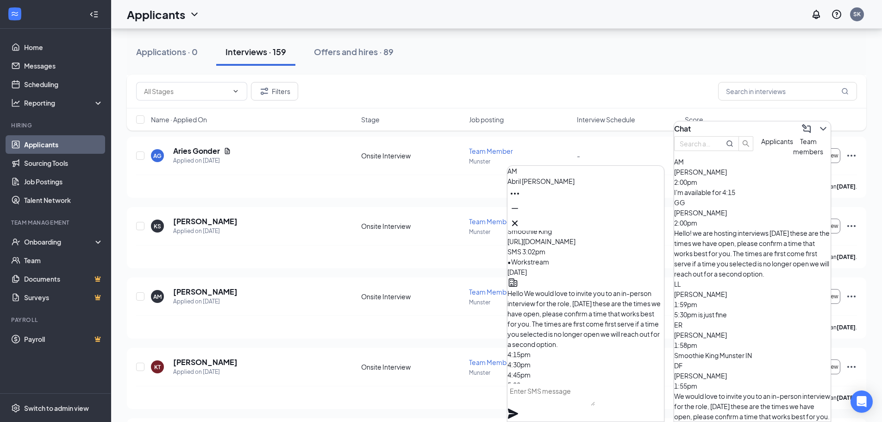
scroll to position [-185, 0]
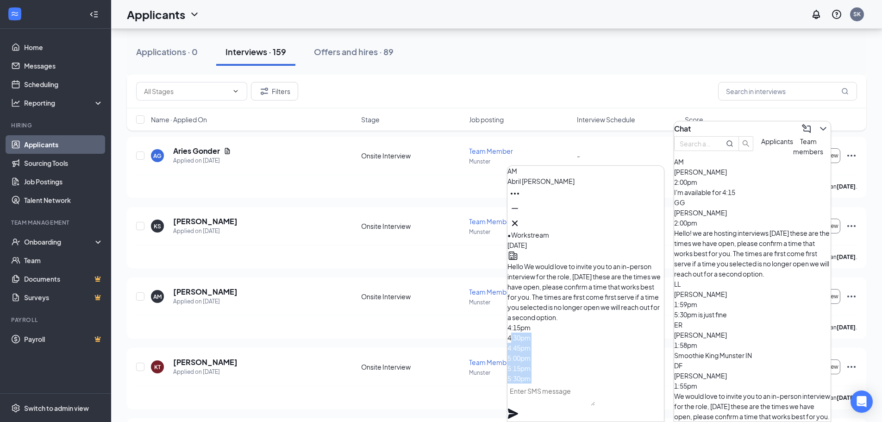
drag, startPoint x: 530, startPoint y: 309, endPoint x: 566, endPoint y: 352, distance: 55.8
click at [566, 352] on div "Hello We would love to invite you to an in-person interview for the role, [DATE…" at bounding box center [585, 327] width 156 height 132
copy span "4:15pm 4:30pm 4:45pm 5:00pm 5:15pm 5:30pm"
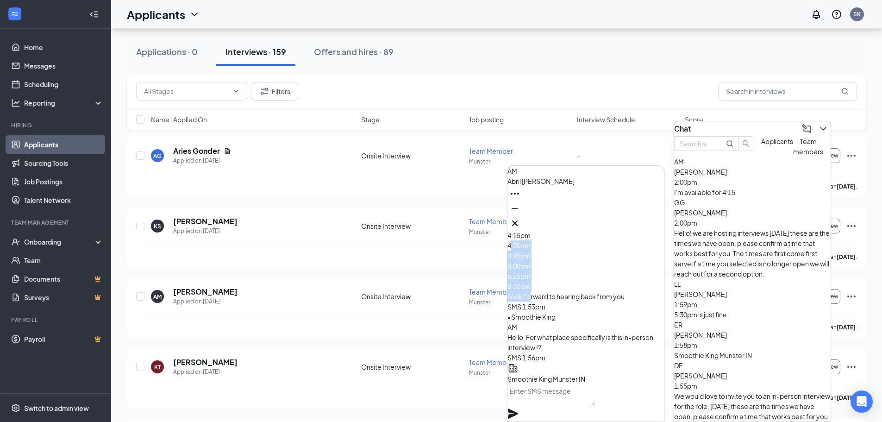
scroll to position [-93, 0]
click at [734, 247] on div "GG [PERSON_NAME] 2:00pm Hello! we are hosting interviews [DATE] these are the t…" at bounding box center [752, 237] width 156 height 81
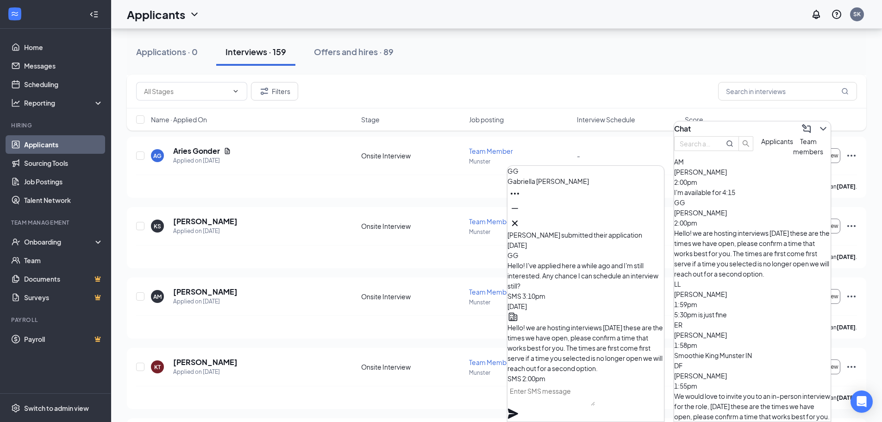
click at [578, 404] on textarea at bounding box center [550, 394] width 87 height 22
paste textarea "4:15pm 4:30pm 4:45pm 5:00pm 5:15pm 5:30pm"
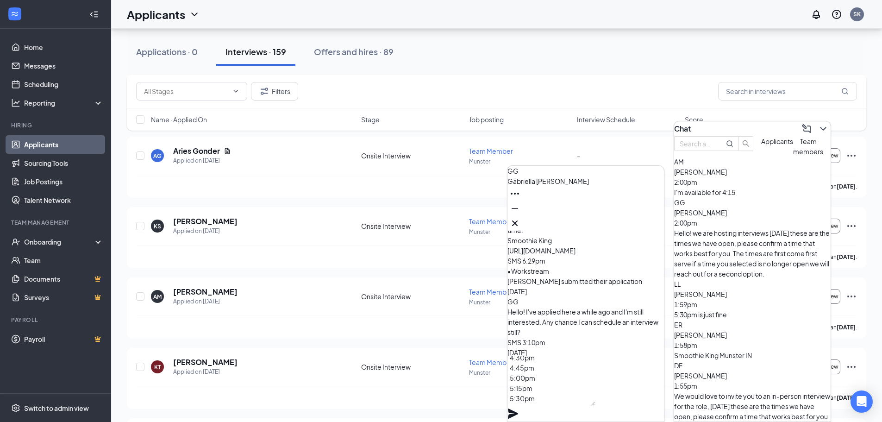
scroll to position [19, 0]
drag, startPoint x: 553, startPoint y: 404, endPoint x: 485, endPoint y: 415, distance: 69.3
click at [481, 414] on div "GG [PERSON_NAME] GG [PERSON_NAME] Applicant Team Member • Munster [DATE] Hi [PE…" at bounding box center [496, 321] width 770 height 1603
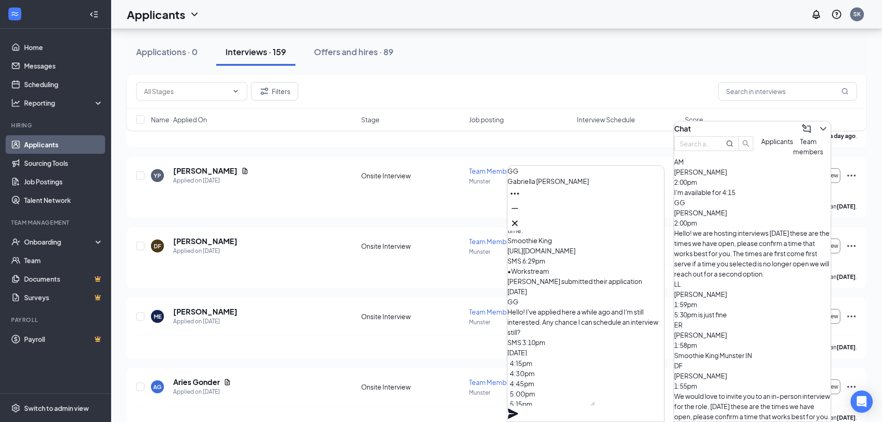
scroll to position [278, 0]
drag, startPoint x: 522, startPoint y: 376, endPoint x: 564, endPoint y: 374, distance: 42.2
click at [564, 374] on textarea "4:15pm 4:30pm 4:45pm 5:00pm 5:15pm" at bounding box center [550, 380] width 87 height 50
click at [521, 379] on textarea "4:30pm 4:45pm 5:00pm 5:15pm" at bounding box center [550, 380] width 87 height 50
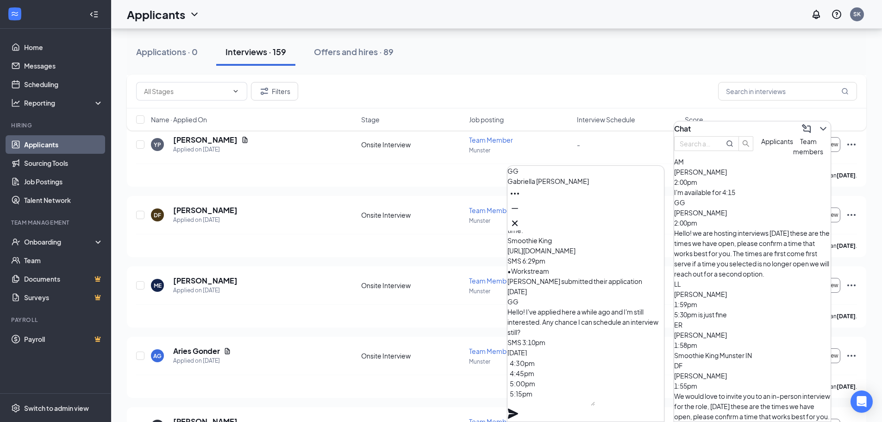
scroll to position [324, 0]
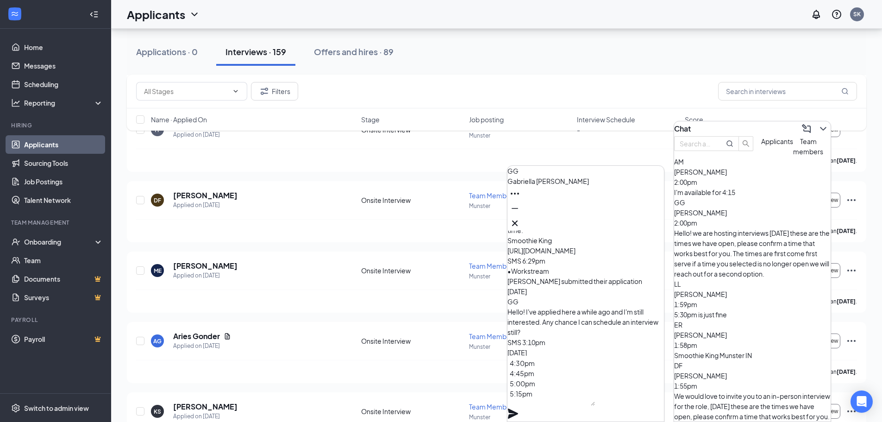
drag, startPoint x: 522, startPoint y: 385, endPoint x: 546, endPoint y: 395, distance: 26.0
click at [544, 396] on textarea "4:30pm 4:45pm 5:00pm 5:15pm" at bounding box center [550, 380] width 87 height 50
click at [533, 376] on textarea "4:30pm 4:45pm 5:00pm 5:15pm" at bounding box center [550, 380] width 87 height 50
click at [523, 376] on textarea "times: 4:30pm 4:45pm 5:00pm 5:15pm" at bounding box center [550, 380] width 87 height 50
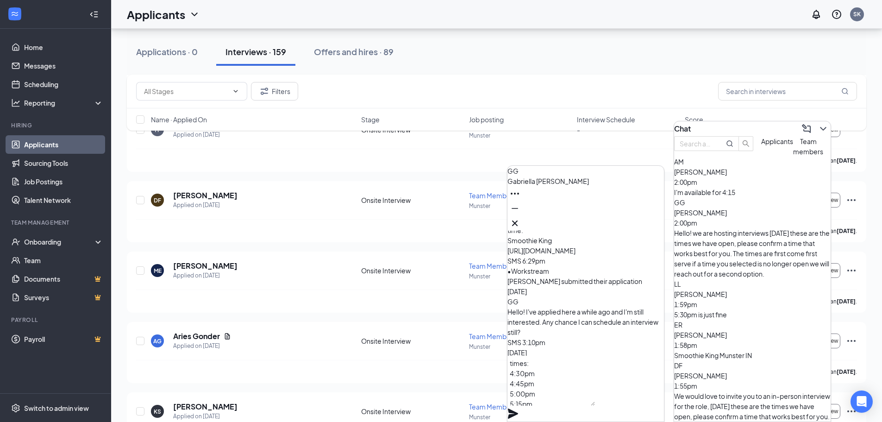
click at [525, 377] on textarea "times: 4:30pm 4:45pm 5:00pm 5:15pm" at bounding box center [550, 380] width 87 height 50
type textarea "Times: 4:30pm 4:45pm 5:00pm 5:15pm"
click at [518, 408] on icon "Plane" at bounding box center [512, 413] width 11 height 11
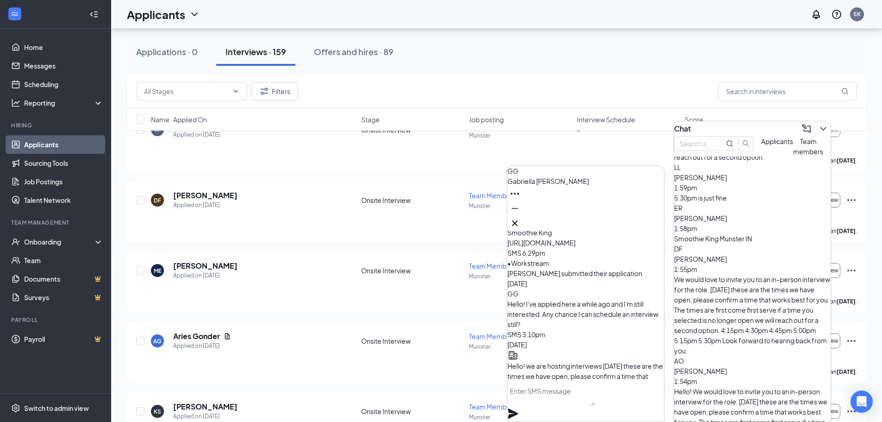
scroll to position [139, 0]
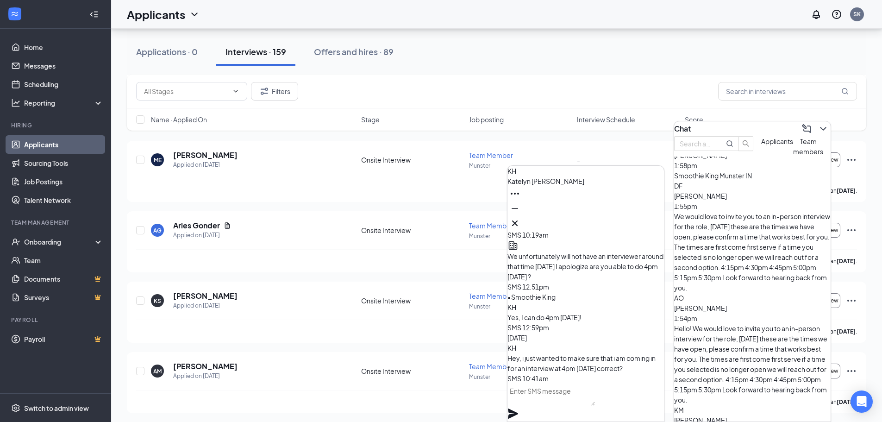
scroll to position [463, 0]
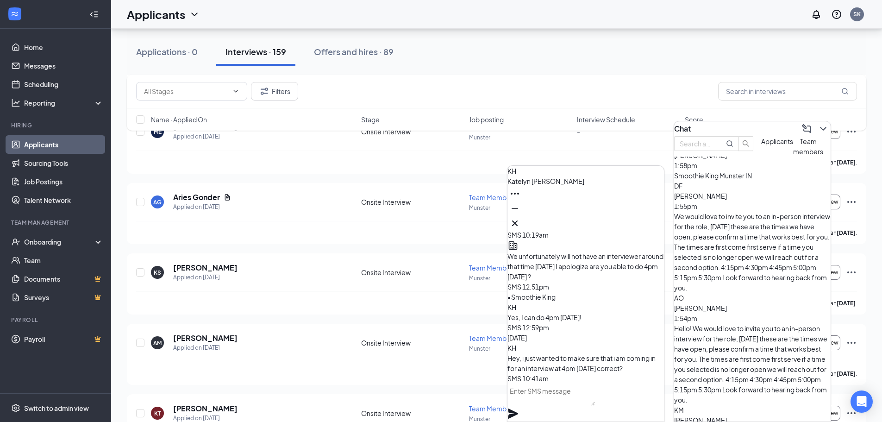
click at [565, 405] on textarea at bounding box center [550, 394] width 87 height 22
paste textarea "4:30pm 4:45pm 5:00pm 5:15pm"
type textarea "4:30pm 4:45pm 5:00pm 5:15pm"
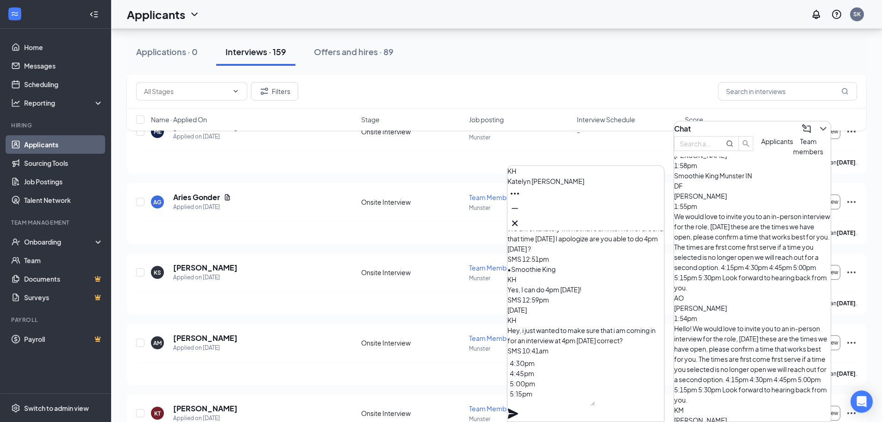
scroll to position [0, 0]
drag, startPoint x: 565, startPoint y: 406, endPoint x: 513, endPoint y: 354, distance: 73.6
click at [513, 354] on div "KH [PERSON_NAME] Applicant Team Member • Munster [DATE] [PERSON_NAME] submitted…" at bounding box center [585, 325] width 156 height 191
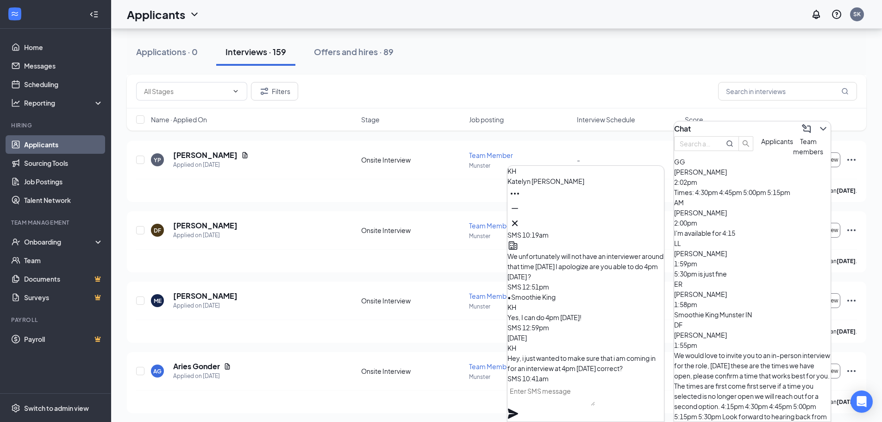
scroll to position [278, 0]
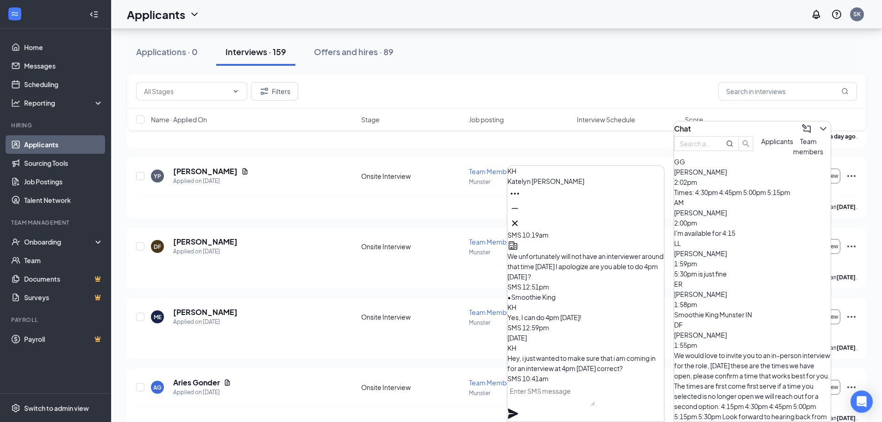
click at [727, 217] on span "[PERSON_NAME]" at bounding box center [700, 212] width 53 height 8
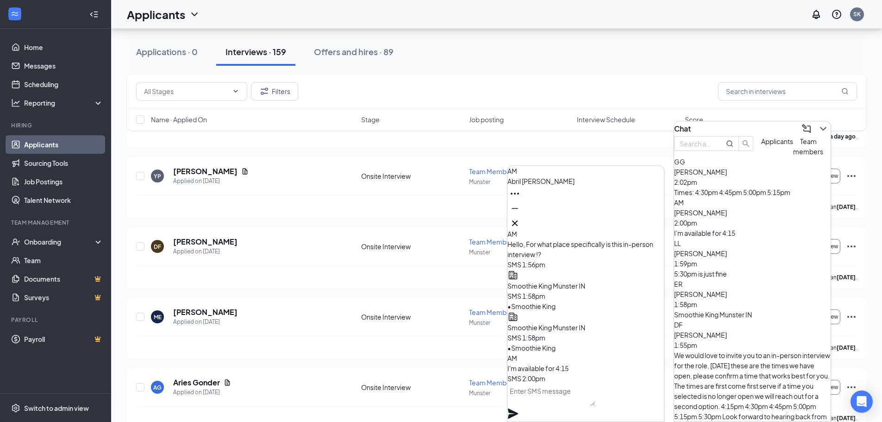
click at [591, 405] on textarea at bounding box center [550, 394] width 87 height 22
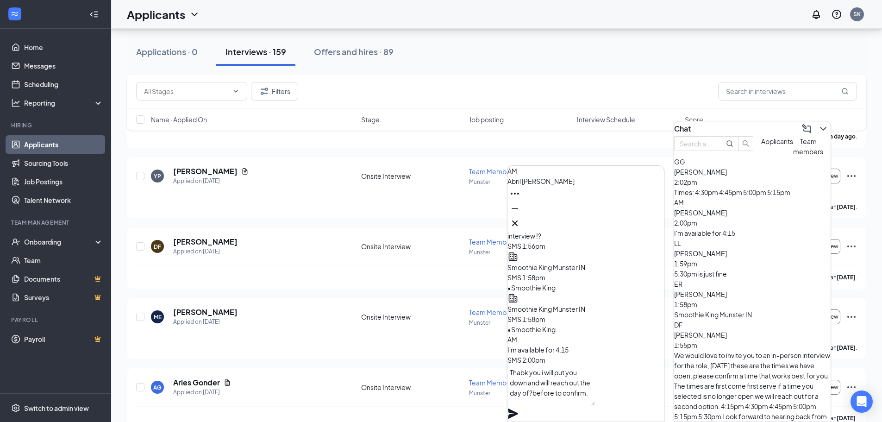
click at [537, 385] on textarea "Thabk you i will put you down and will reach out the day of?before to confirm." at bounding box center [550, 385] width 87 height 41
drag, startPoint x: 586, startPoint y: 395, endPoint x: 593, endPoint y: 398, distance: 8.1
click at [587, 395] on textarea "Thank you i will put you down and will reach out the day of?before to confirm." at bounding box center [550, 385] width 87 height 41
type textarea "Thank you i will put you down and will reach out the day of/before to confirm."
click at [518, 408] on icon "Plane" at bounding box center [512, 413] width 11 height 11
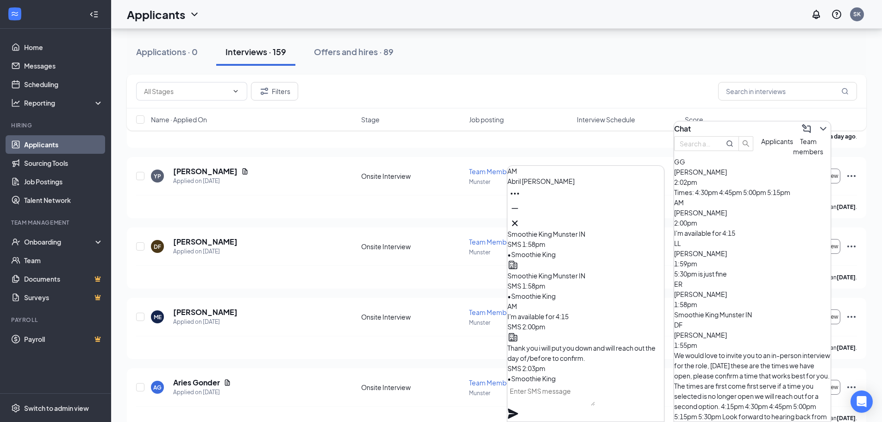
scroll to position [0, 0]
click at [714, 270] on div "5:30pm is just fine" at bounding box center [752, 273] width 156 height 10
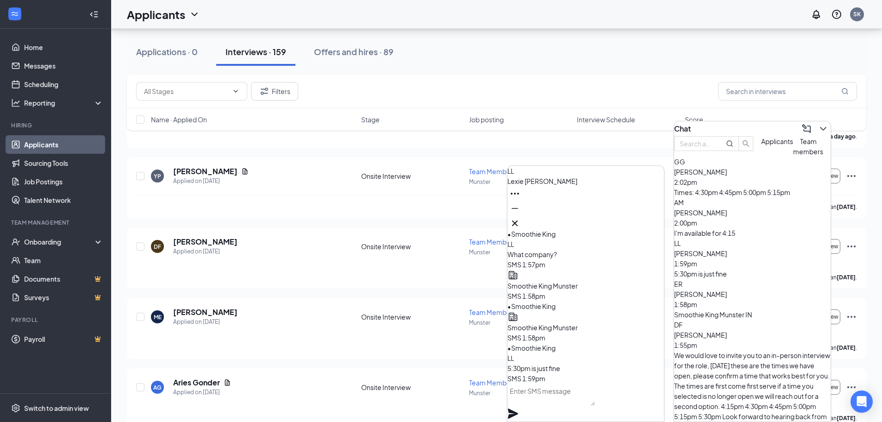
click at [580, 405] on textarea at bounding box center [550, 394] width 87 height 22
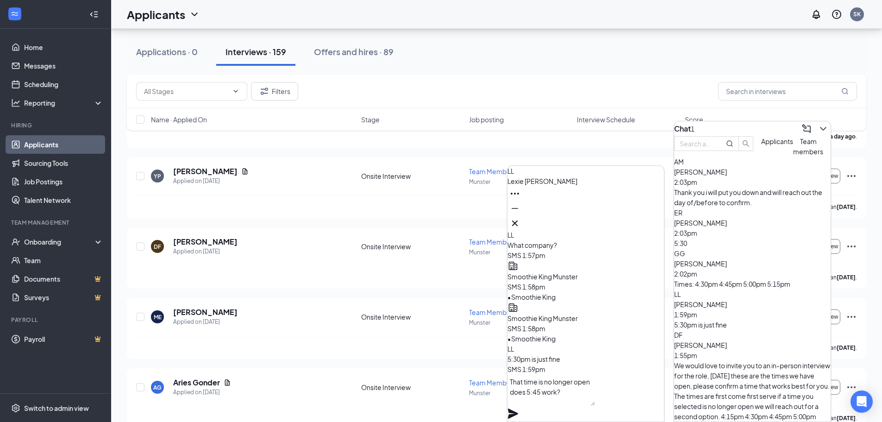
type textarea "That time is no longer open does 5:45 work?"
click at [518, 408] on icon "Plane" at bounding box center [513, 413] width 10 height 10
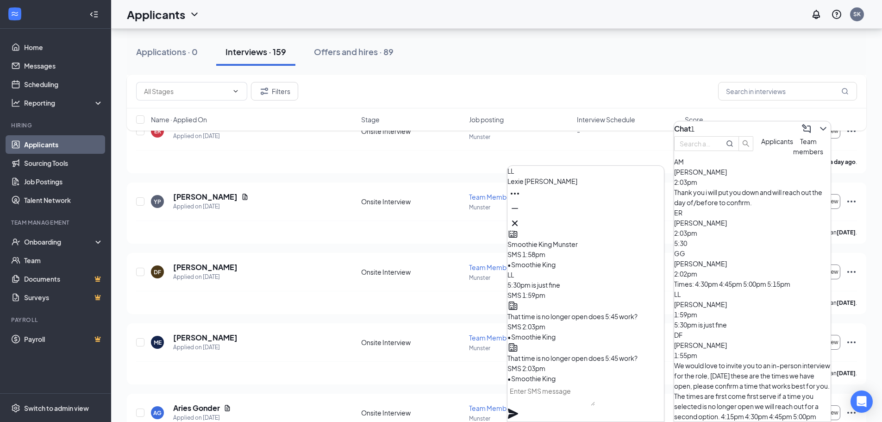
scroll to position [231, 0]
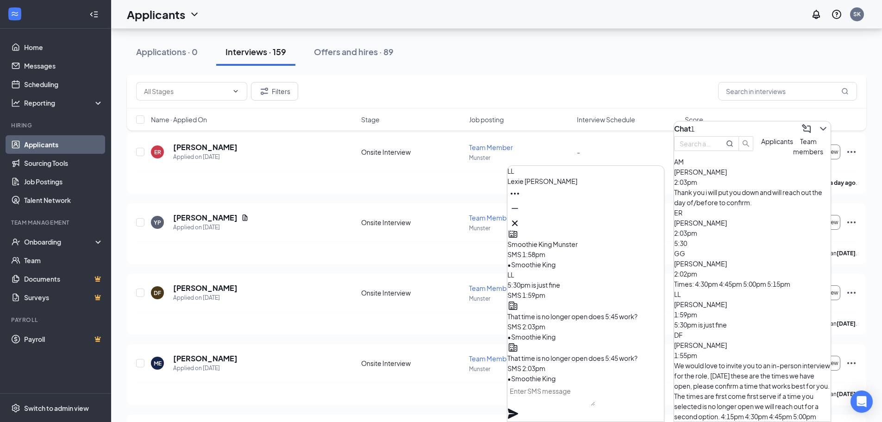
click at [783, 247] on div "ER [PERSON_NAME] 2:03pm 5:30" at bounding box center [752, 227] width 156 height 41
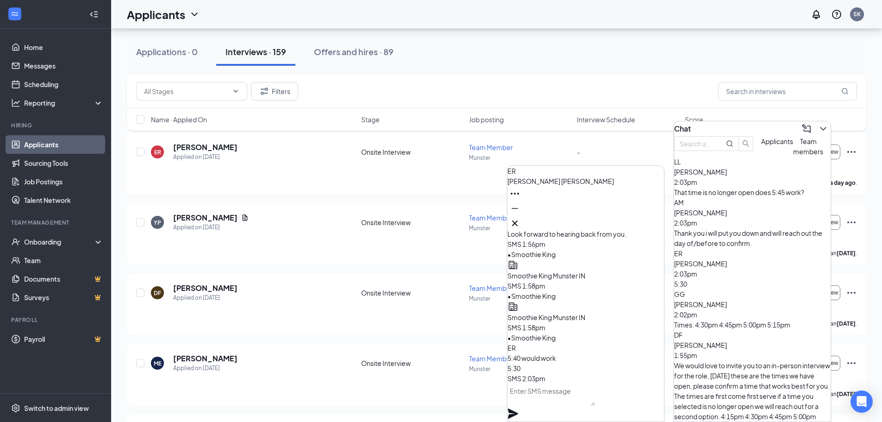
click at [595, 405] on textarea at bounding box center [550, 394] width 87 height 22
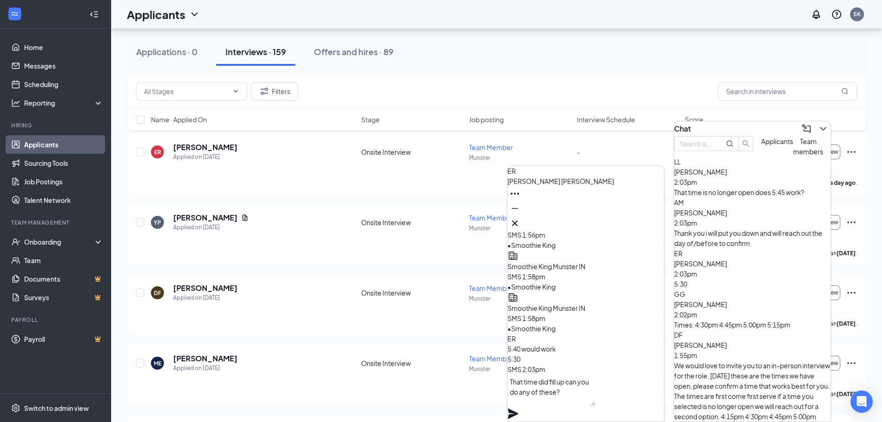
paste textarea "4:30pm 4:45pm 5:00pm 5:15pm"
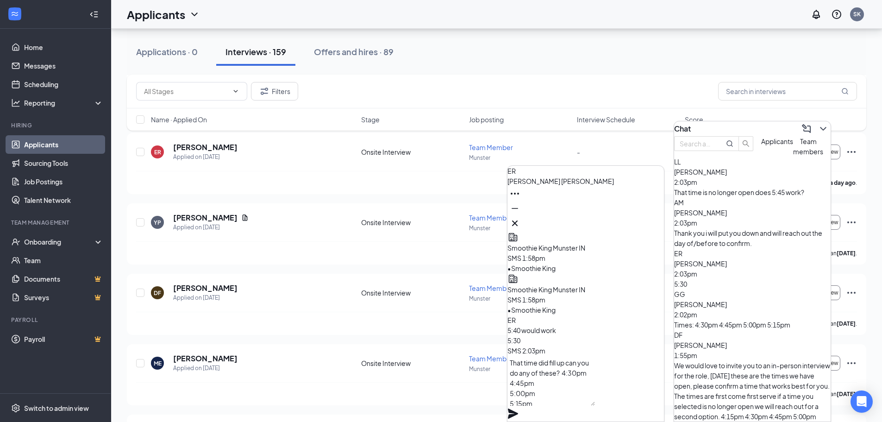
scroll to position [10, 0]
drag, startPoint x: 548, startPoint y: 387, endPoint x: 475, endPoint y: 380, distance: 73.9
click at [553, 404] on textarea "That time did fill up can you do any of these? 5:00pm 5:15pm" at bounding box center [550, 380] width 87 height 50
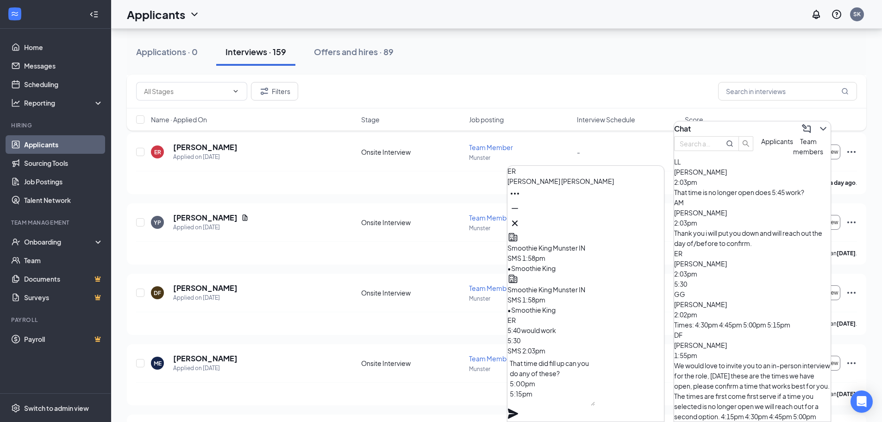
scroll to position [10, 0]
type textarea "That time did fill up can you do any of these? 5:00pm 5:15pm 6:00pm"
click at [518, 408] on icon "Plane" at bounding box center [513, 413] width 10 height 10
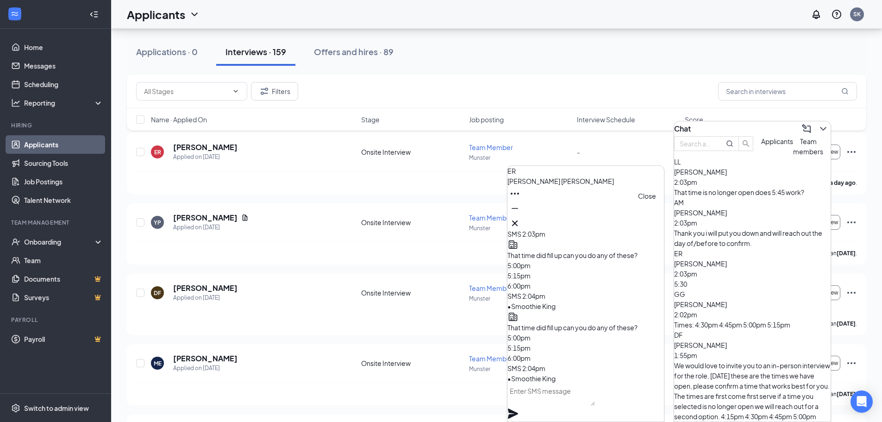
click at [520, 219] on icon "Cross" at bounding box center [514, 222] width 11 height 11
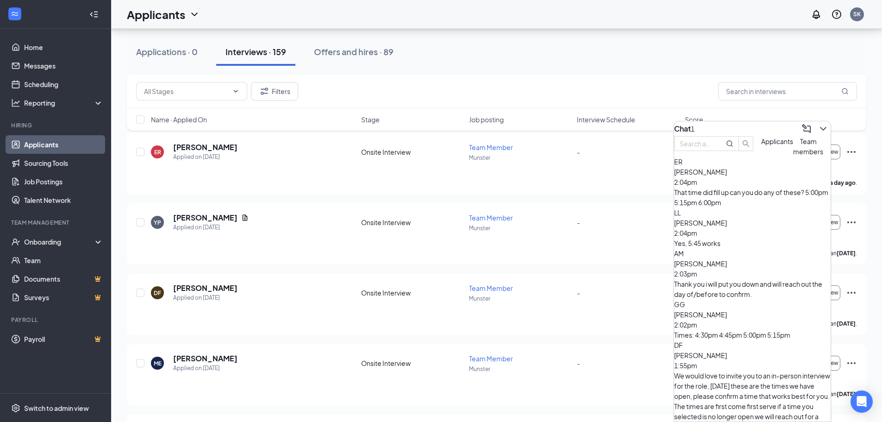
click at [761, 329] on div "Times: 4:30pm 4:45pm 5:00pm 5:15pm" at bounding box center [752, 334] width 156 height 10
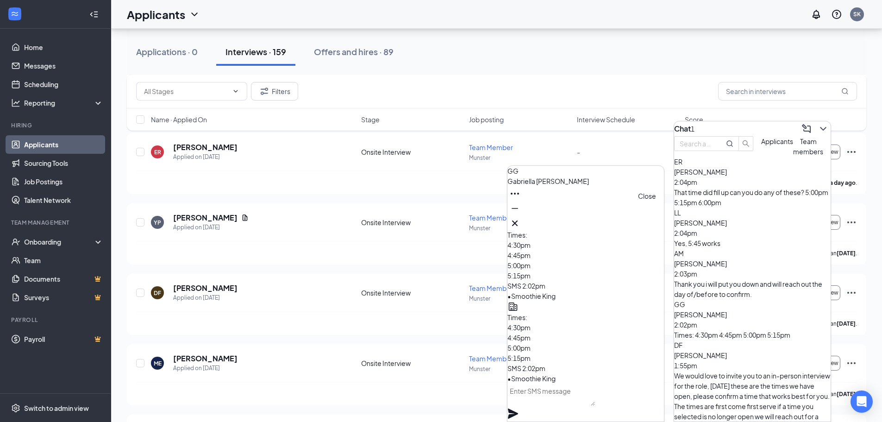
click at [520, 217] on icon "Cross" at bounding box center [514, 222] width 11 height 11
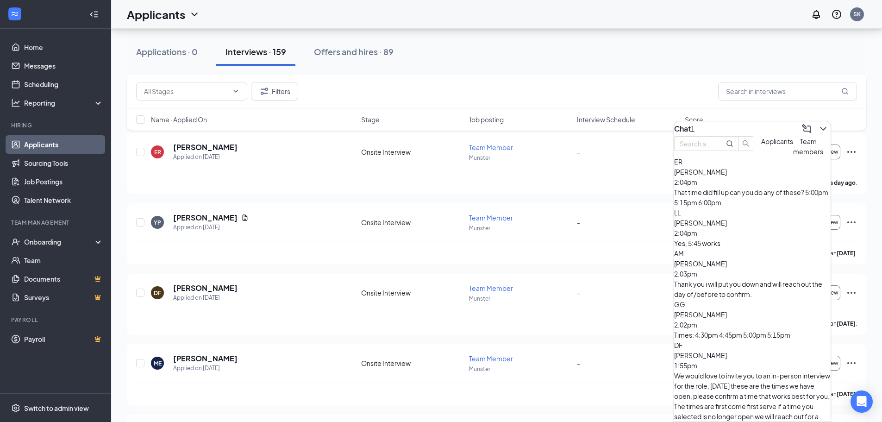
click at [735, 238] on div "Yes, 5:45 works" at bounding box center [752, 243] width 156 height 10
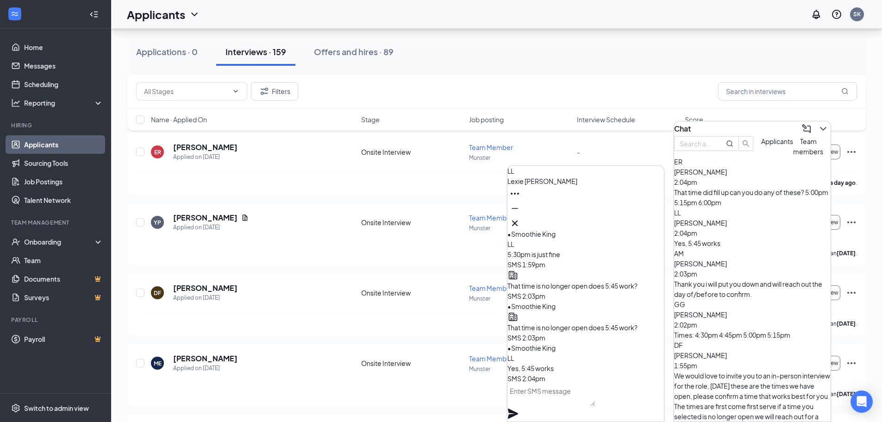
click at [769, 279] on div "Thank you i will put you down and will reach out the day of/before to confirm." at bounding box center [752, 289] width 156 height 20
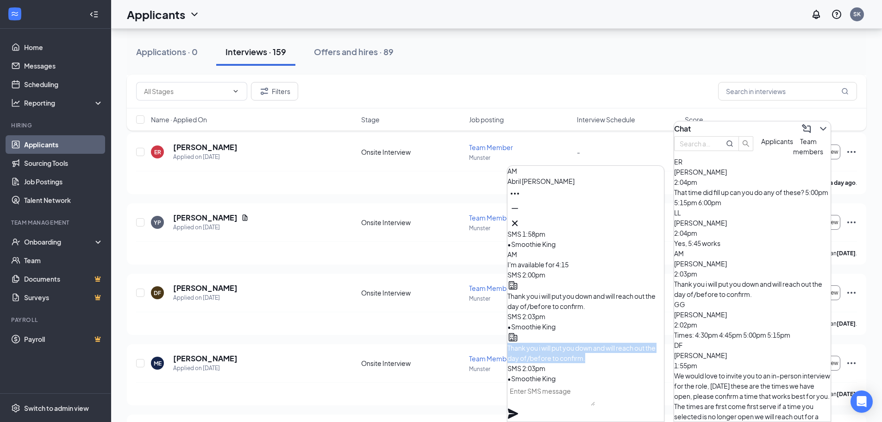
drag, startPoint x: 531, startPoint y: 338, endPoint x: 609, endPoint y: 358, distance: 80.4
click at [608, 358] on p "Thank you i will put you down and will reach out the day of/before to confirm." at bounding box center [585, 352] width 156 height 20
copy span "Thank you i will put you down and will reach out the day of/before to confirm."
click at [730, 238] on div "Yes, 5:45 works" at bounding box center [752, 243] width 156 height 10
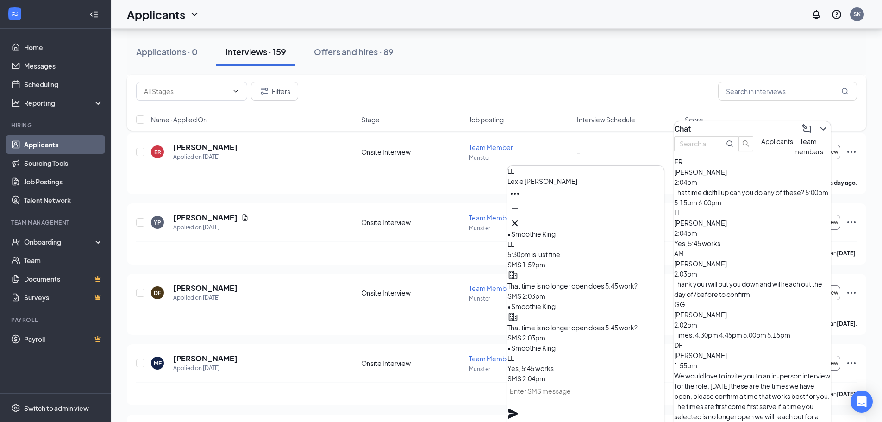
click at [554, 405] on textarea at bounding box center [550, 394] width 87 height 22
paste textarea "Thank you i will put you down and will reach out the day of/before to confirm."
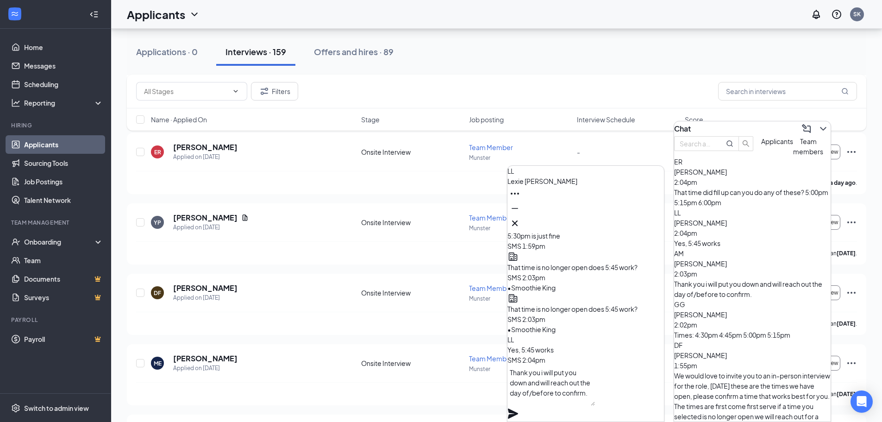
scroll to position [0, 0]
type textarea "Thank you i will put you down and will reach out the day of/before to confirm."
click at [518, 408] on icon "Plane" at bounding box center [513, 413] width 10 height 10
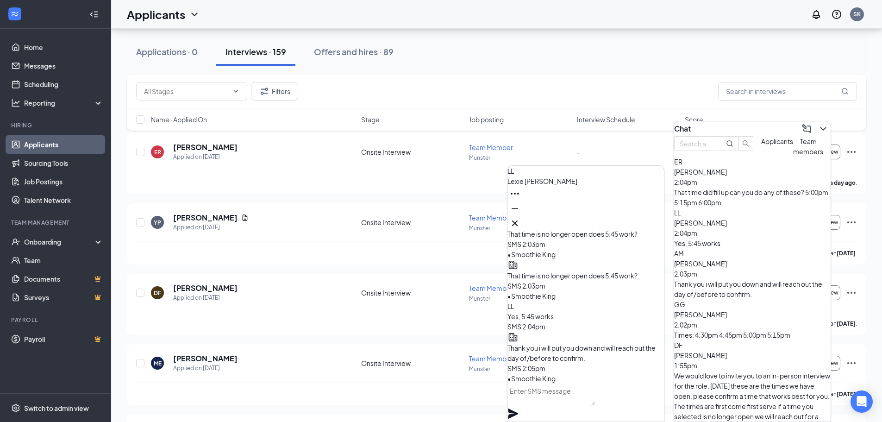
scroll to position [0, 0]
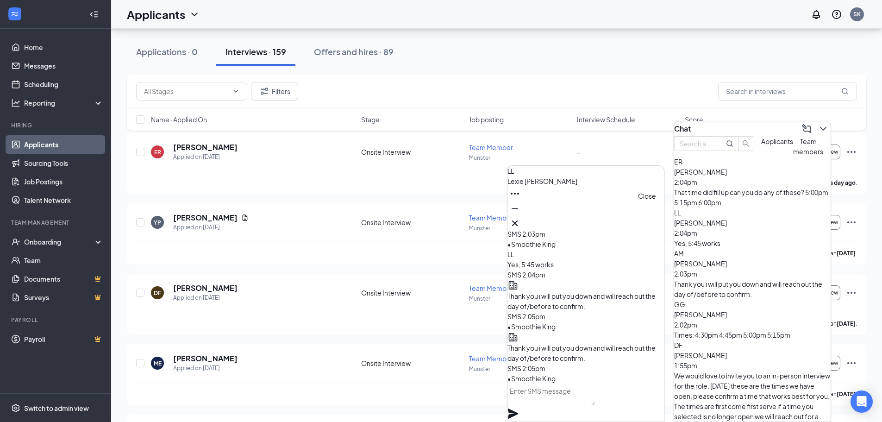
click at [520, 220] on icon "Cross" at bounding box center [514, 222] width 11 height 11
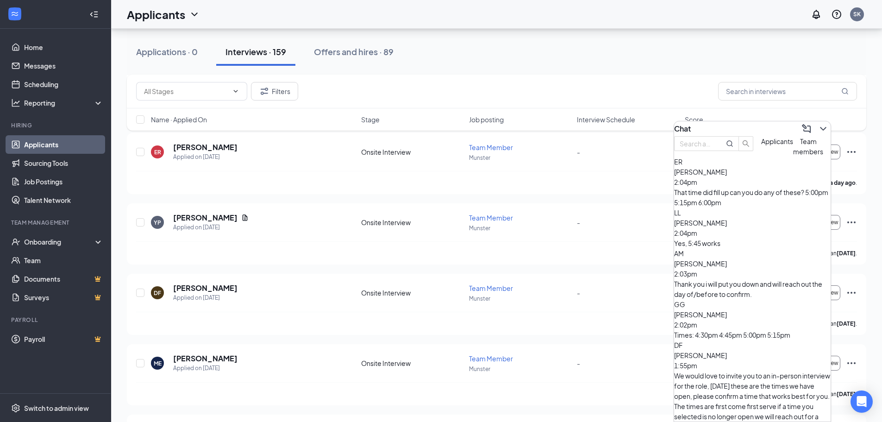
scroll to position [46, 0]
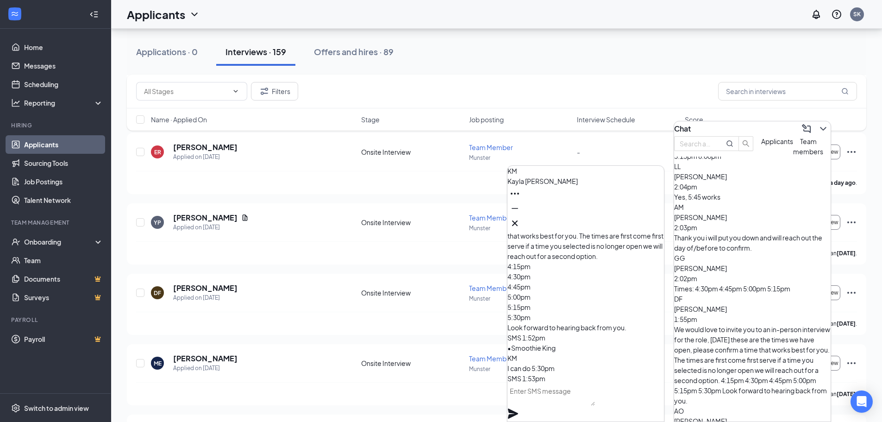
click at [539, 404] on textarea at bounding box center [550, 394] width 87 height 22
paste textarea "Thank you i will put you down and will reach out the day of/before to confirm."
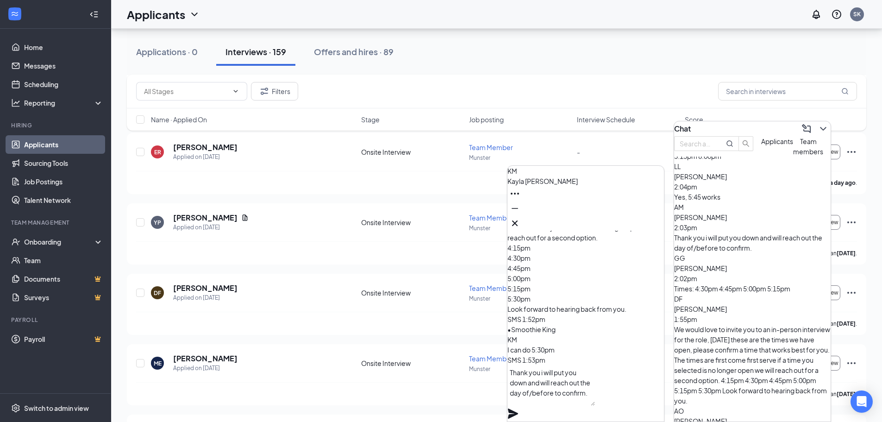
scroll to position [0, 0]
type textarea "Thank you i will put you down and will reach out the day of/before to confirm."
click at [518, 408] on icon "Plane" at bounding box center [513, 413] width 10 height 10
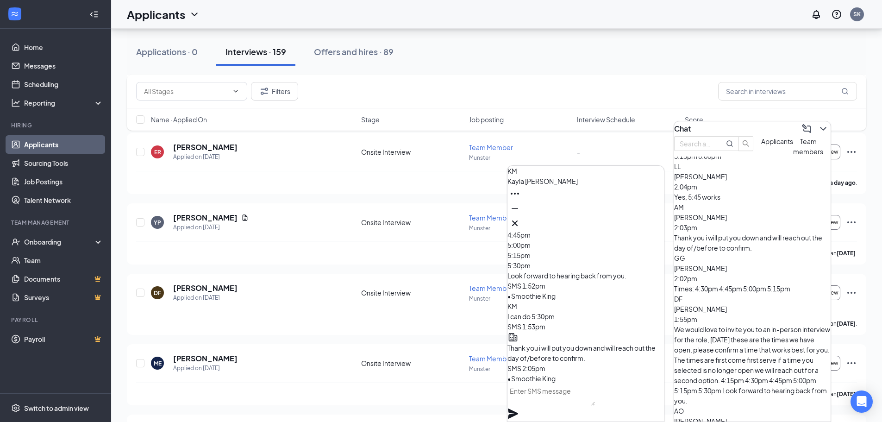
scroll to position [0, 0]
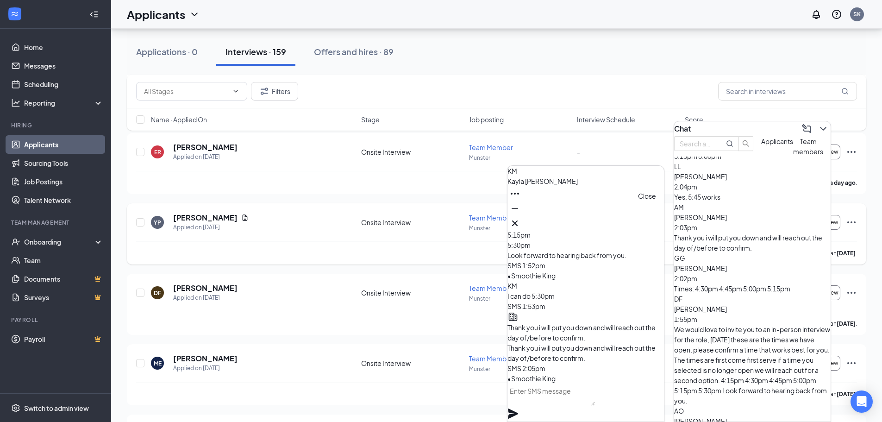
drag, startPoint x: 650, startPoint y: 221, endPoint x: 656, endPoint y: 226, distance: 7.9
click at [520, 221] on icon "Cross" at bounding box center [514, 222] width 11 height 11
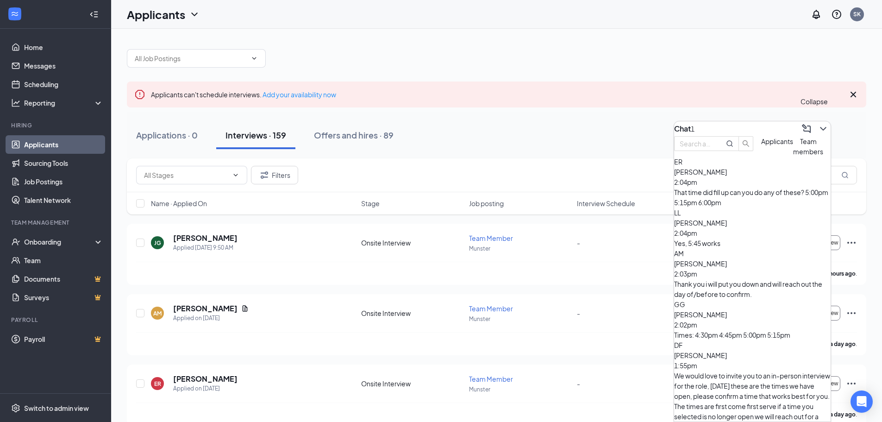
click at [821, 124] on button at bounding box center [822, 128] width 15 height 15
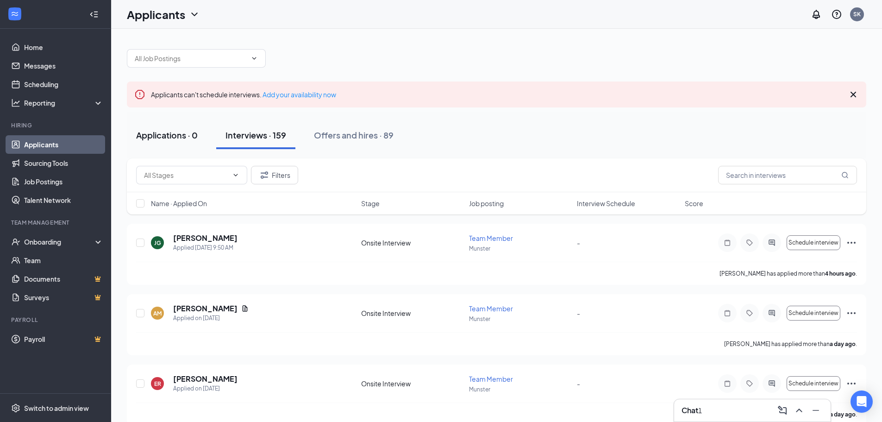
click at [185, 131] on div "Applications · 0" at bounding box center [167, 135] width 62 height 12
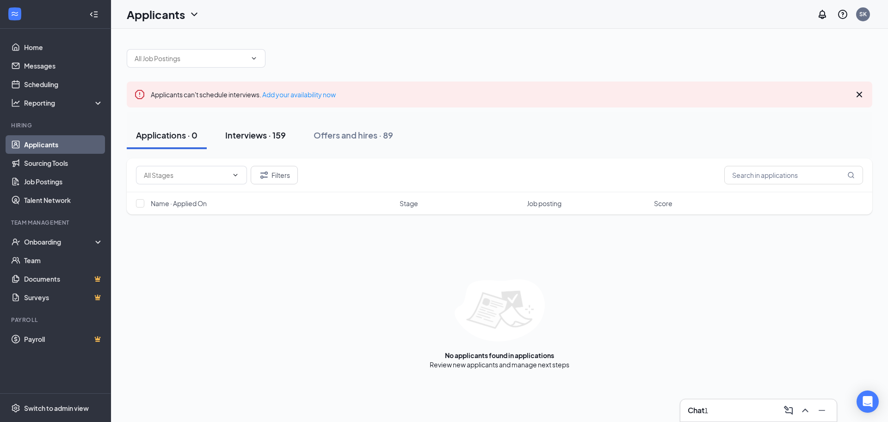
click at [279, 140] on div "Interviews · 159" at bounding box center [255, 135] width 61 height 12
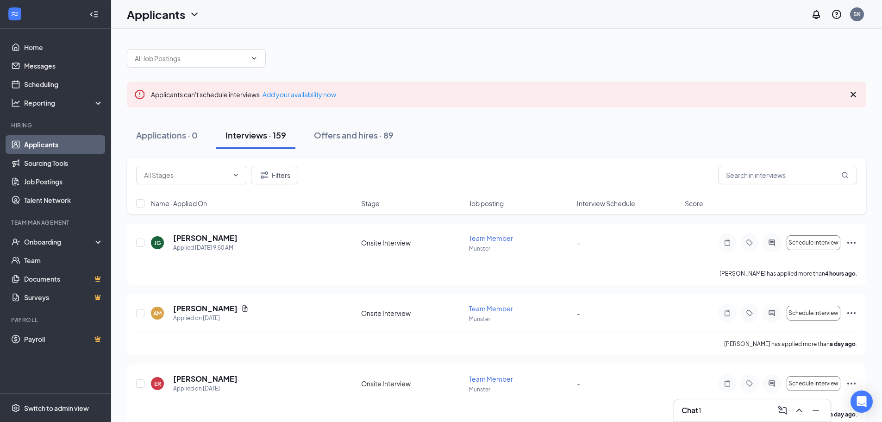
click at [721, 413] on div "Chat 1" at bounding box center [752, 410] width 142 height 15
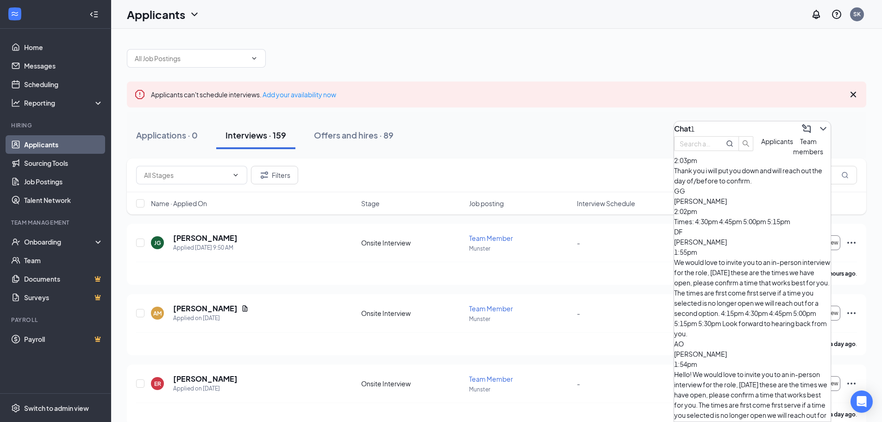
scroll to position [185, 0]
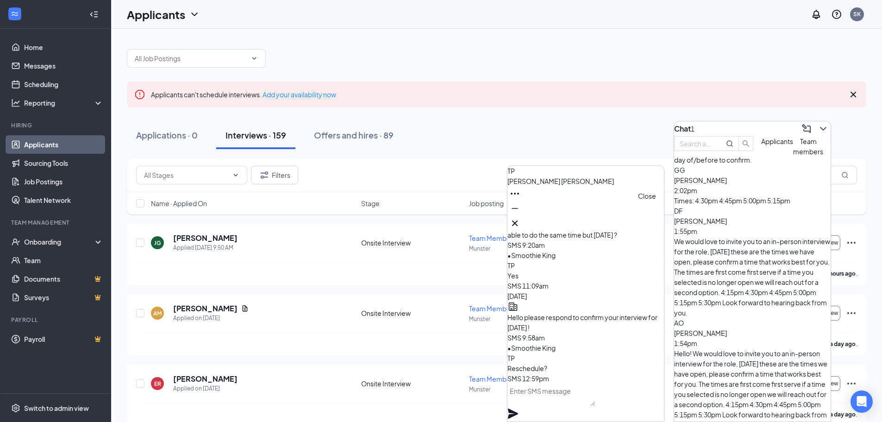
click at [517, 221] on icon "Cross" at bounding box center [515, 223] width 6 height 6
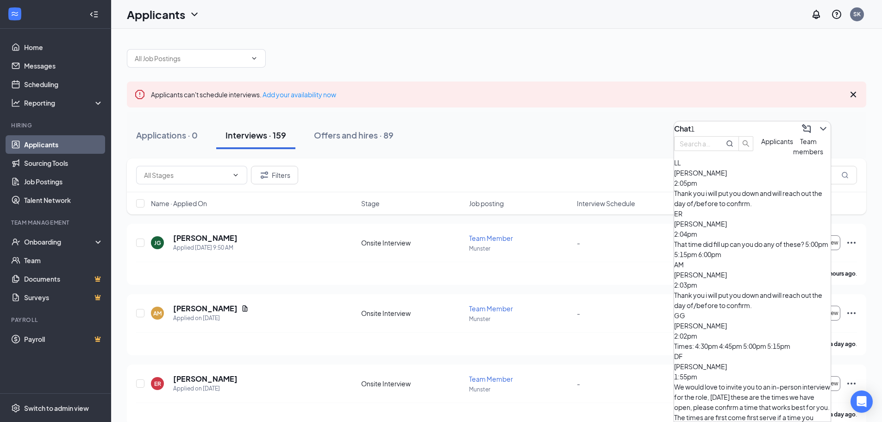
scroll to position [0, 0]
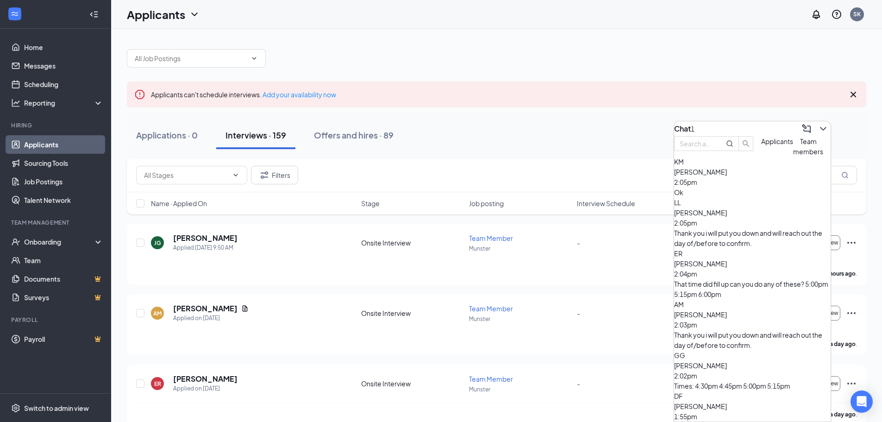
click at [751, 197] on div "Ok" at bounding box center [752, 192] width 156 height 10
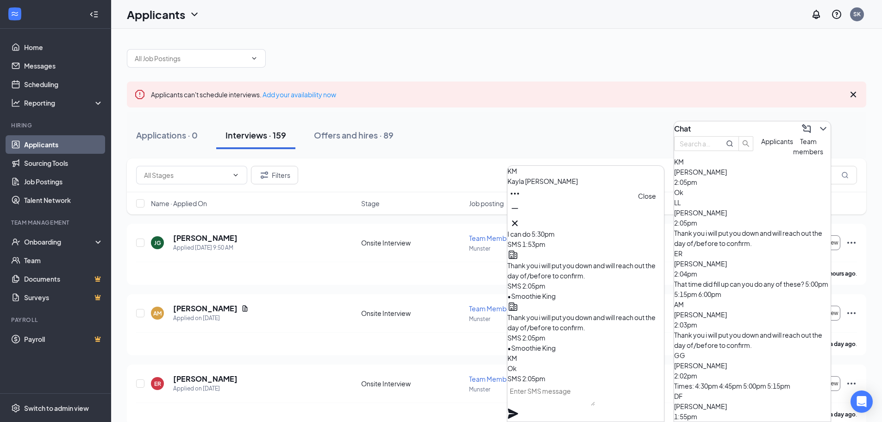
click at [522, 220] on button at bounding box center [514, 223] width 15 height 15
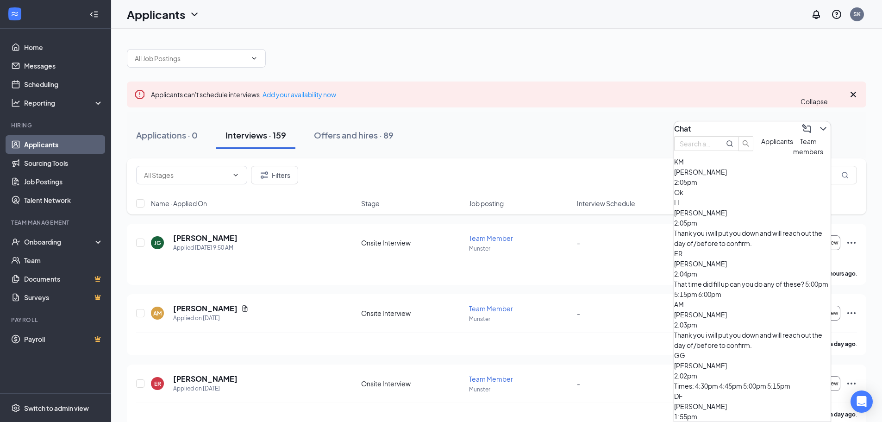
click at [817, 130] on icon "ChevronDown" at bounding box center [822, 128] width 11 height 11
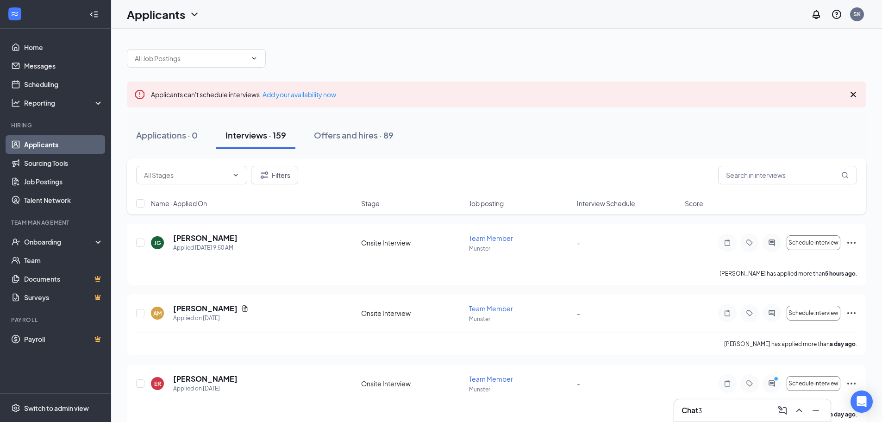
click at [702, 407] on div "3" at bounding box center [700, 410] width 4 height 10
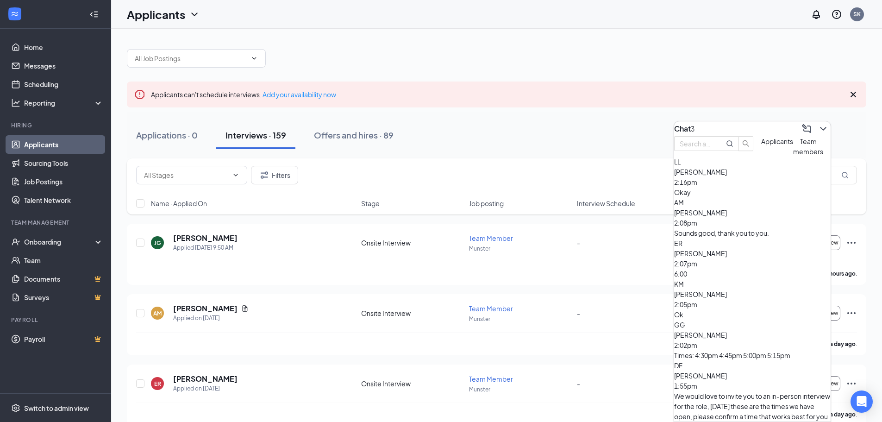
click at [739, 197] on div "Okay" at bounding box center [752, 192] width 156 height 10
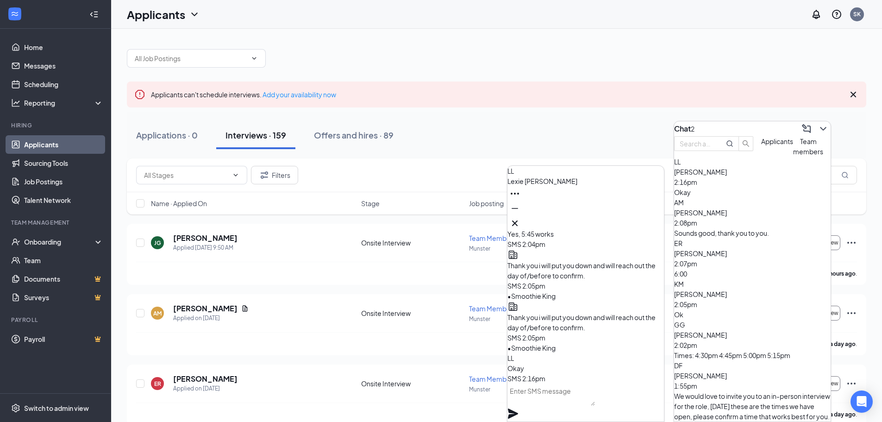
click at [755, 269] on div "6:00" at bounding box center [752, 273] width 156 height 10
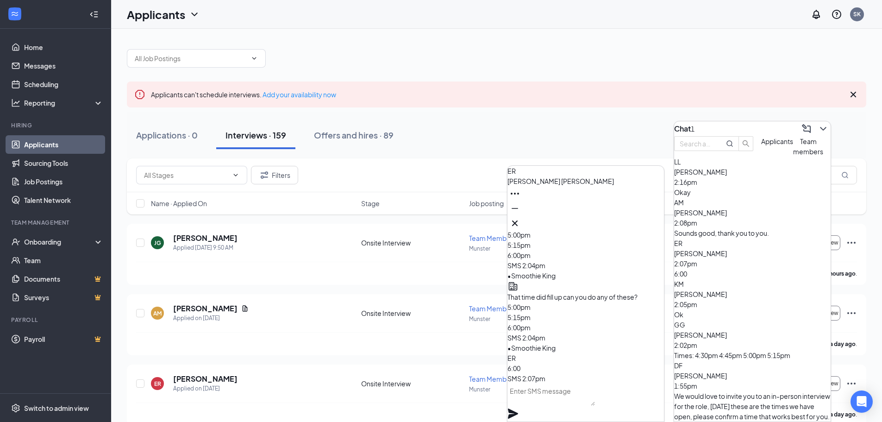
click at [727, 217] on span "[PERSON_NAME]" at bounding box center [700, 212] width 53 height 8
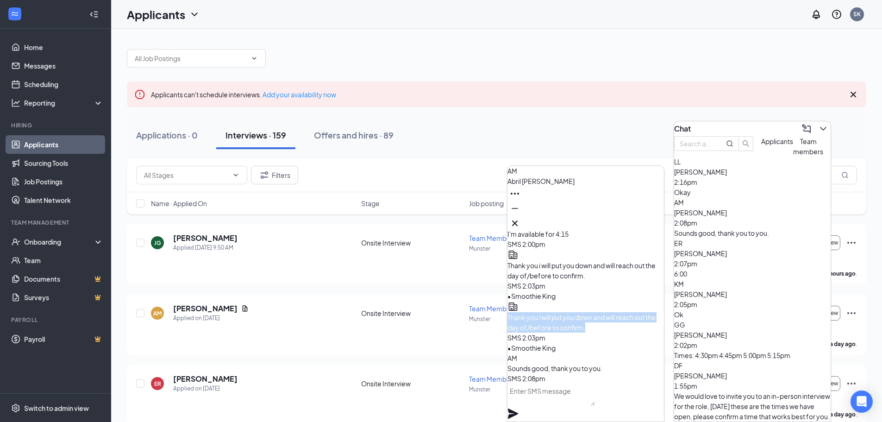
drag, startPoint x: 597, startPoint y: 321, endPoint x: 527, endPoint y: 296, distance: 74.6
click at [527, 312] on div "Thank you i will put you down and will reach out the day of/before to confirm." at bounding box center [585, 322] width 156 height 20
copy span "Thank you i will put you down and will reach out the day of/before to confirm."
click at [734, 257] on div "[PERSON_NAME] 2:07pm" at bounding box center [752, 258] width 156 height 20
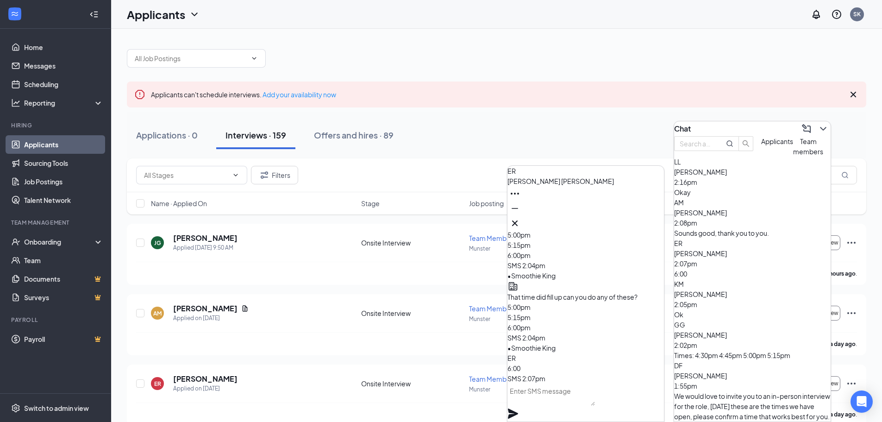
click at [595, 398] on textarea at bounding box center [550, 394] width 87 height 22
paste textarea "Thank you i will put you down and will reach out the day of/before to confirm."
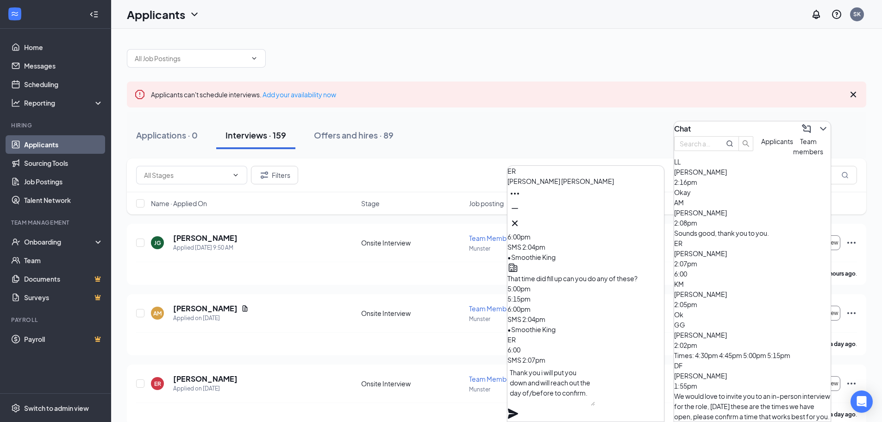
scroll to position [0, 0]
type textarea "Thank you i will put you down and will reach out the day of/before to confirm."
click at [518, 408] on icon "Plane" at bounding box center [512, 413] width 11 height 11
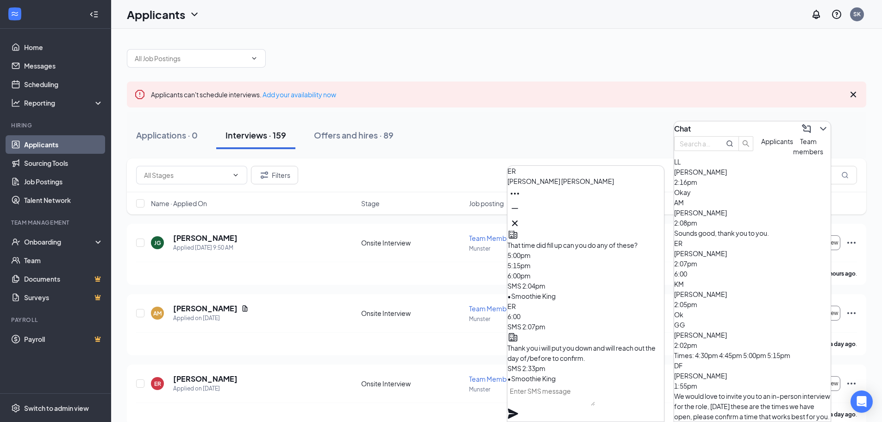
scroll to position [0, 0]
click at [520, 217] on icon "Cross" at bounding box center [514, 222] width 11 height 11
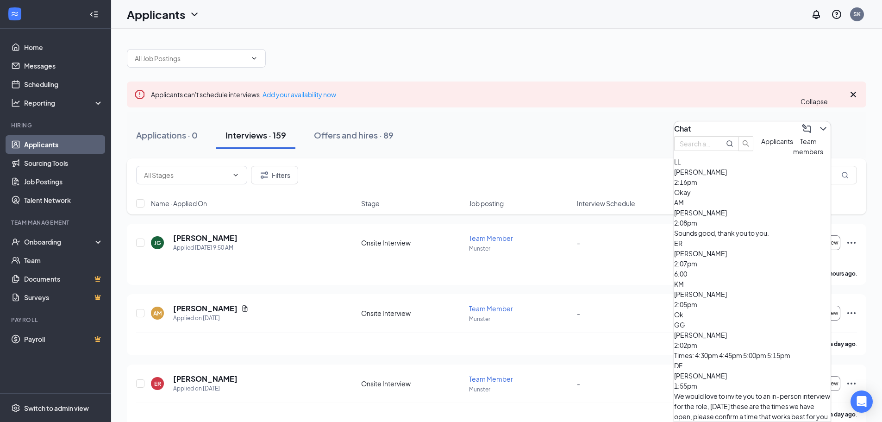
click at [817, 123] on icon "ChevronDown" at bounding box center [822, 128] width 11 height 11
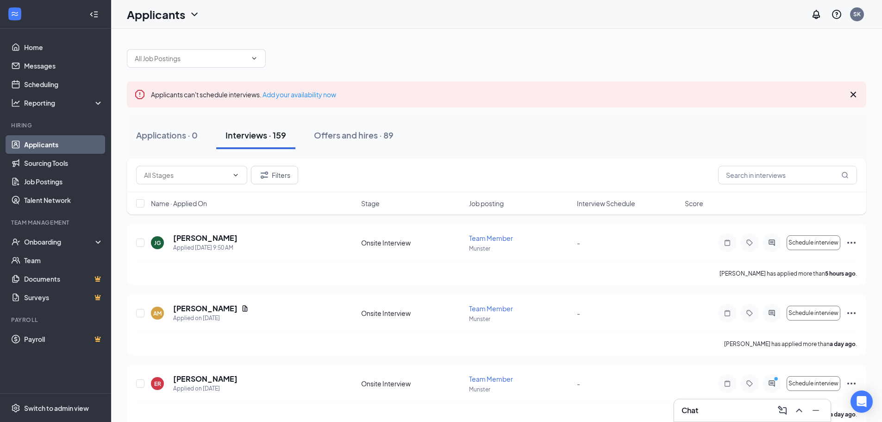
click at [722, 412] on div "Chat" at bounding box center [752, 410] width 142 height 15
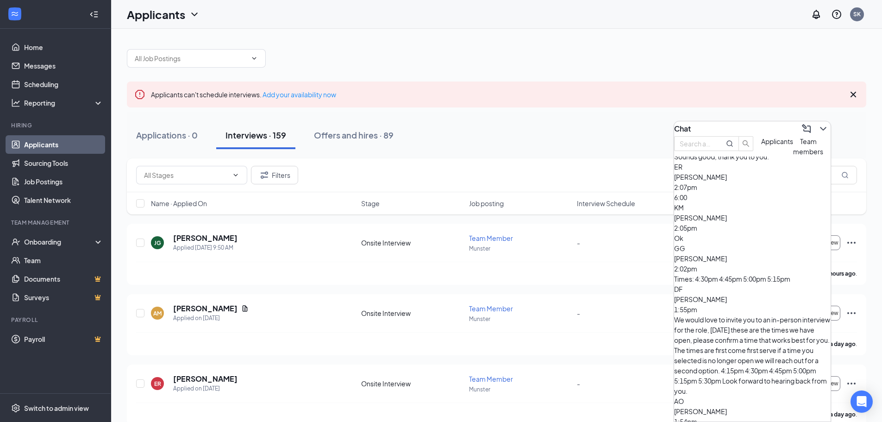
scroll to position [93, 0]
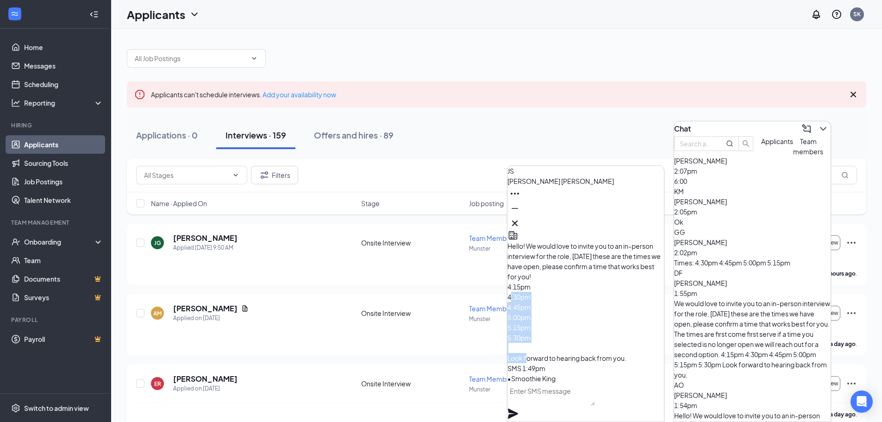
drag, startPoint x: 531, startPoint y: 281, endPoint x: 558, endPoint y: 333, distance: 58.0
click at [558, 333] on p "Hello! We would love to invite you to an in-person interview for the role, [DAT…" at bounding box center [585, 302] width 156 height 122
copy span "4:15pm 4:30pm 4:45pm 5:00pm 5:15pm 5:30pm"
click at [595, 398] on textarea at bounding box center [550, 394] width 87 height 22
paste textarea "4:15pm 4:30pm 4:45pm 5:00pm 5:15pm 5:30pm"
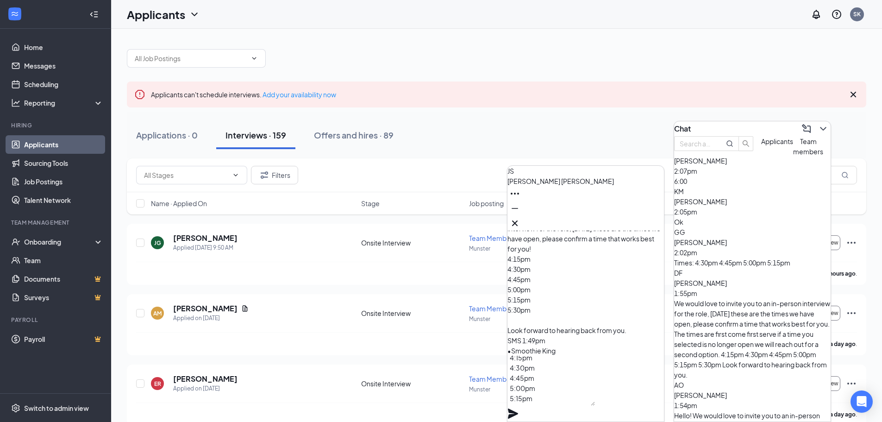
scroll to position [0, 0]
drag, startPoint x: 522, startPoint y: 375, endPoint x: 573, endPoint y: 366, distance: 51.7
click at [573, 366] on textarea "4:15pm 4:30pm 4:45pm 5:00pm 5:15pm 5:30pm" at bounding box center [550, 380] width 87 height 50
click at [528, 379] on textarea "4:30pm 4:45pm 5:00pm 5:15pm 5:30pm" at bounding box center [550, 380] width 87 height 50
click at [521, 386] on textarea "4:30pm 4:45pm 5:00pm 5:15pm 5:30pm" at bounding box center [550, 380] width 87 height 50
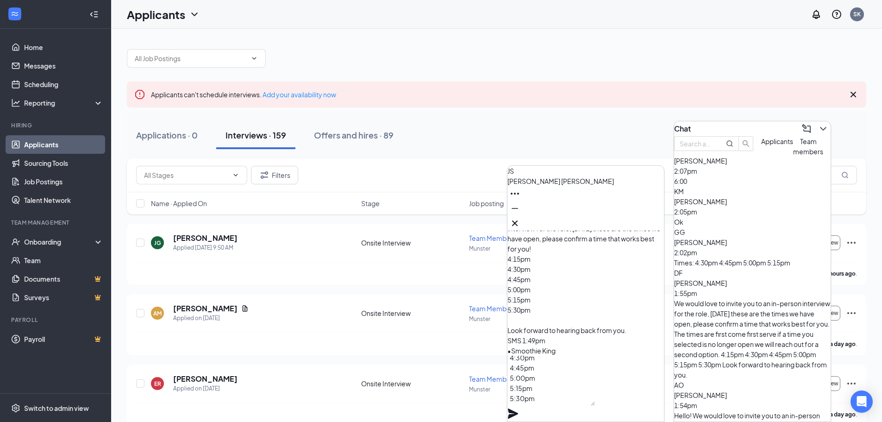
scroll to position [10, 0]
drag, startPoint x: 520, startPoint y: 403, endPoint x: 583, endPoint y: 401, distance: 63.0
click at [577, 404] on textarea "4:30pm 4:45pm 5:00pm 5:15pm 5:30pm" at bounding box center [550, 380] width 87 height 50
click at [524, 377] on textarea "4:30pm 4:45pm 5:00pm 5:15pm" at bounding box center [550, 380] width 87 height 50
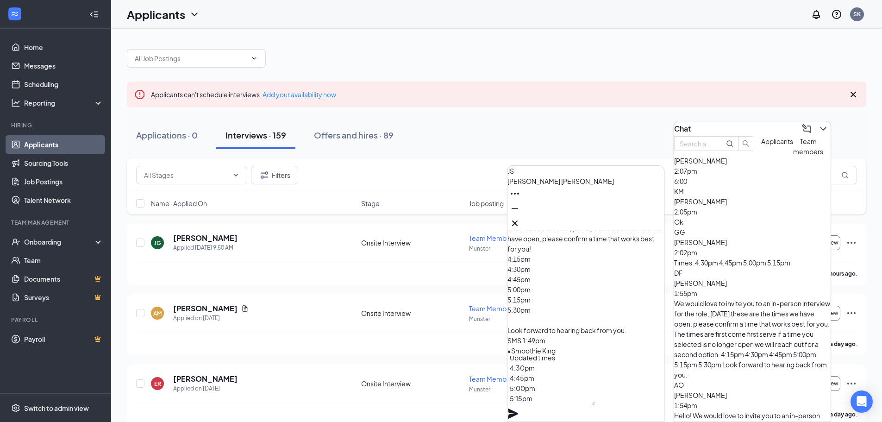
scroll to position [0, 0]
drag, startPoint x: 561, startPoint y: 405, endPoint x: 524, endPoint y: 345, distance: 71.0
click at [524, 345] on div "JS [PERSON_NAME] Applicant Team Member • Munster [DATE] [PERSON_NAME] submitted…" at bounding box center [585, 325] width 156 height 191
type textarea "Updated times 4:30pm 4:45pm 5:00pm 5:15pm"
click at [518, 408] on icon "Plane" at bounding box center [512, 413] width 11 height 11
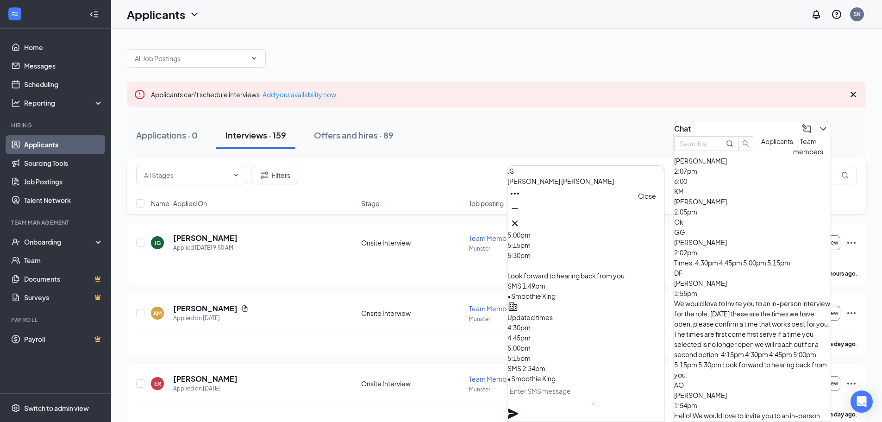
click at [520, 217] on icon "Cross" at bounding box center [514, 222] width 11 height 11
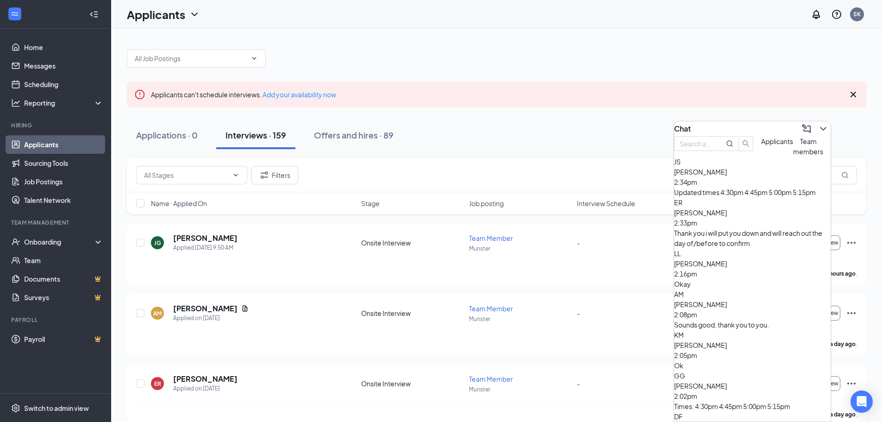
click at [729, 370] on div "[PERSON_NAME] 2:02pm Times: 4:30pm 4:45pm 5:00pm 5:15pm" at bounding box center [752, 390] width 156 height 41
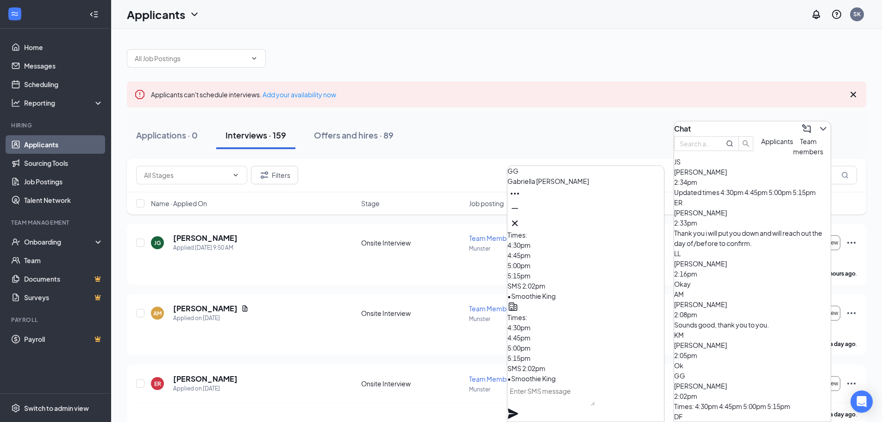
drag, startPoint x: 560, startPoint y: 404, endPoint x: 568, endPoint y: 417, distance: 15.0
click at [561, 404] on textarea at bounding box center [550, 394] width 87 height 22
paste textarea "Updated times 4:30pm 4:45pm 5:00pm 5:15pm"
type textarea "Updated times 4:30pm 4:45pm 5:00pm 5:15pm"
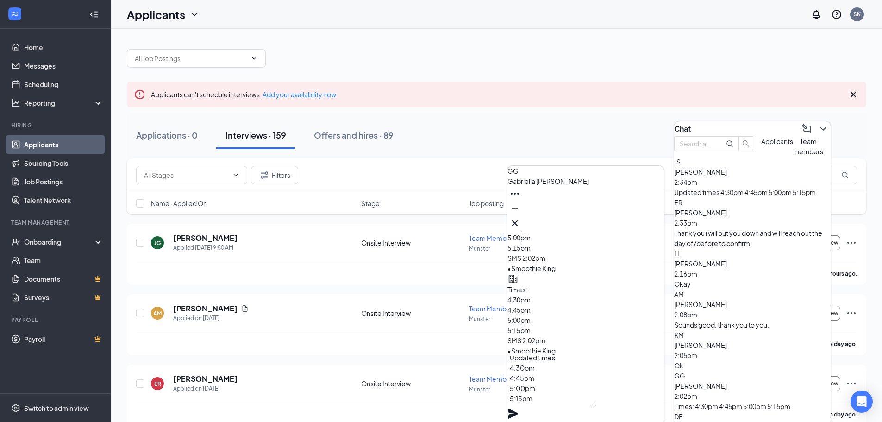
click at [518, 408] on icon "Plane" at bounding box center [513, 413] width 10 height 10
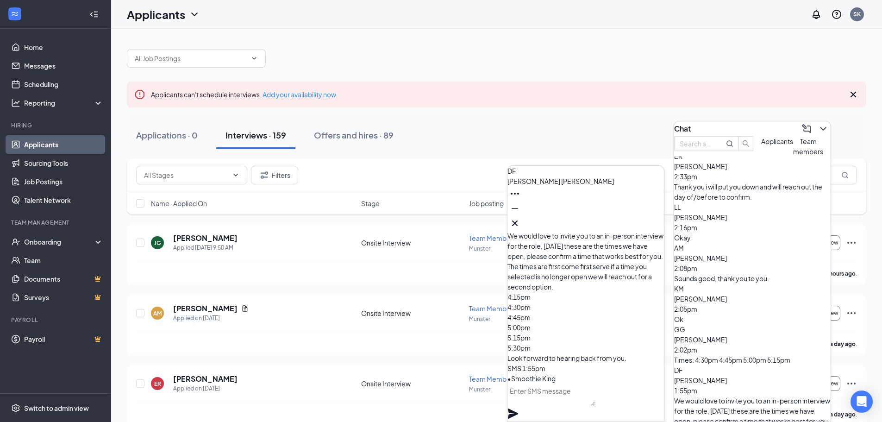
click at [547, 404] on textarea at bounding box center [550, 394] width 87 height 22
paste textarea "Updated times 4:30pm 4:45pm 5:00pm 5:15pm"
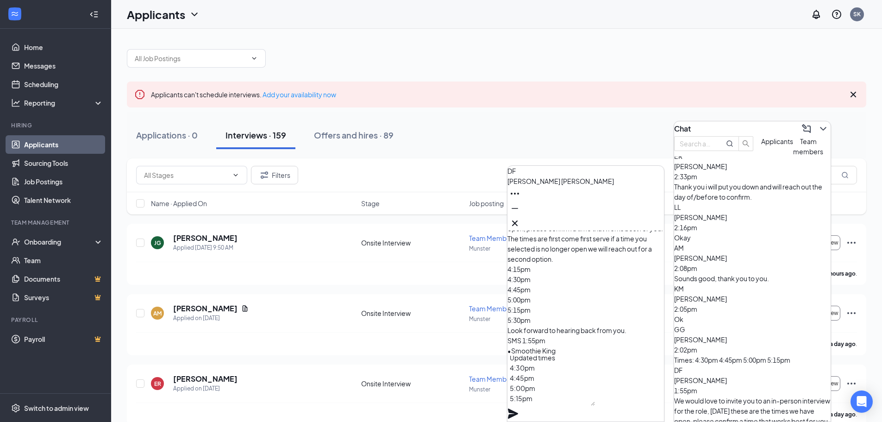
type textarea "Updated times 4:30pm 4:45pm 5:00pm 5:15pm"
click at [518, 408] on icon "Plane" at bounding box center [513, 413] width 10 height 10
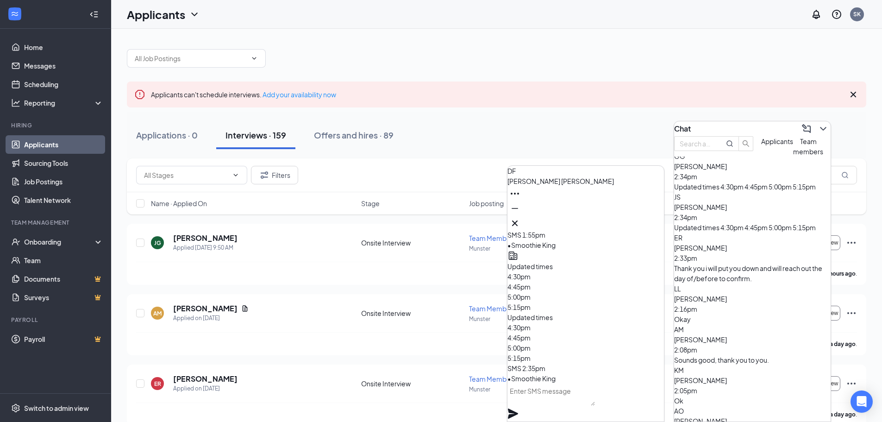
scroll to position [0, 0]
